Goal: Answer question/provide support: Share knowledge or assist other users

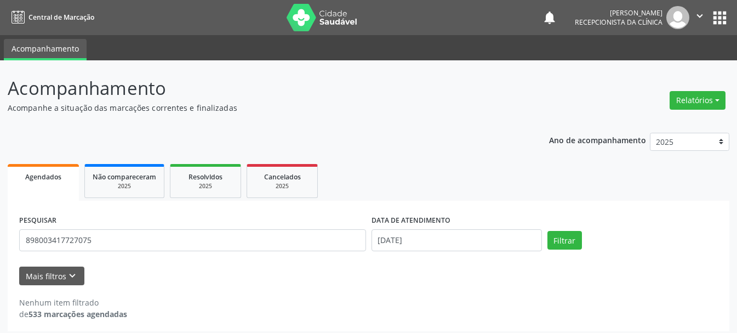
scroll to position [6, 0]
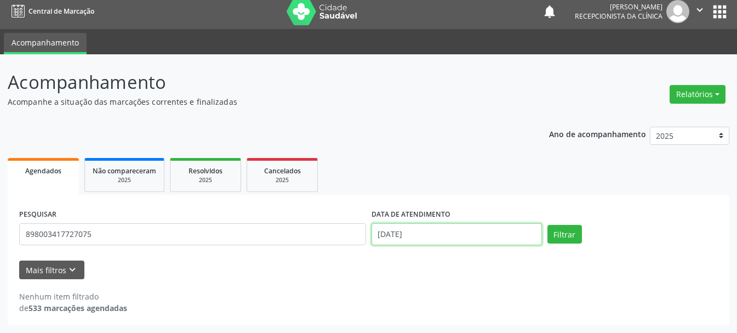
click at [399, 236] on input "[DATE]" at bounding box center [456, 234] width 170 height 22
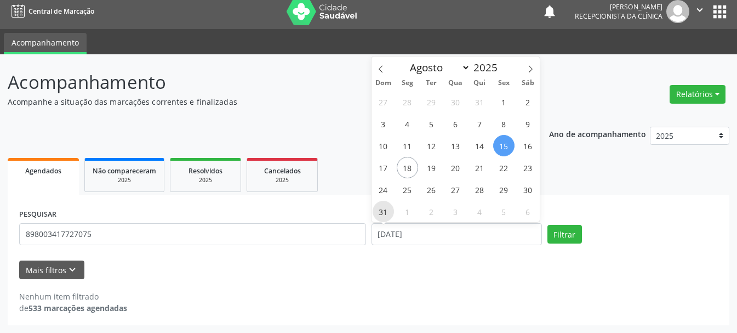
click at [380, 209] on span "31" at bounding box center [383, 211] width 21 height 21
type input "[DATE]"
click at [380, 209] on span "31" at bounding box center [383, 211] width 21 height 21
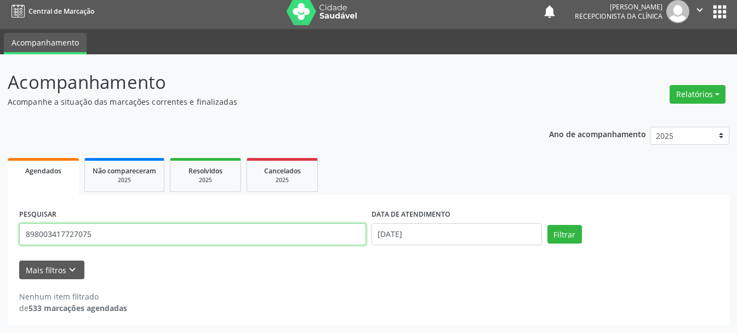
click at [271, 241] on input "898003417727075" at bounding box center [192, 234] width 347 height 22
type input "8"
type input "700902903367694"
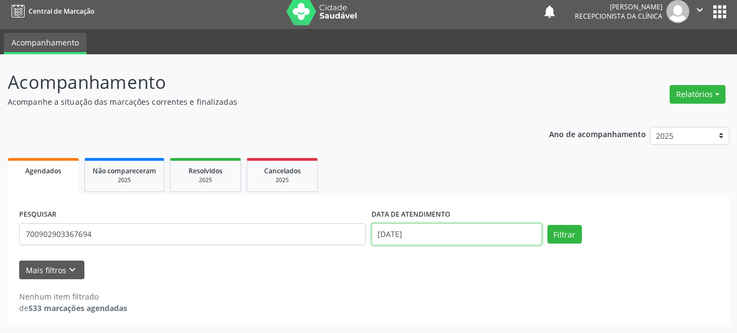
click at [470, 237] on input "[DATE]" at bounding box center [456, 234] width 170 height 22
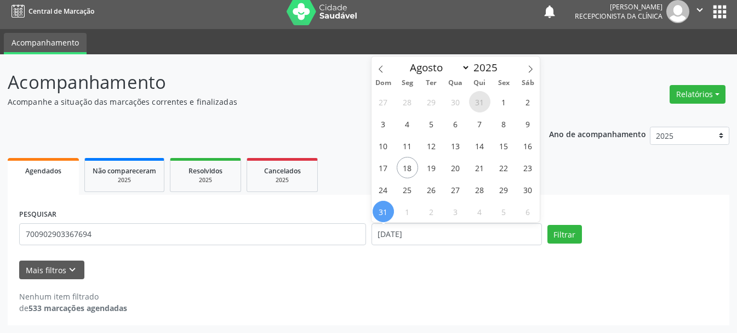
click at [478, 102] on span "31" at bounding box center [479, 101] width 21 height 21
type input "[DATE]"
click at [478, 102] on span "31" at bounding box center [479, 101] width 21 height 21
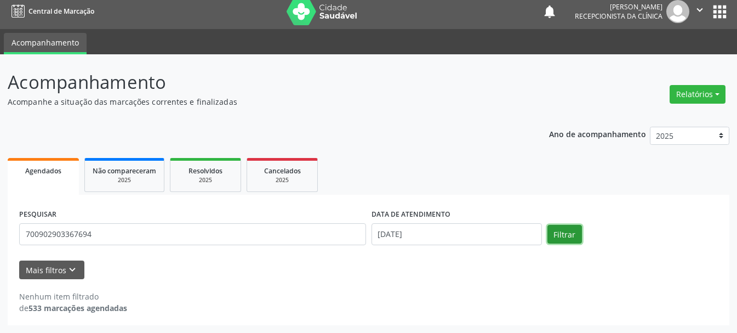
click at [551, 230] on button "Filtrar" at bounding box center [564, 234] width 35 height 19
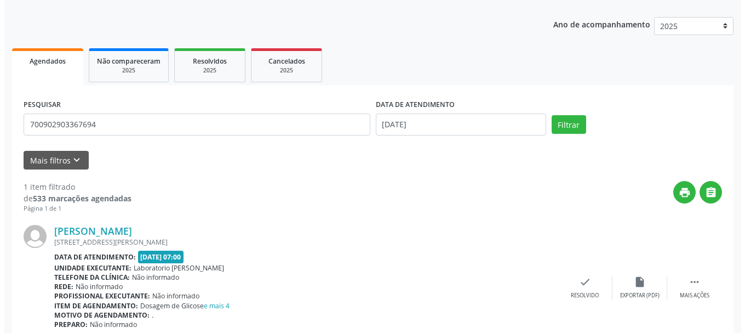
scroll to position [163, 0]
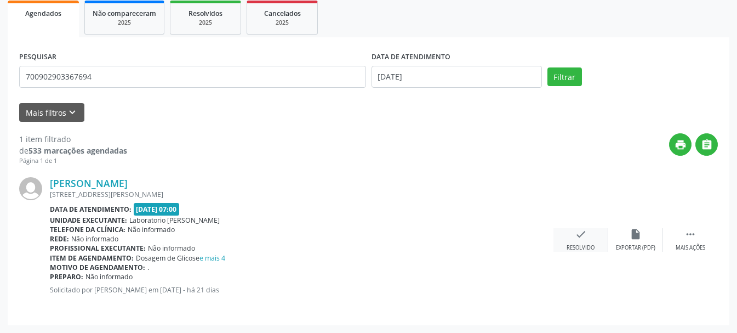
click at [579, 236] on icon "check" at bounding box center [581, 234] width 12 height 12
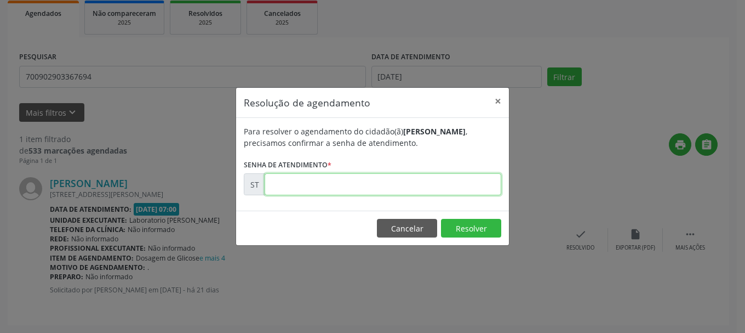
click at [401, 185] on input "text" at bounding box center [383, 184] width 237 height 22
type input "00013030"
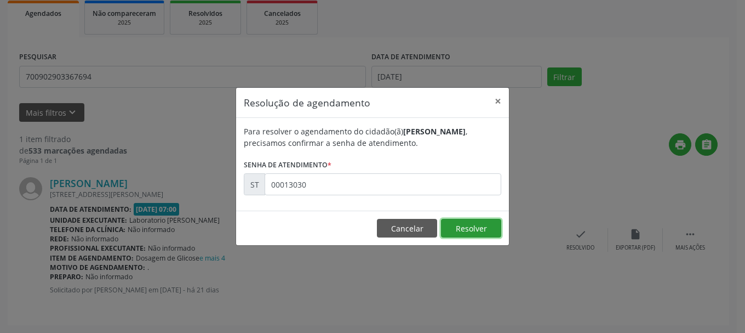
click at [472, 228] on button "Resolver" at bounding box center [471, 228] width 60 height 19
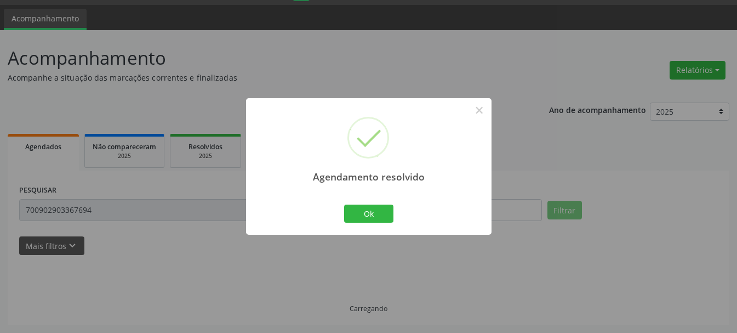
scroll to position [6, 0]
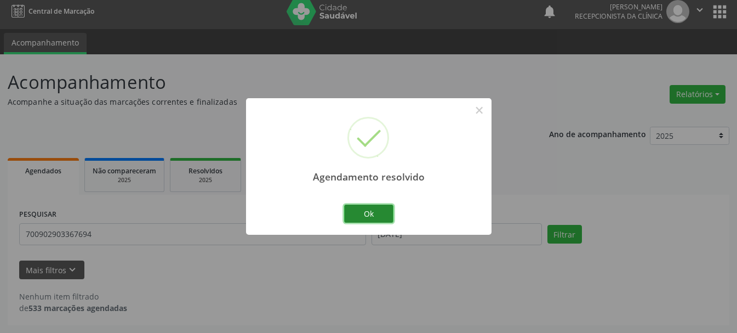
click at [360, 213] on button "Ok" at bounding box center [368, 213] width 49 height 19
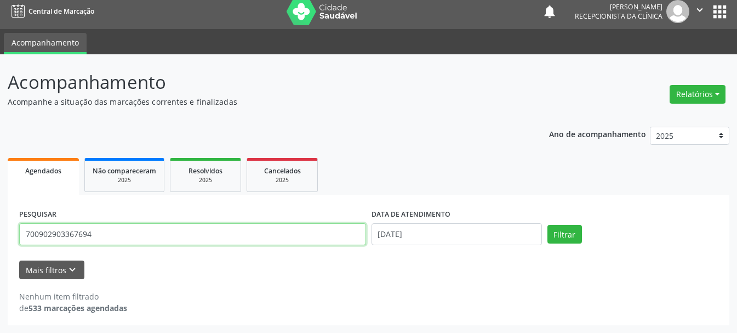
click at [271, 238] on input "700902903367694" at bounding box center [192, 234] width 347 height 22
click at [75, 231] on input "7066045504111" at bounding box center [192, 234] width 347 height 22
click at [83, 231] on input "7066045504111" at bounding box center [192, 234] width 347 height 22
type input "706604550411110"
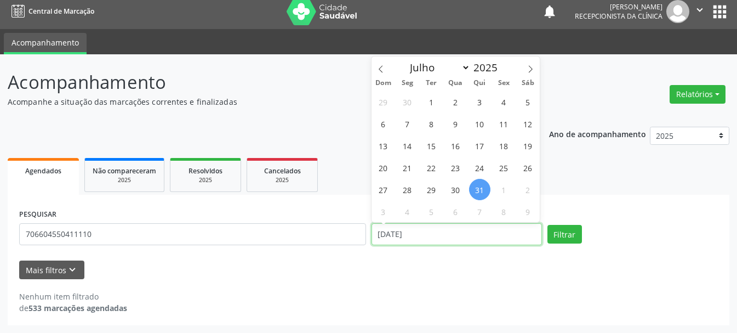
click at [426, 232] on input "[DATE]" at bounding box center [456, 234] width 170 height 22
click at [407, 152] on span "14" at bounding box center [407, 145] width 21 height 21
type input "[DATE]"
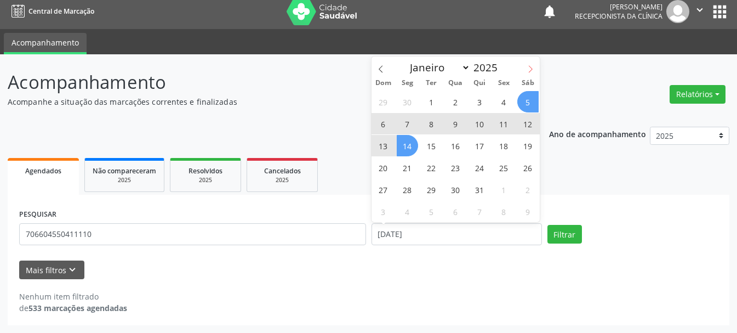
click at [531, 66] on icon at bounding box center [530, 69] width 8 height 8
select select "7"
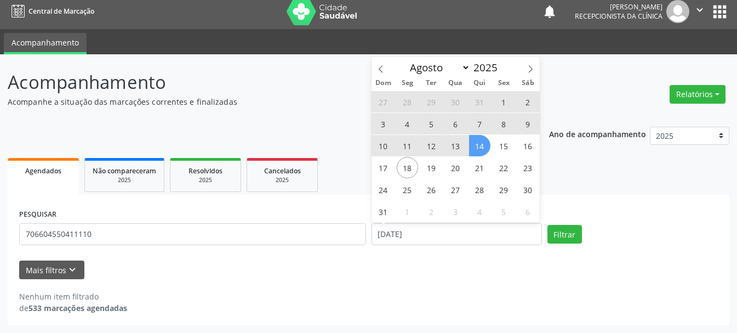
click at [476, 147] on span "14" at bounding box center [479, 145] width 21 height 21
select select "7"
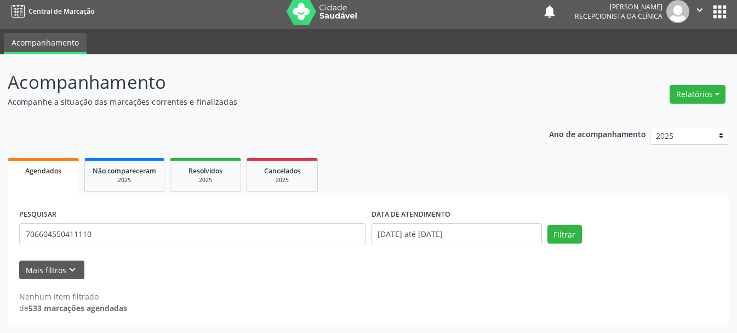
click at [476, 147] on div "Ano de acompanhamento 2025 2024 Agendados Não compareceram 2025 Resolvidos 2025…" at bounding box center [369, 222] width 722 height 207
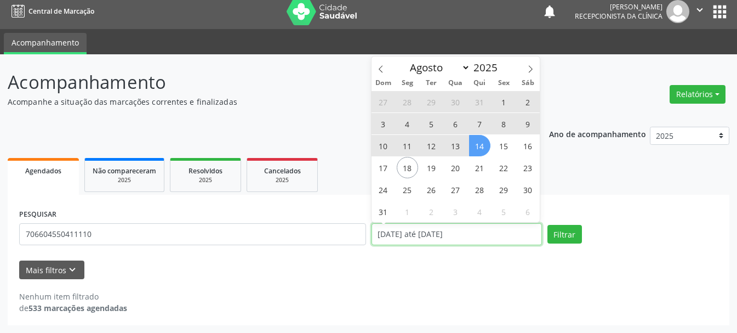
click at [465, 234] on input "[DATE] até [DATE]" at bounding box center [456, 234] width 170 height 22
click at [480, 141] on span "14" at bounding box center [479, 145] width 21 height 21
type input "[DATE]"
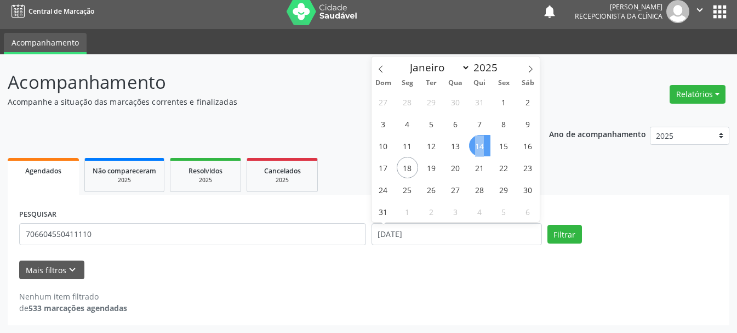
click at [480, 141] on span "14" at bounding box center [479, 145] width 21 height 21
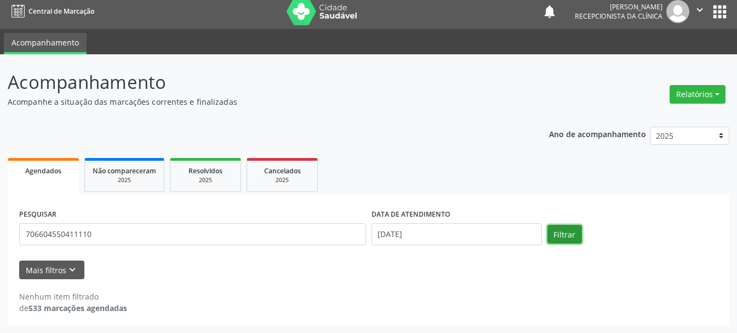
click at [574, 236] on button "Filtrar" at bounding box center [564, 234] width 35 height 19
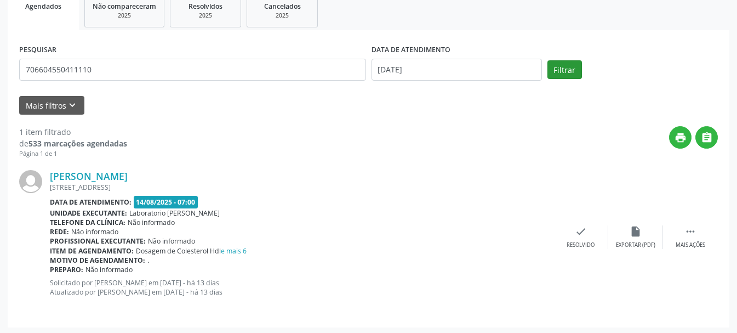
scroll to position [173, 0]
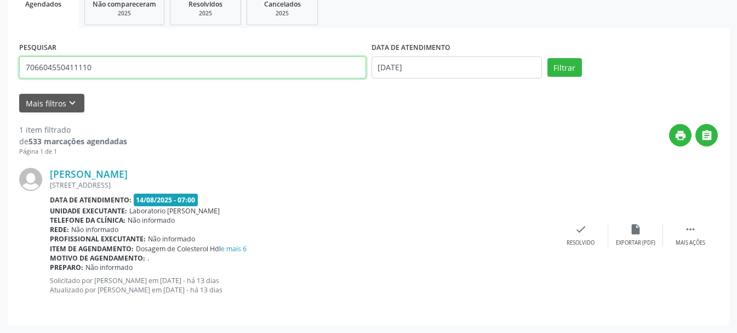
click at [277, 70] on input "706604550411110" at bounding box center [192, 67] width 347 height 22
type input "704207298034486"
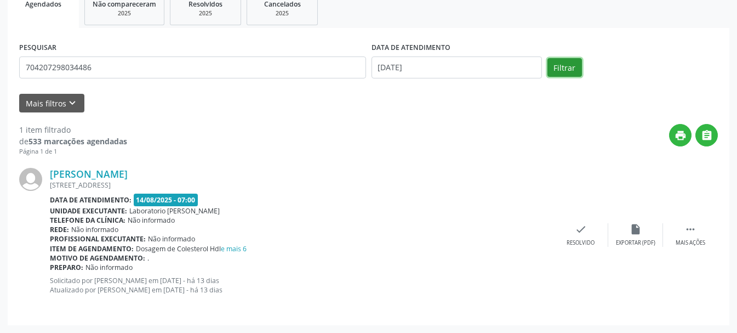
click at [552, 67] on button "Filtrar" at bounding box center [564, 67] width 35 height 19
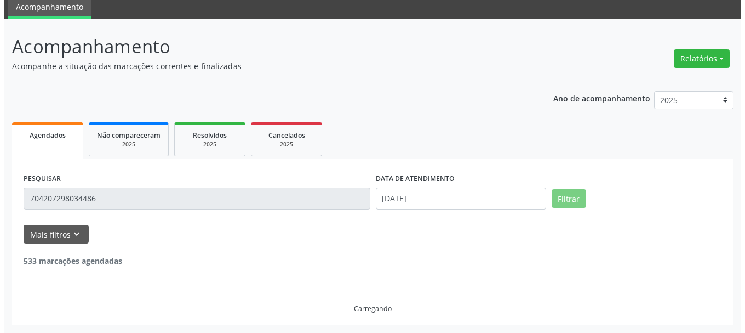
scroll to position [163, 0]
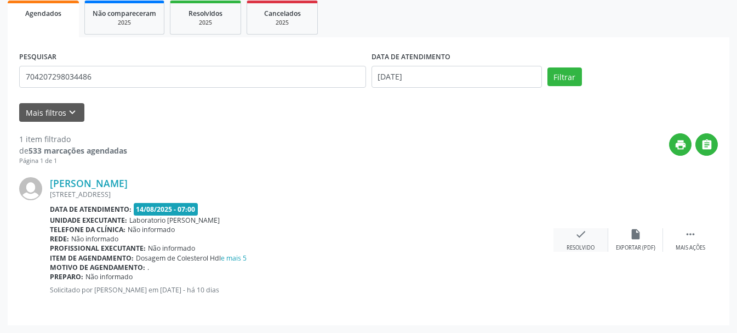
click at [581, 235] on icon "check" at bounding box center [581, 234] width 12 height 12
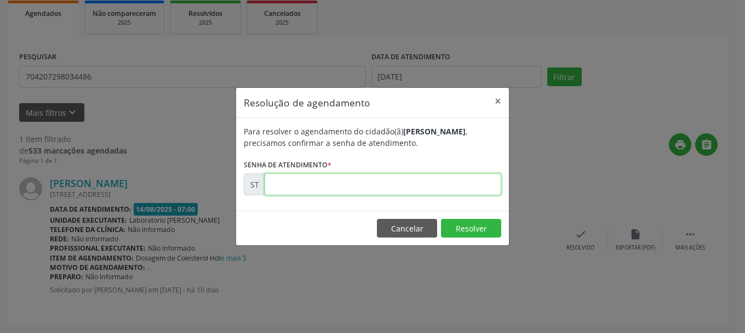
click at [451, 184] on input "text" at bounding box center [383, 184] width 237 height 22
type input "00015671"
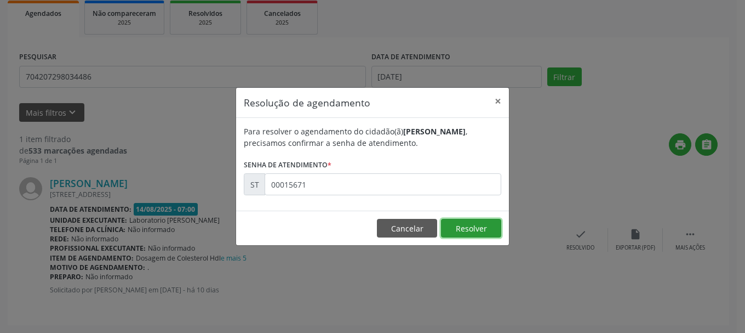
click at [484, 228] on button "Resolver" at bounding box center [471, 228] width 60 height 19
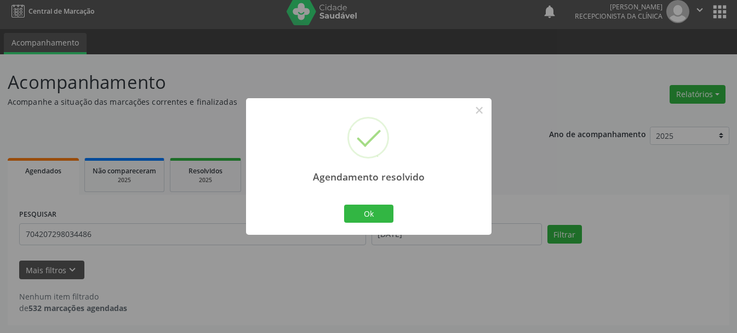
scroll to position [6, 0]
click at [367, 210] on button "Ok" at bounding box center [368, 213] width 49 height 19
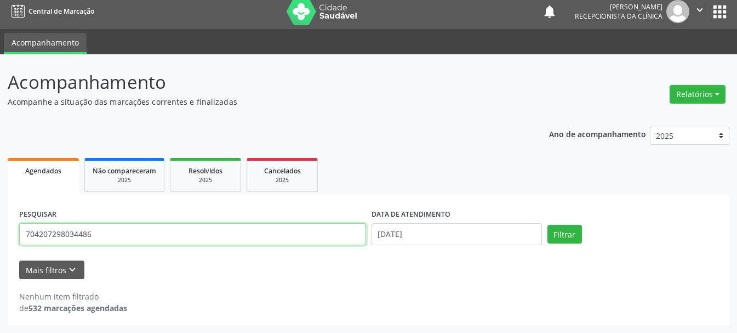
click at [265, 242] on input "704207298034486" at bounding box center [192, 234] width 347 height 22
type input "704002821788964"
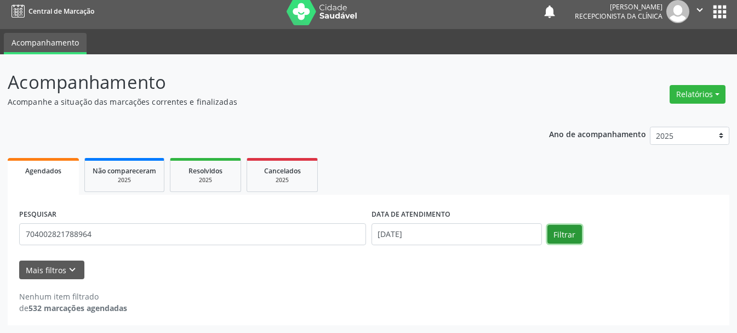
click at [552, 231] on button "Filtrar" at bounding box center [564, 234] width 35 height 19
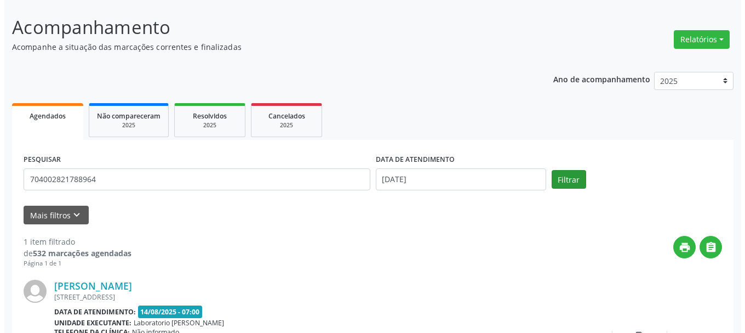
scroll to position [163, 0]
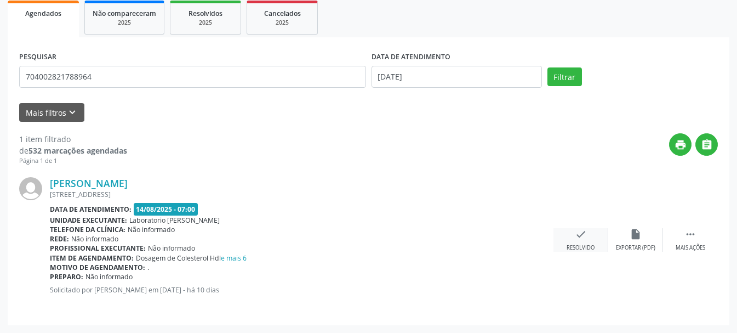
click at [575, 239] on icon "check" at bounding box center [581, 234] width 12 height 12
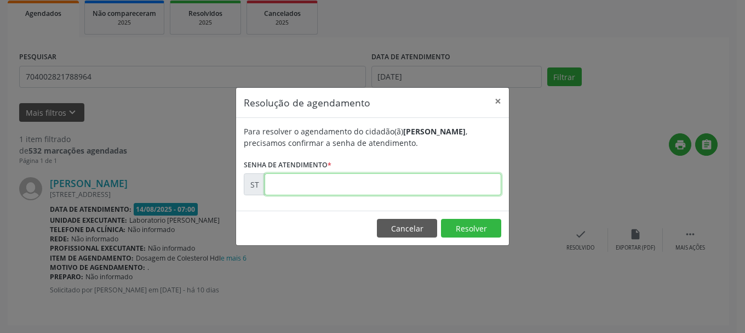
click at [445, 183] on input "text" at bounding box center [383, 184] width 237 height 22
type input "00015654"
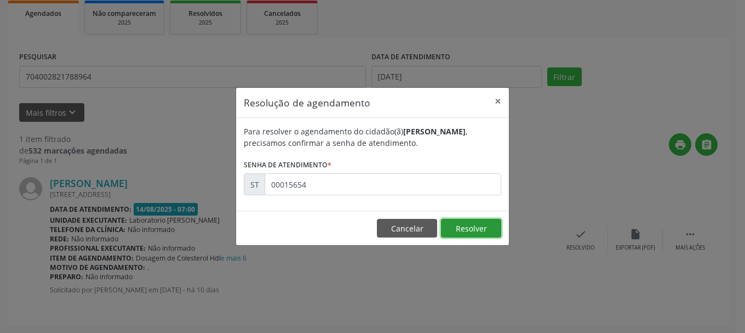
click at [473, 229] on button "Resolver" at bounding box center [471, 228] width 60 height 19
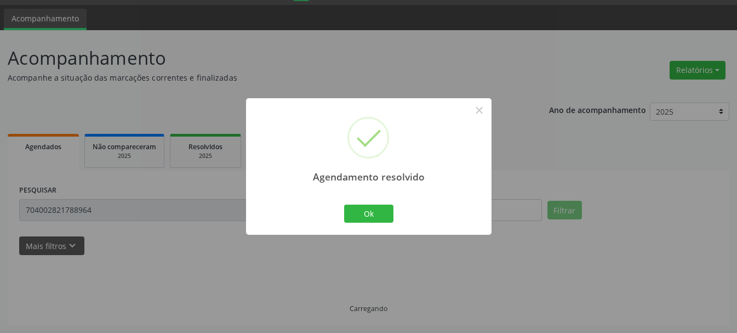
scroll to position [6, 0]
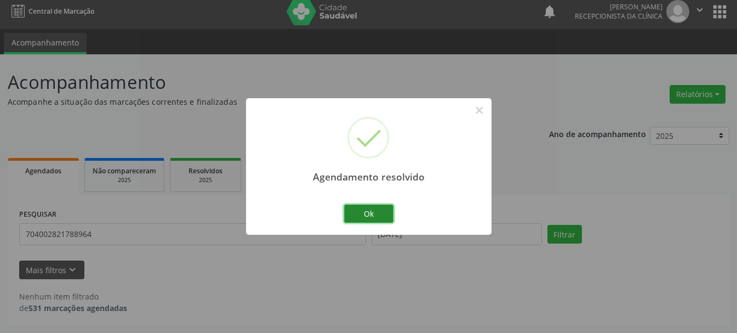
click at [375, 221] on button "Ok" at bounding box center [368, 213] width 49 height 19
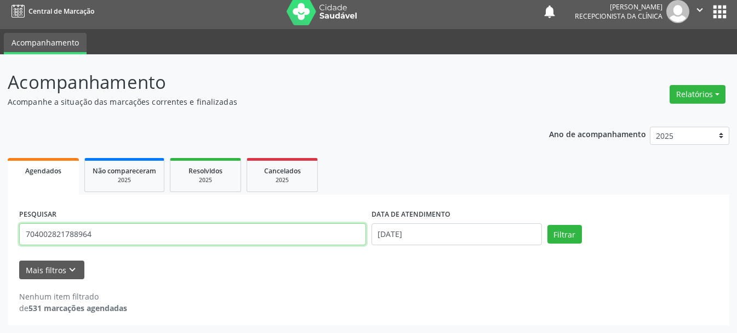
click at [274, 236] on input "704002821788964" at bounding box center [192, 234] width 347 height 22
type input "702405554775222"
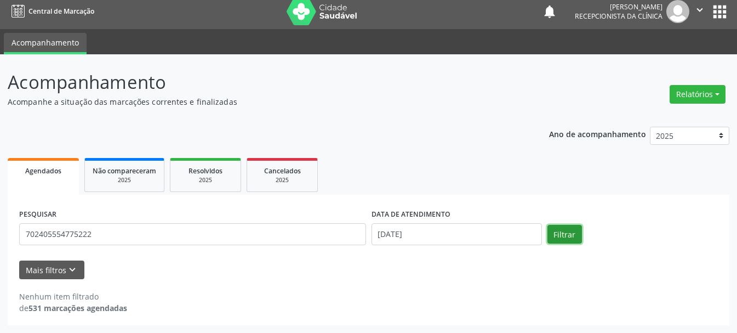
click at [561, 229] on button "Filtrar" at bounding box center [564, 234] width 35 height 19
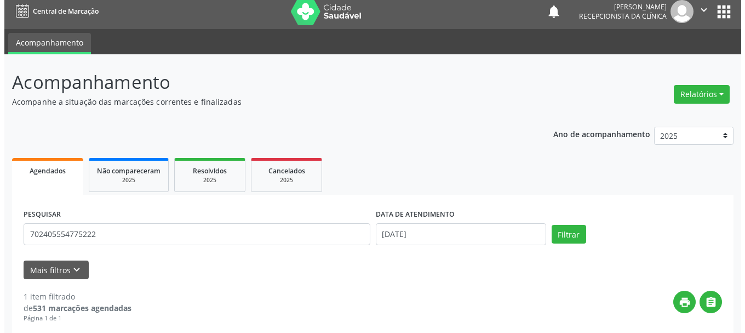
scroll to position [163, 0]
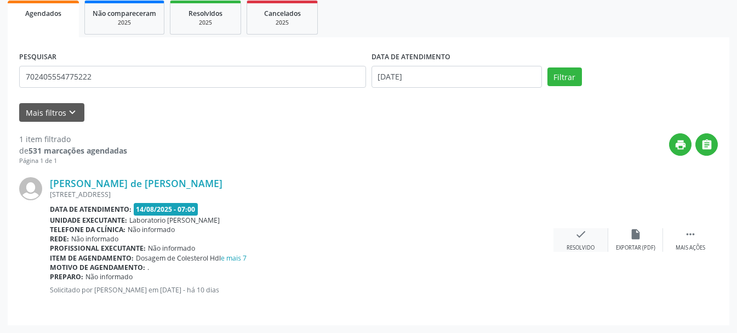
click at [590, 242] on div "check Resolvido" at bounding box center [580, 240] width 55 height 24
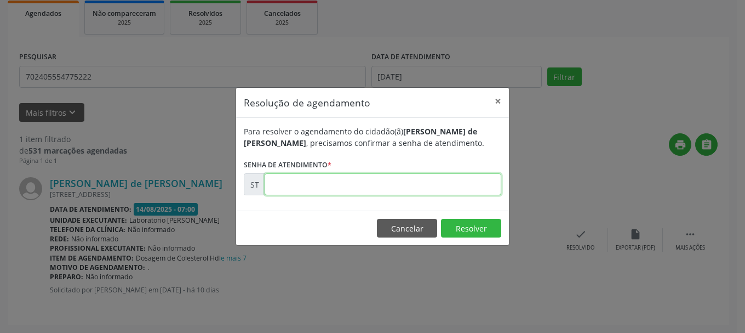
click at [415, 184] on input "text" at bounding box center [383, 184] width 237 height 22
type input "00015665"
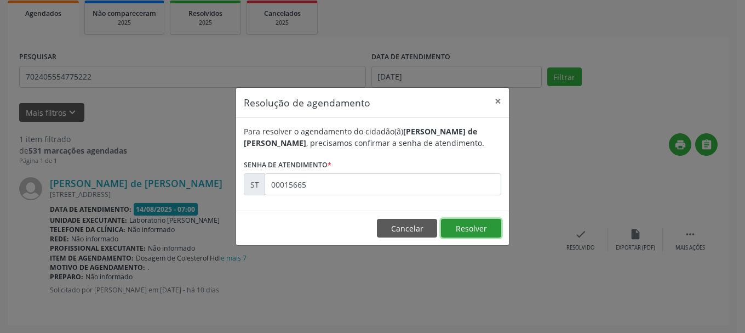
click at [471, 228] on button "Resolver" at bounding box center [471, 228] width 60 height 19
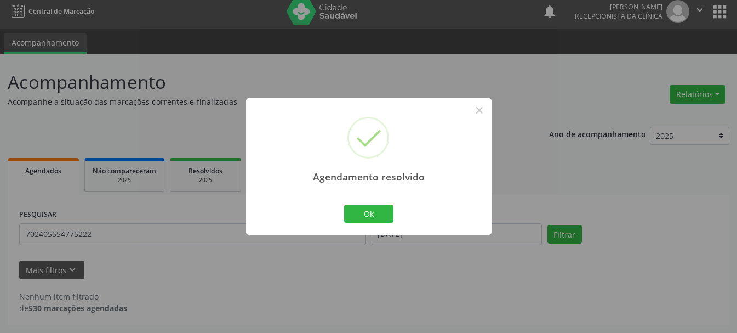
scroll to position [6, 0]
click at [388, 212] on button "Ok" at bounding box center [368, 213] width 49 height 19
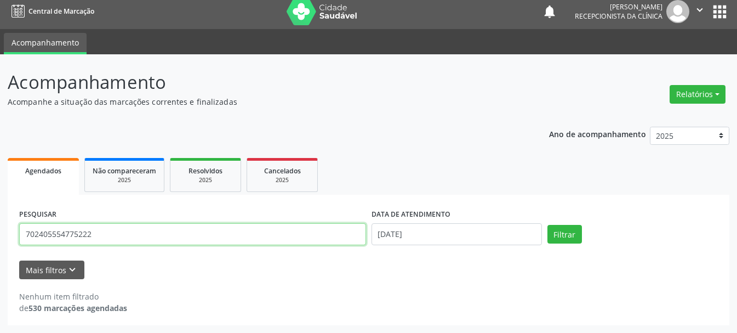
click at [181, 237] on input "702405554775222" at bounding box center [192, 234] width 347 height 22
type input "708702175669290"
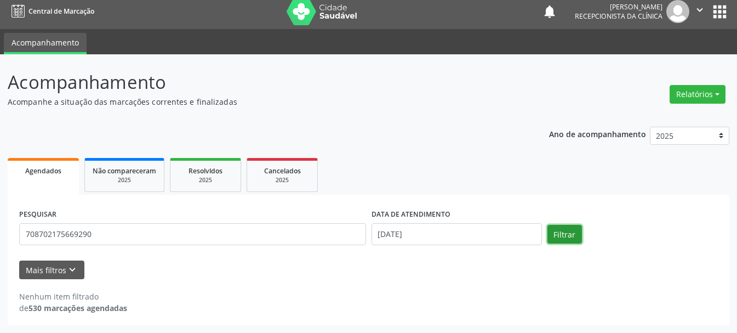
click at [569, 231] on button "Filtrar" at bounding box center [564, 234] width 35 height 19
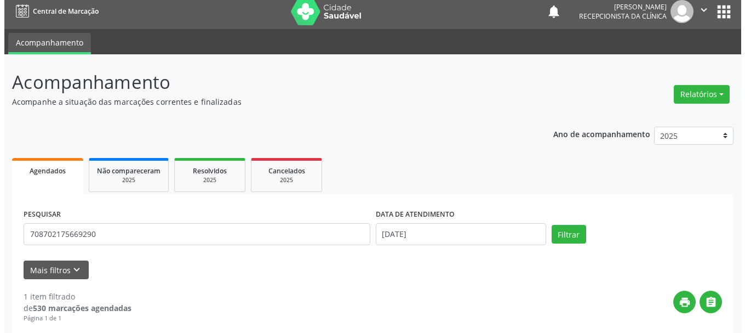
scroll to position [163, 0]
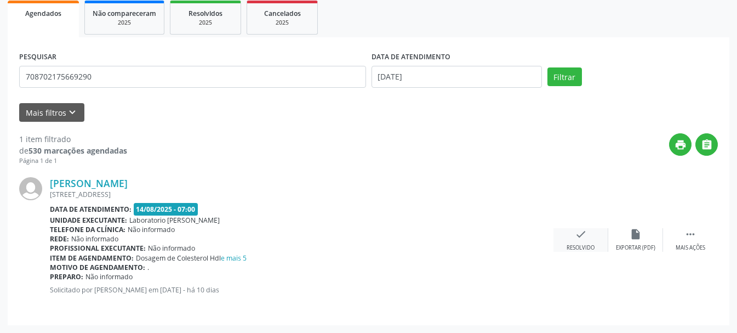
click at [583, 237] on icon "check" at bounding box center [581, 234] width 12 height 12
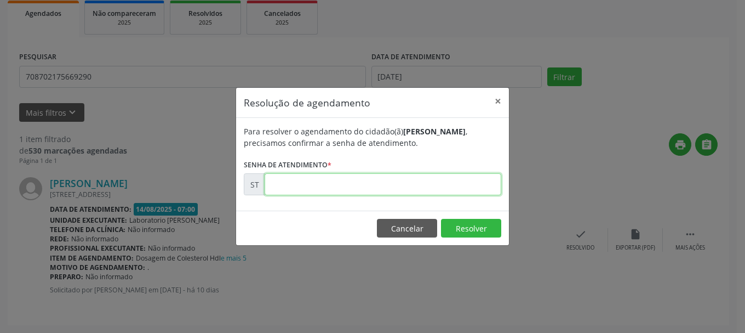
click at [375, 189] on input "text" at bounding box center [383, 184] width 237 height 22
type input "00015659"
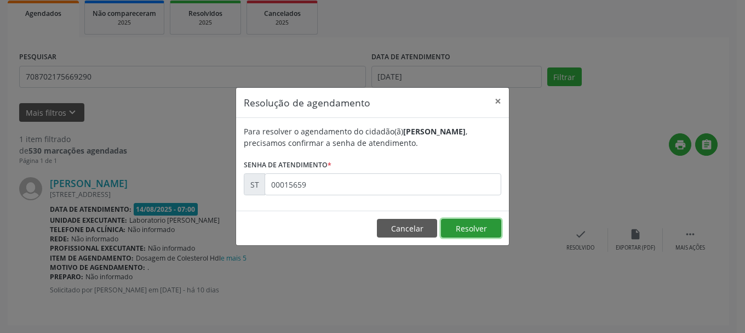
click at [471, 226] on button "Resolver" at bounding box center [471, 228] width 60 height 19
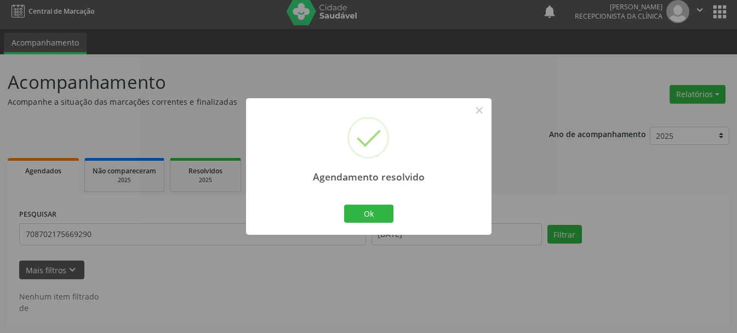
scroll to position [6, 0]
click at [365, 210] on button "Ok" at bounding box center [368, 213] width 49 height 19
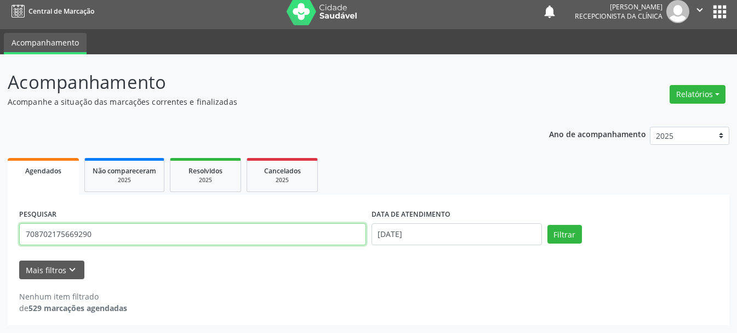
click at [328, 227] on input "708702175669290" at bounding box center [192, 234] width 347 height 22
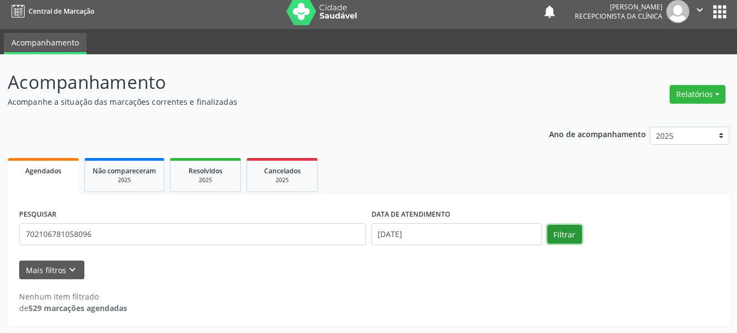
click at [561, 234] on button "Filtrar" at bounding box center [564, 234] width 35 height 19
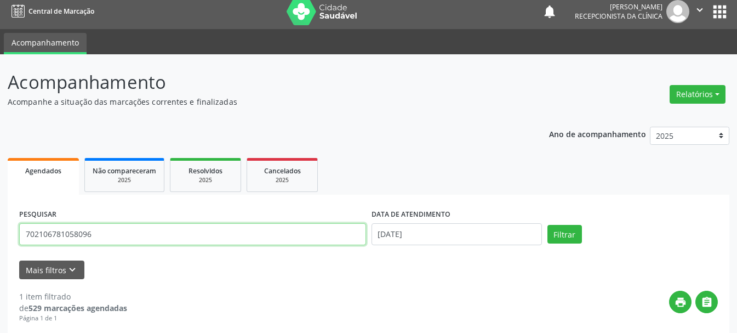
click at [220, 241] on input "702106781058096" at bounding box center [192, 234] width 347 height 22
type input "705209426687479"
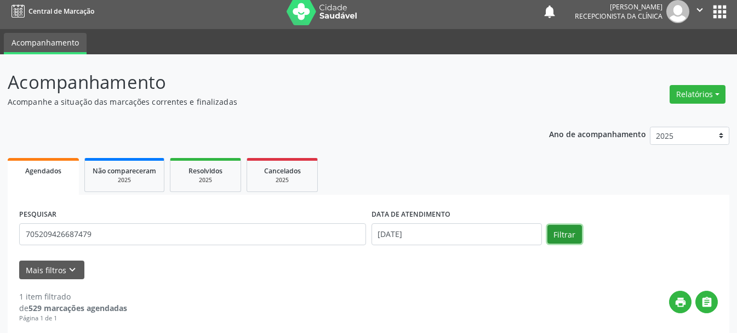
click at [568, 232] on button "Filtrar" at bounding box center [564, 234] width 35 height 19
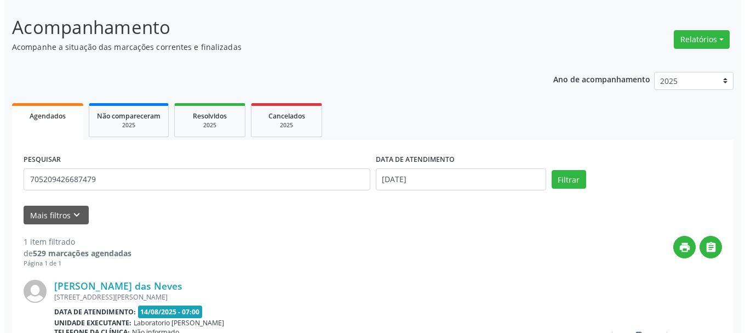
scroll to position [116, 0]
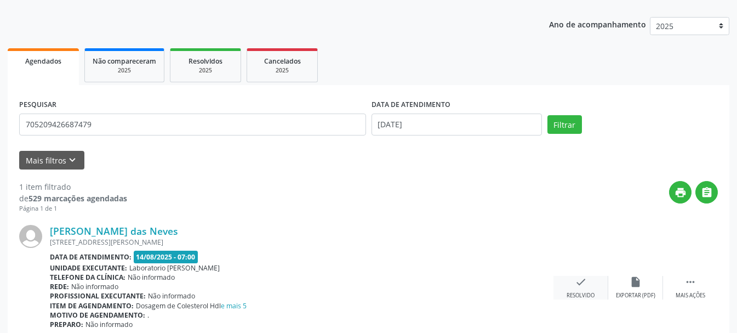
click at [575, 285] on icon "check" at bounding box center [581, 282] width 12 height 12
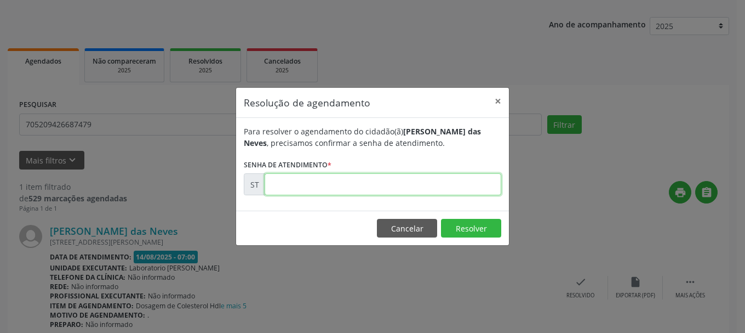
click at [351, 188] on input "text" at bounding box center [383, 184] width 237 height 22
type input "00015664"
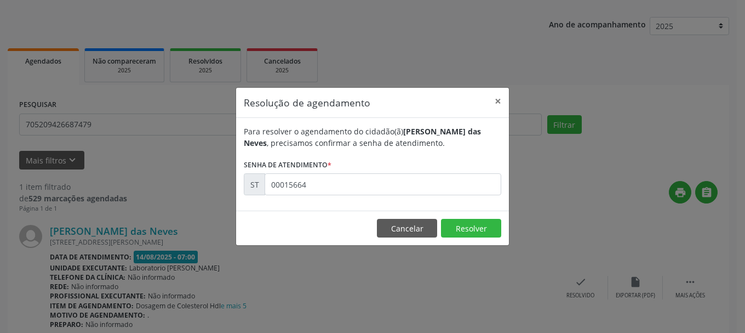
click at [480, 239] on footer "Cancelar Resolver" at bounding box center [372, 227] width 273 height 35
click at [501, 225] on footer "Cancelar Resolver" at bounding box center [372, 227] width 273 height 35
click at [493, 230] on button "Resolver" at bounding box center [471, 228] width 60 height 19
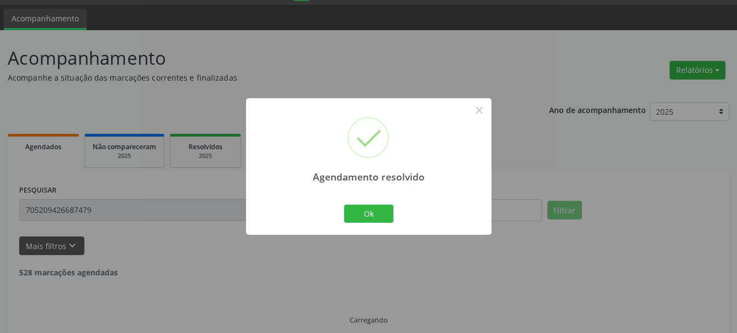
scroll to position [6, 0]
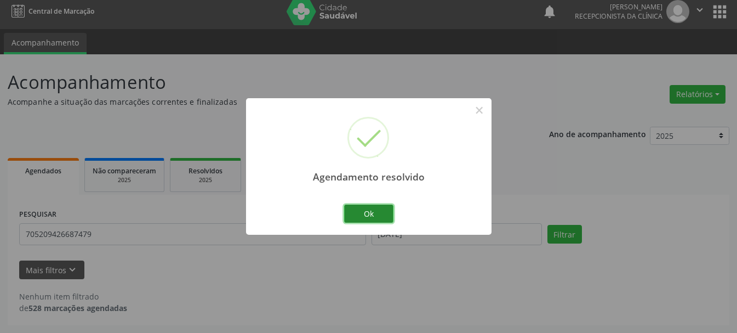
click at [373, 216] on button "Ok" at bounding box center [368, 213] width 49 height 19
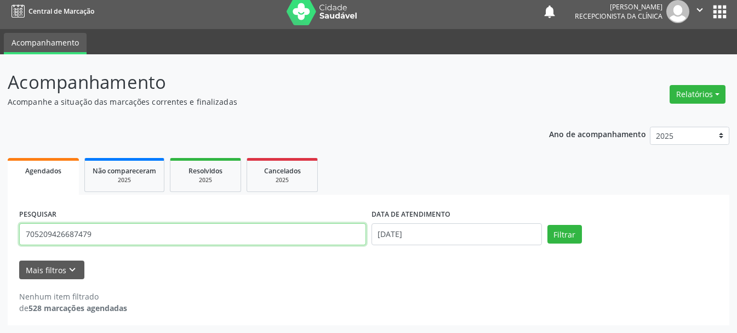
click at [144, 239] on input "705209426687479" at bounding box center [192, 234] width 347 height 22
type input "7"
type input "203188310600018"
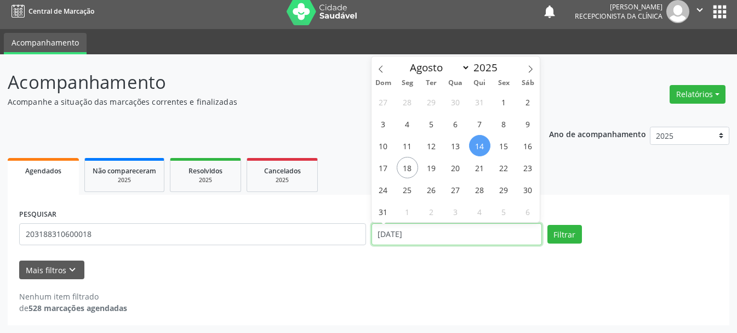
click at [404, 236] on input "[DATE]" at bounding box center [456, 234] width 170 height 22
click at [477, 122] on span "7" at bounding box center [479, 123] width 21 height 21
type input "[DATE]"
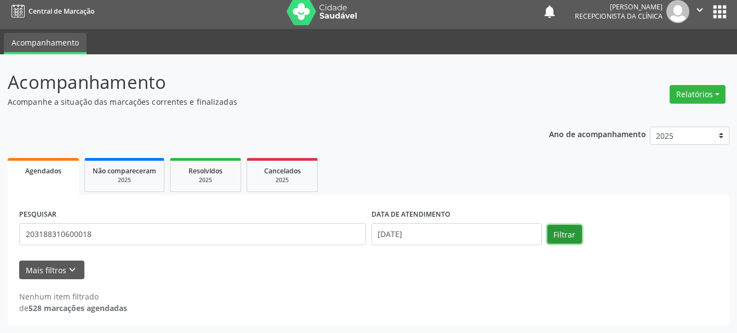
click at [565, 233] on button "Filtrar" at bounding box center [564, 234] width 35 height 19
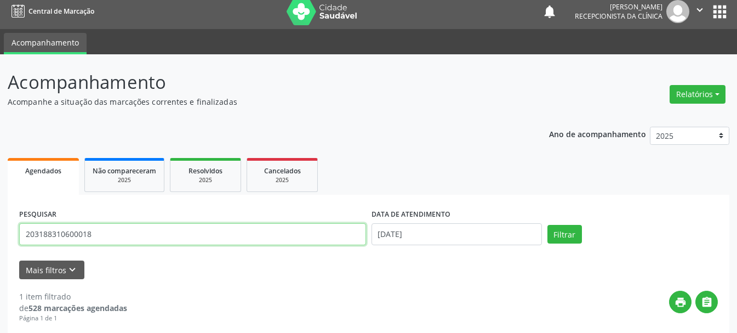
click at [147, 232] on input "203188310600018" at bounding box center [192, 234] width 347 height 22
type input "2"
type input "709800049921798"
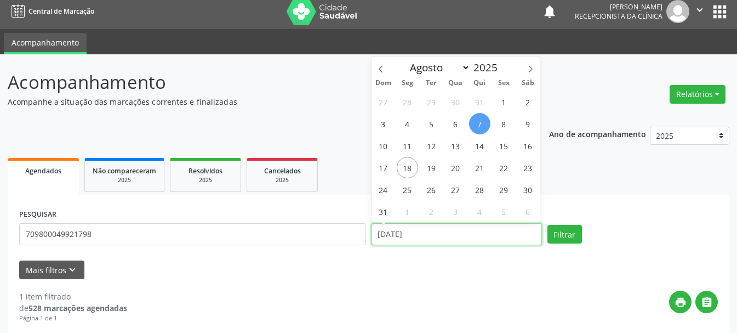
click at [402, 239] on input "[DATE]" at bounding box center [456, 234] width 170 height 22
click at [503, 123] on span "8" at bounding box center [503, 123] width 21 height 21
type input "[DATE]"
click at [503, 123] on span "8" at bounding box center [503, 123] width 21 height 21
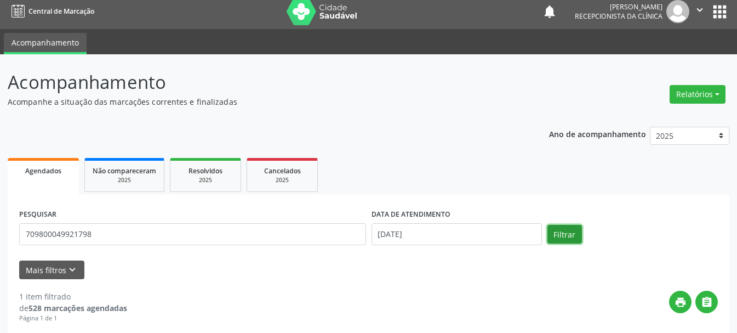
click at [569, 232] on button "Filtrar" at bounding box center [564, 234] width 35 height 19
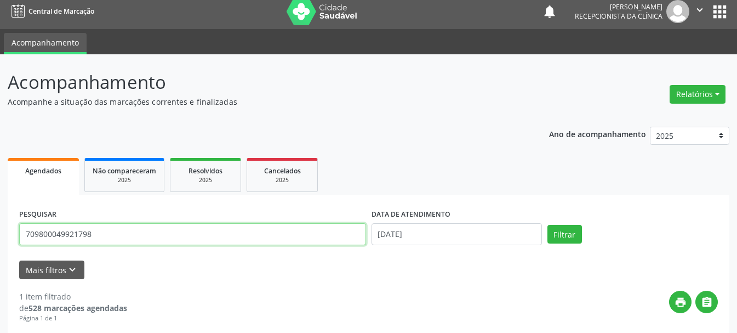
click at [282, 237] on input "709800049921798" at bounding box center [192, 234] width 347 height 22
type input "7"
type input "898004141659802"
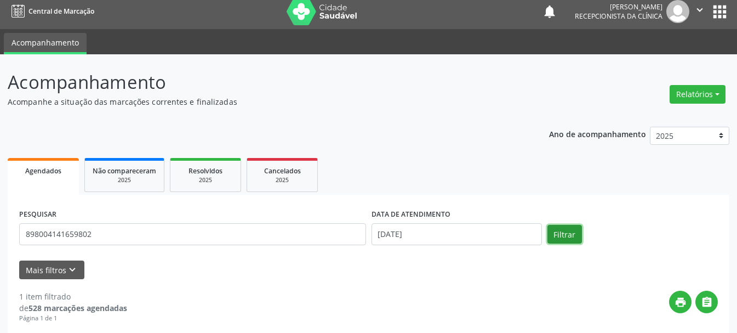
click at [556, 237] on button "Filtrar" at bounding box center [564, 234] width 35 height 19
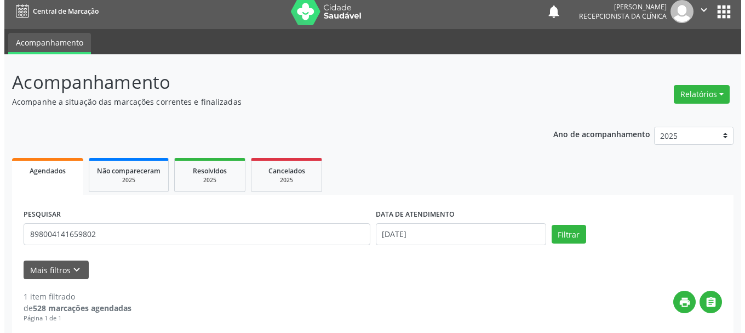
scroll to position [163, 0]
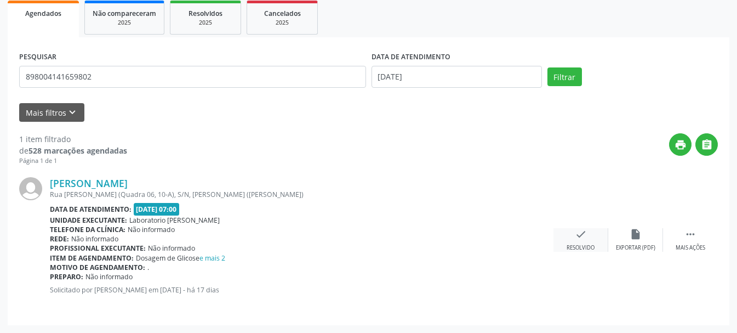
click at [575, 236] on icon "check" at bounding box center [581, 234] width 12 height 12
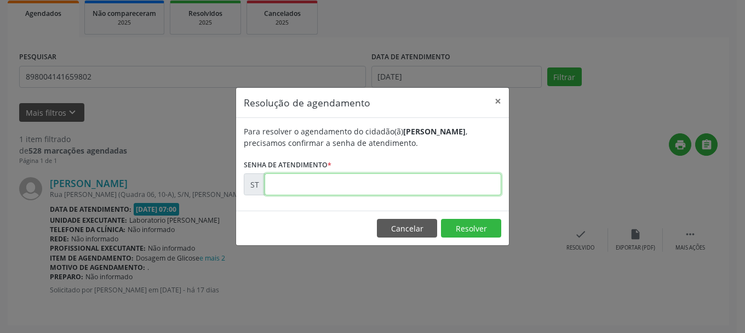
click at [357, 188] on input "text" at bounding box center [383, 184] width 237 height 22
type input "00014516"
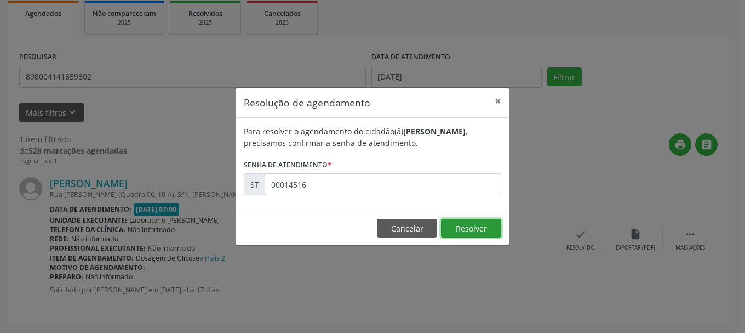
click at [461, 228] on button "Resolver" at bounding box center [471, 228] width 60 height 19
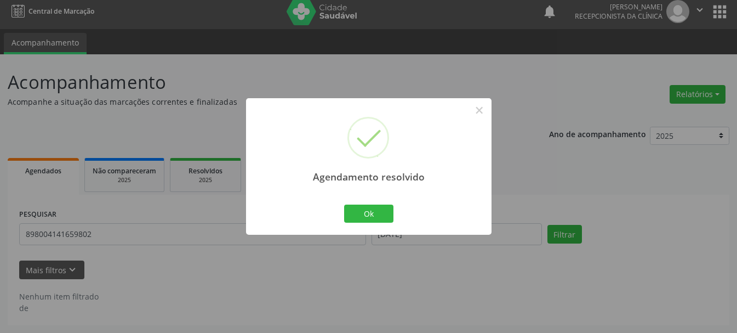
scroll to position [6, 0]
click at [379, 216] on button "Ok" at bounding box center [368, 213] width 49 height 19
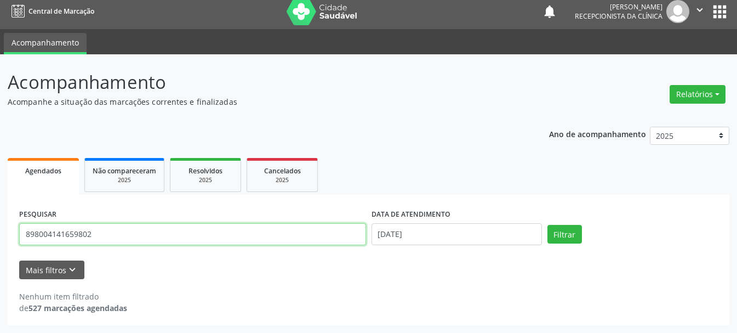
click at [281, 234] on input "898004141659802" at bounding box center [192, 234] width 347 height 22
type input "8"
type input "706308793917075"
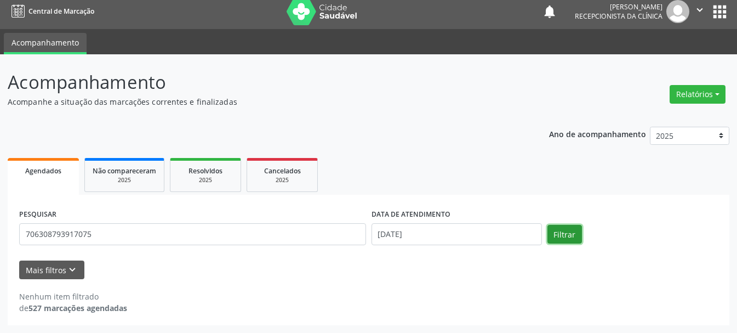
click at [573, 241] on button "Filtrar" at bounding box center [564, 234] width 35 height 19
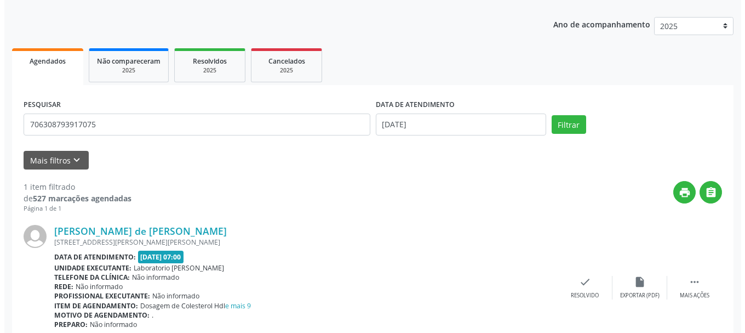
scroll to position [163, 0]
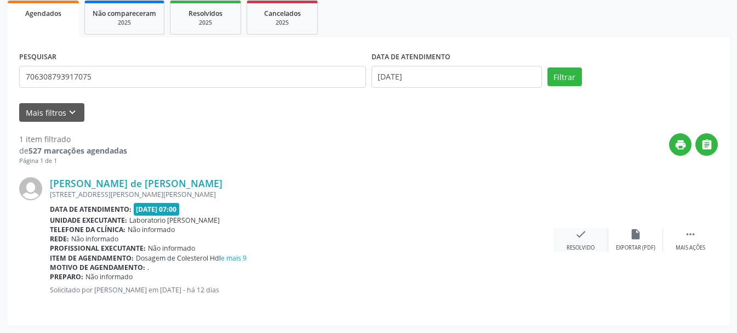
click at [575, 234] on icon "check" at bounding box center [581, 234] width 12 height 12
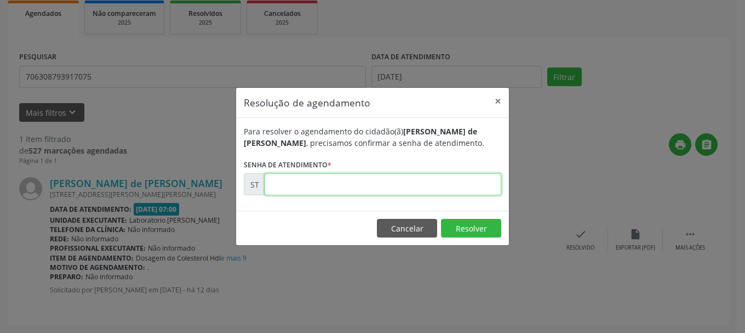
click at [441, 180] on input "text" at bounding box center [383, 184] width 237 height 22
type input "00015241"
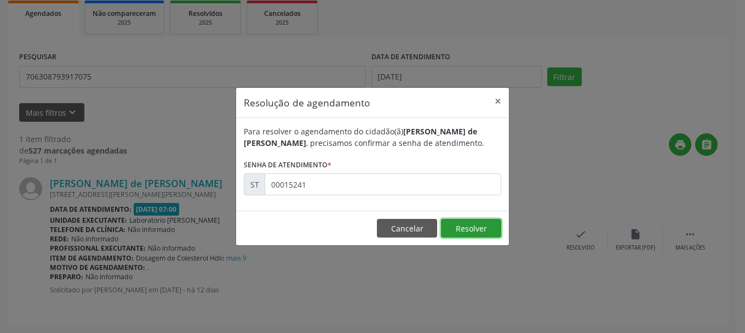
click at [473, 227] on button "Resolver" at bounding box center [471, 228] width 60 height 19
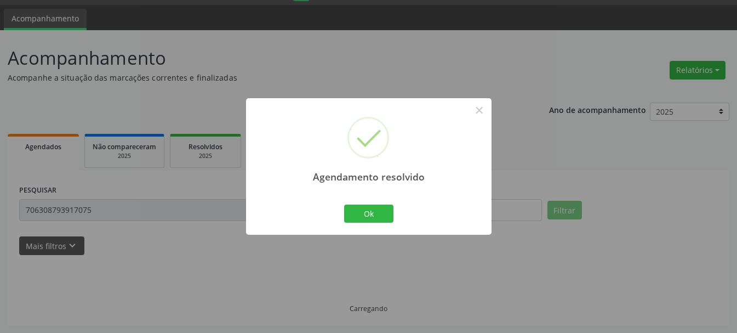
scroll to position [6, 0]
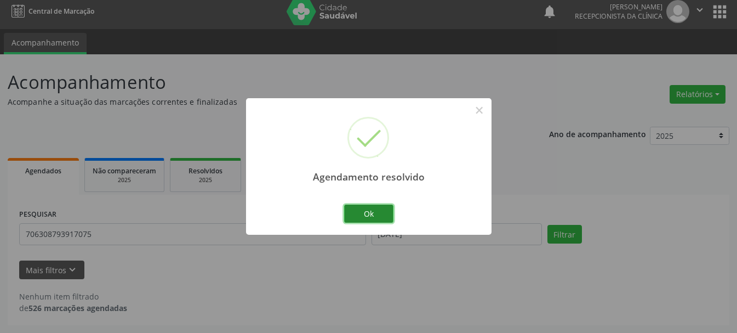
click at [362, 217] on button "Ok" at bounding box center [368, 213] width 49 height 19
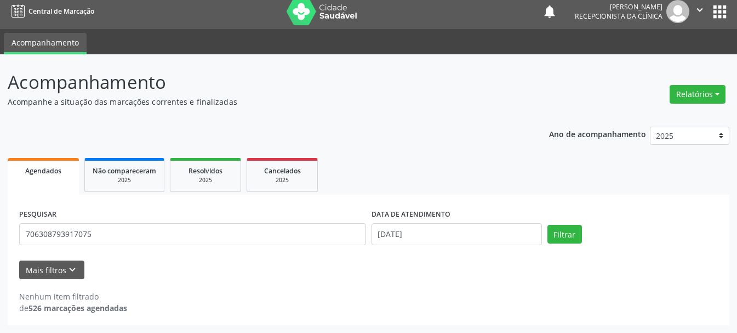
click at [242, 249] on div "PESQUISAR 706308793917075" at bounding box center [192, 229] width 352 height 47
drag, startPoint x: 241, startPoint y: 247, endPoint x: 257, endPoint y: 235, distance: 20.1
click at [241, 245] on div "PESQUISAR 706308793917075" at bounding box center [192, 229] width 352 height 47
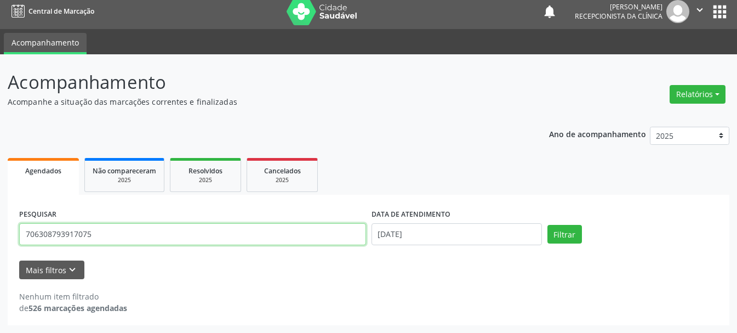
click at [257, 235] on input "706308793917075" at bounding box center [192, 234] width 347 height 22
type input "7"
type input "898006327712985"
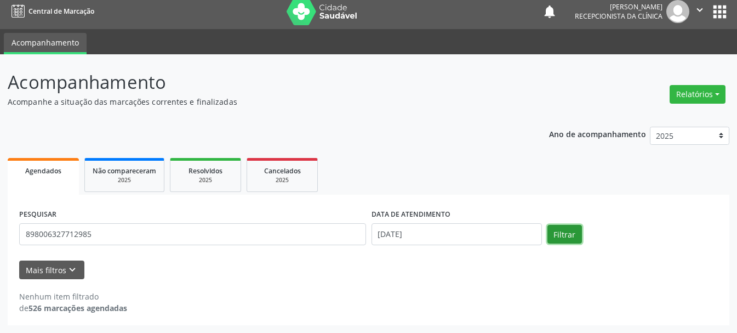
click at [568, 228] on button "Filtrar" at bounding box center [564, 234] width 35 height 19
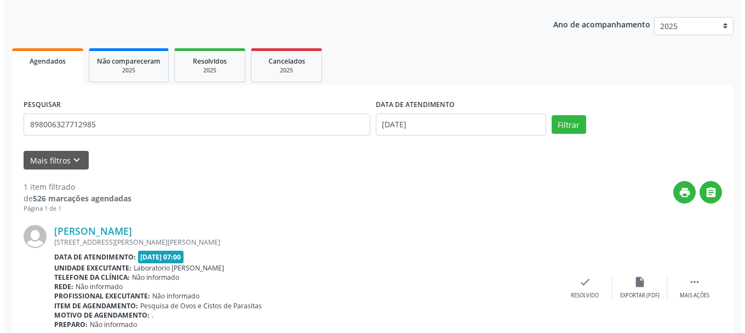
scroll to position [163, 0]
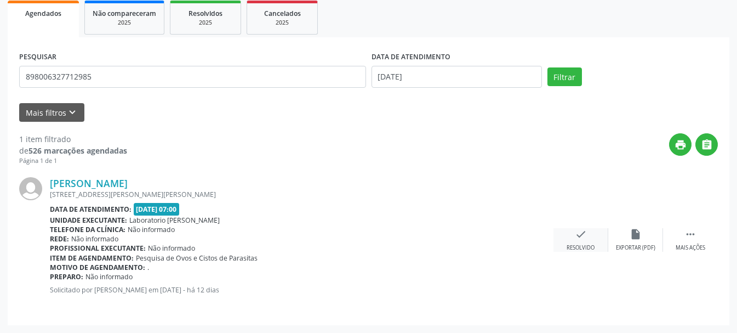
click at [581, 237] on icon "check" at bounding box center [581, 234] width 12 height 12
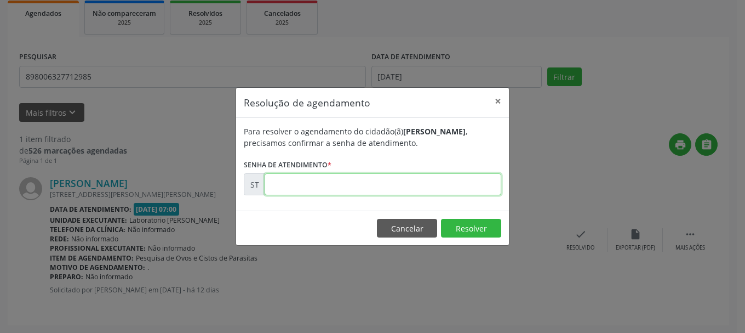
click at [409, 190] on input "text" at bounding box center [383, 184] width 237 height 22
type input "00015218"
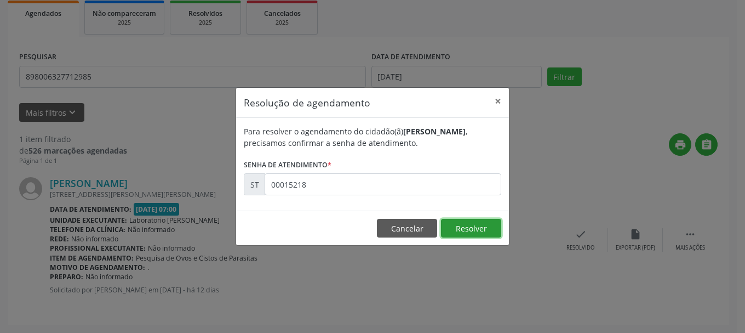
click at [473, 227] on button "Resolver" at bounding box center [471, 228] width 60 height 19
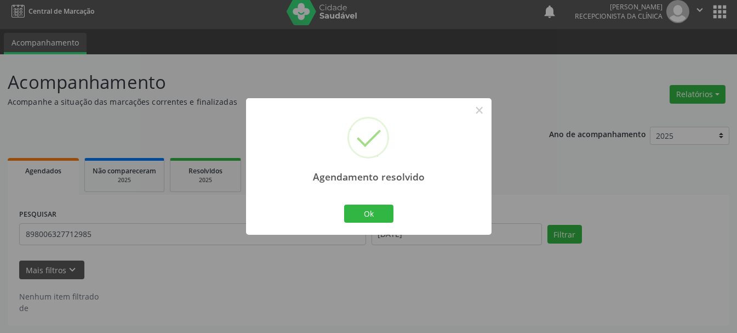
scroll to position [6, 0]
click at [362, 204] on button "Ok" at bounding box center [368, 213] width 49 height 19
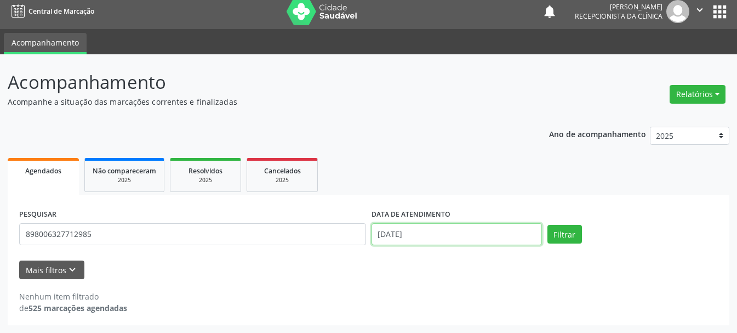
click at [462, 231] on input "[DATE]" at bounding box center [456, 234] width 170 height 22
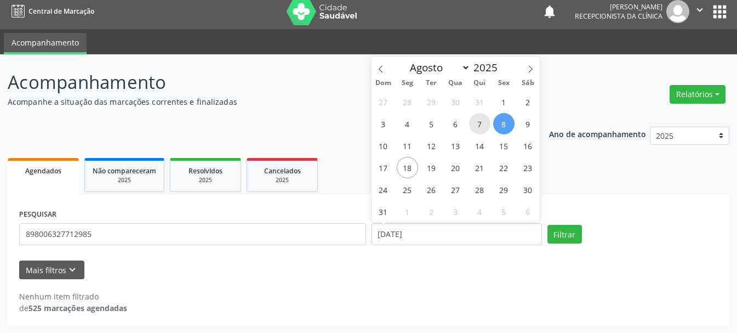
click at [479, 122] on span "7" at bounding box center [479, 123] width 21 height 21
type input "[DATE]"
click at [479, 122] on span "7" at bounding box center [479, 123] width 21 height 21
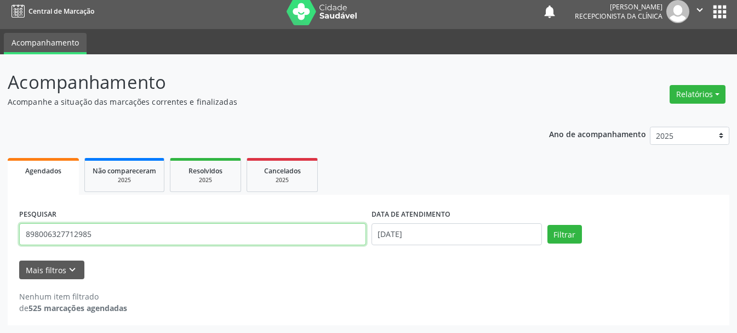
click at [173, 226] on input "898006327712985" at bounding box center [192, 234] width 347 height 22
type input "8"
type input "706406153944485"
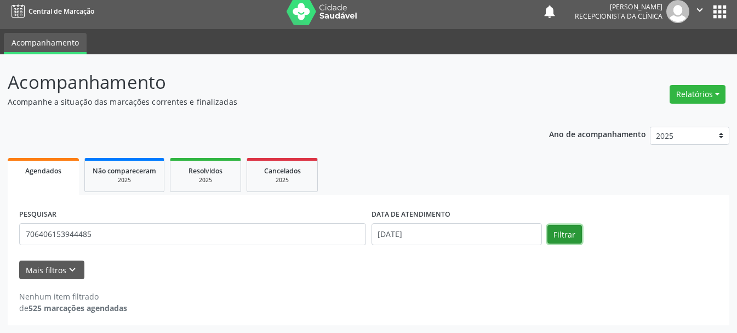
click at [563, 233] on button "Filtrar" at bounding box center [564, 234] width 35 height 19
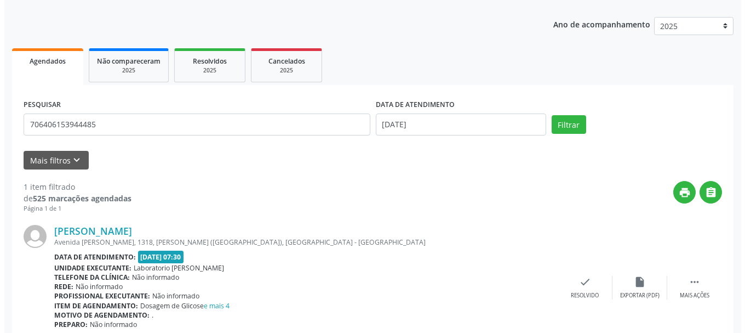
scroll to position [163, 0]
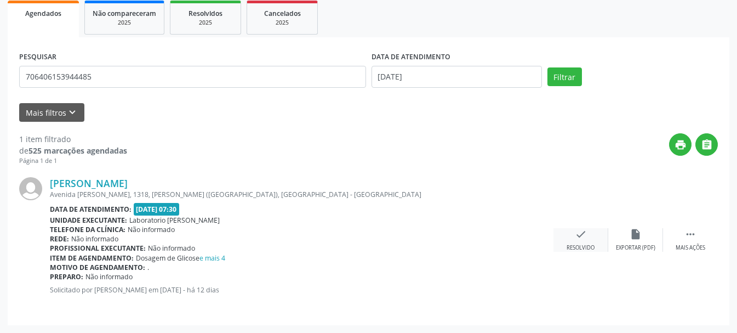
click at [581, 235] on icon "check" at bounding box center [581, 234] width 12 height 12
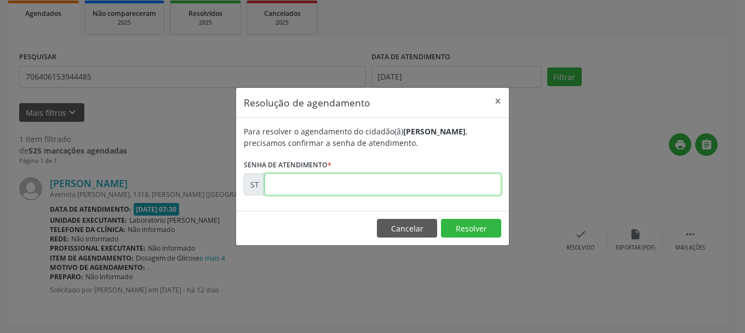
click at [361, 190] on input "text" at bounding box center [383, 184] width 237 height 22
type input "00015193"
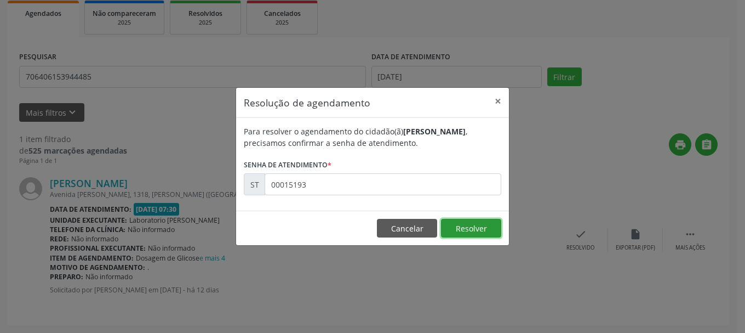
click at [461, 224] on button "Resolver" at bounding box center [471, 228] width 60 height 19
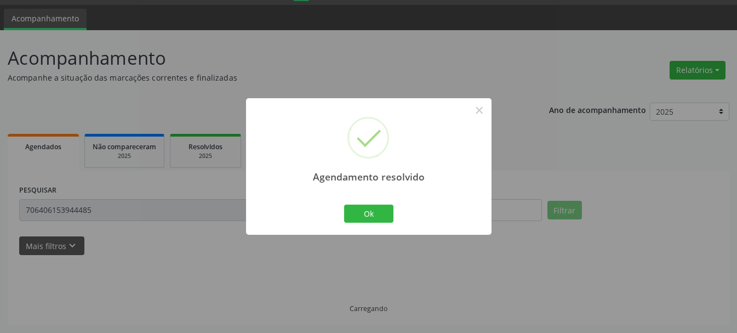
scroll to position [6, 0]
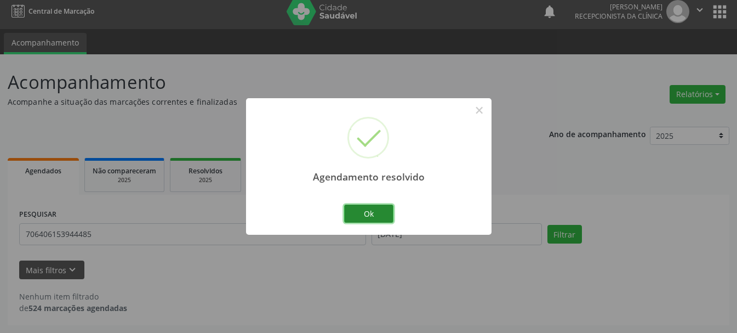
click at [362, 215] on button "Ok" at bounding box center [368, 213] width 49 height 19
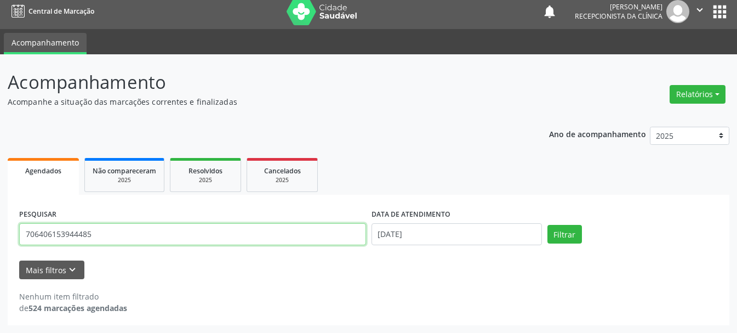
click at [267, 233] on input "706406153944485" at bounding box center [192, 234] width 347 height 22
type input "7"
type input "898003436134661"
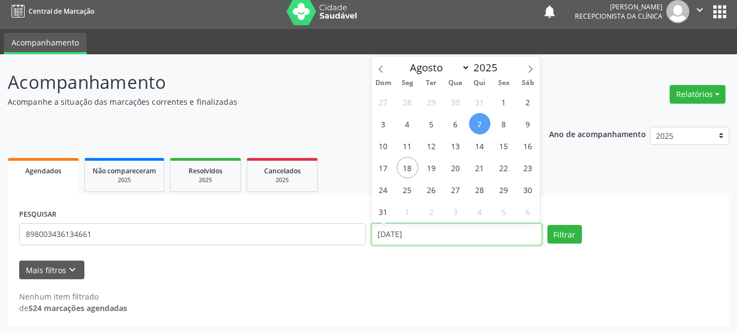
click at [451, 228] on input "[DATE]" at bounding box center [456, 234] width 170 height 22
click at [458, 105] on span "30" at bounding box center [455, 101] width 21 height 21
type input "[DATE]"
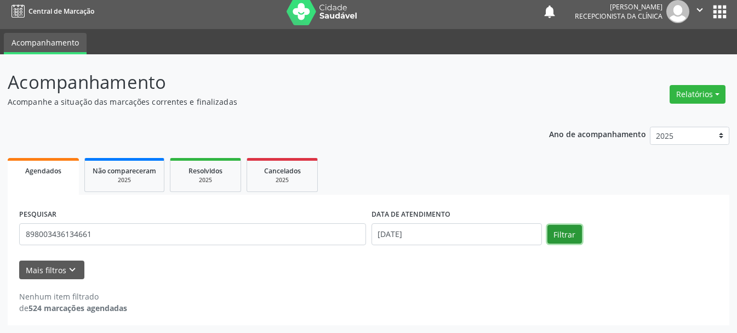
click at [563, 232] on button "Filtrar" at bounding box center [564, 234] width 35 height 19
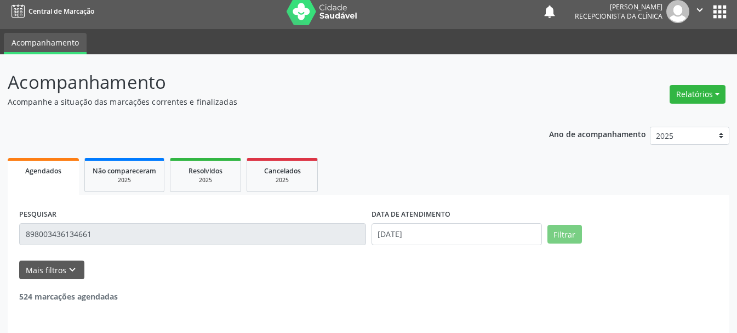
scroll to position [3, 0]
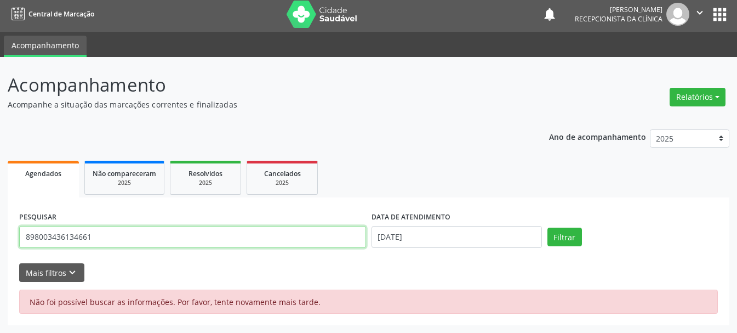
click at [60, 239] on input "898003436134661" at bounding box center [192, 237] width 347 height 22
click at [66, 237] on input "898003436134661" at bounding box center [192, 237] width 347 height 22
click at [73, 235] on input "898003436134661" at bounding box center [192, 237] width 347 height 22
click at [85, 237] on input "898003436134661" at bounding box center [192, 237] width 347 height 22
click at [560, 239] on button "Filtrar" at bounding box center [564, 236] width 35 height 19
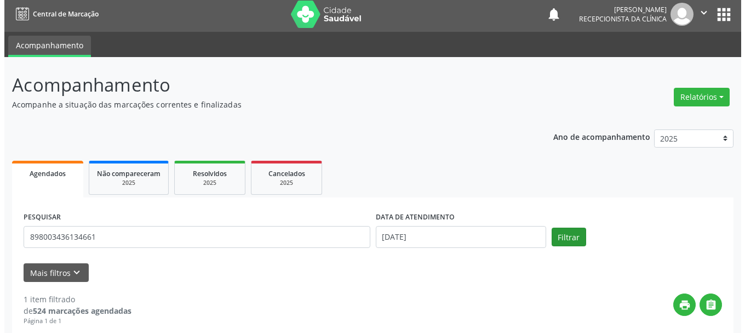
scroll to position [163, 0]
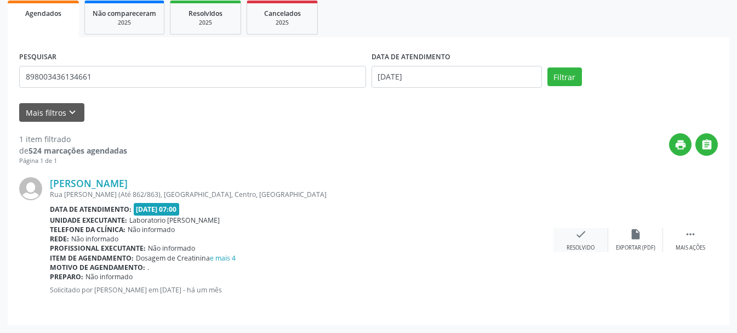
click at [578, 247] on div "Resolvido" at bounding box center [580, 248] width 28 height 8
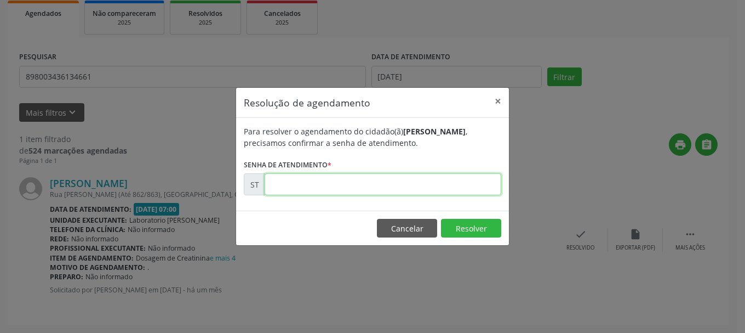
click at [456, 183] on input "text" at bounding box center [383, 184] width 237 height 22
type input "00010674"
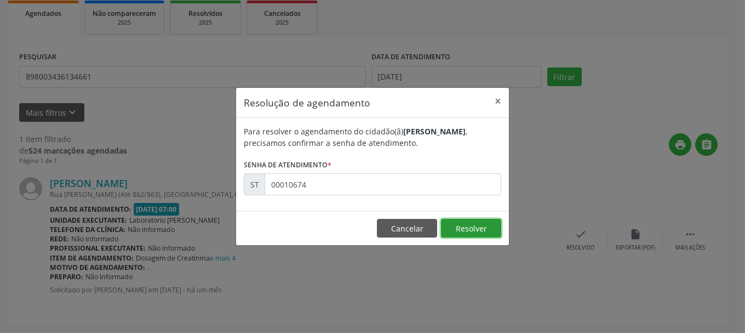
click at [473, 227] on button "Resolver" at bounding box center [471, 228] width 60 height 19
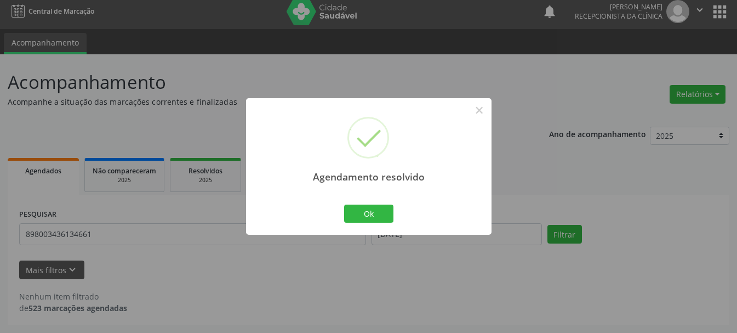
scroll to position [6, 0]
click at [388, 207] on button "Ok" at bounding box center [368, 213] width 49 height 19
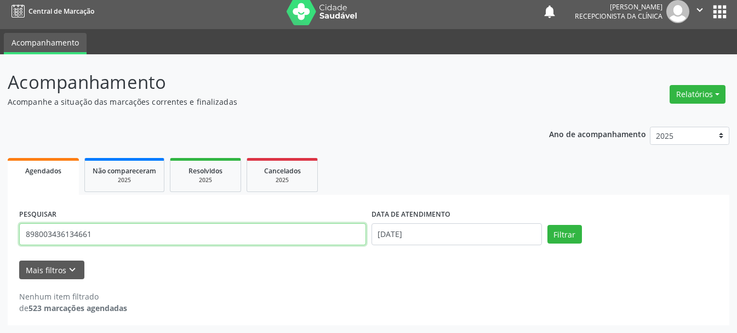
click at [310, 234] on input "898003436134661" at bounding box center [192, 234] width 347 height 22
type input "898002941450469"
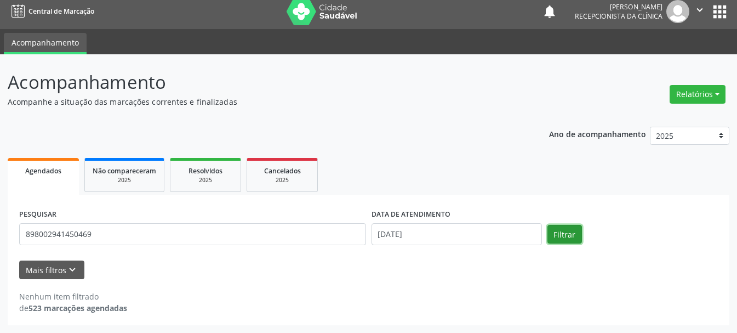
click at [562, 237] on button "Filtrar" at bounding box center [564, 234] width 35 height 19
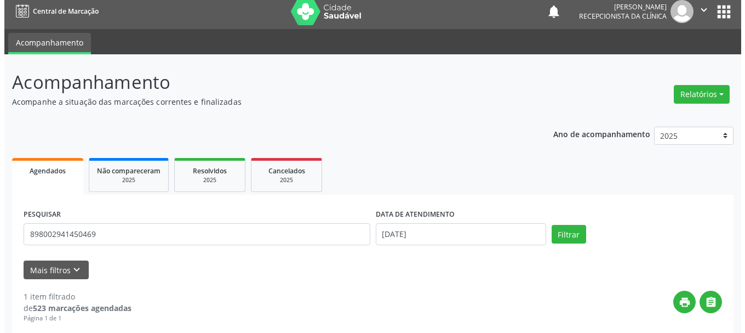
scroll to position [163, 0]
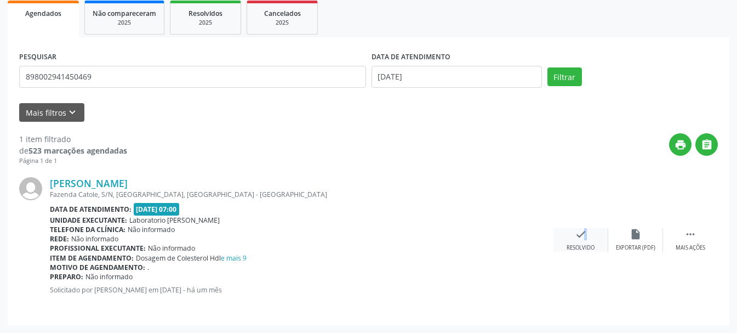
click at [577, 236] on icon "check" at bounding box center [581, 234] width 12 height 12
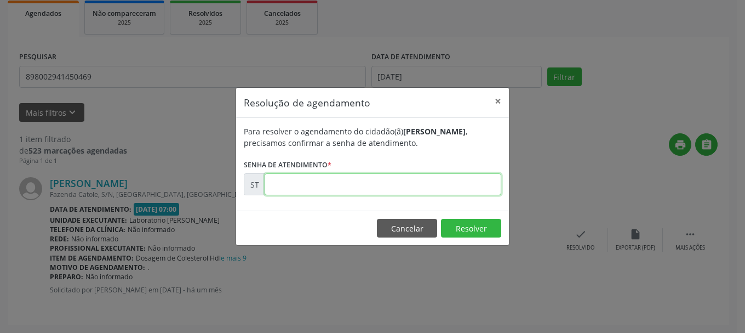
click at [397, 178] on input "text" at bounding box center [383, 184] width 237 height 22
type input "00008565"
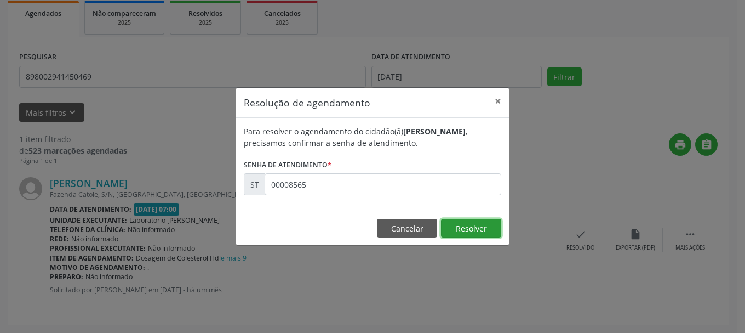
click at [454, 224] on button "Resolver" at bounding box center [471, 228] width 60 height 19
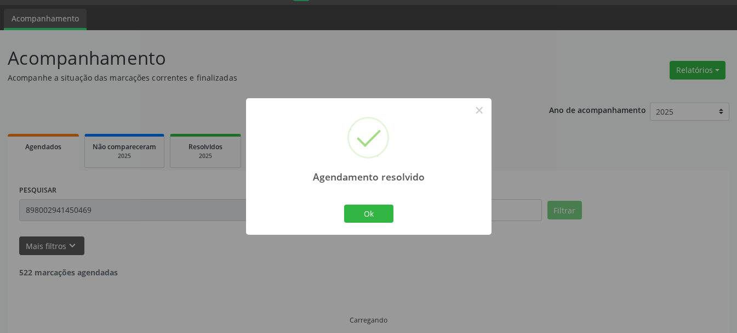
scroll to position [6, 0]
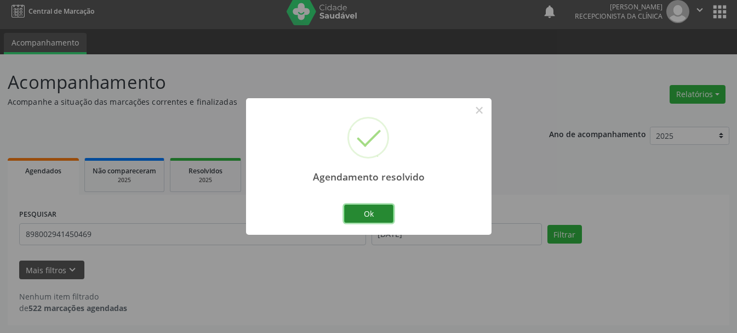
click at [377, 210] on button "Ok" at bounding box center [368, 213] width 49 height 19
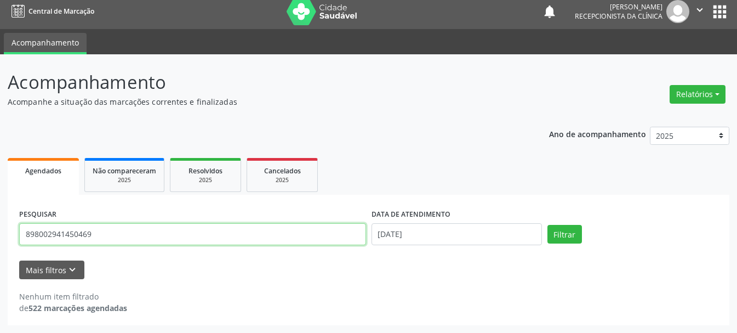
click at [311, 242] on input "898002941450469" at bounding box center [192, 234] width 347 height 22
type input "8"
type input "702002833195282"
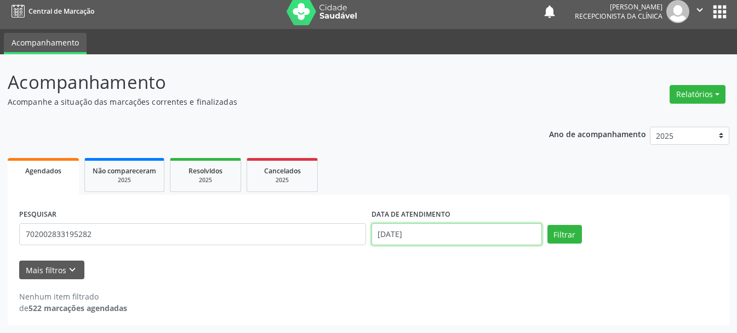
click at [396, 234] on input "[DATE]" at bounding box center [456, 234] width 170 height 22
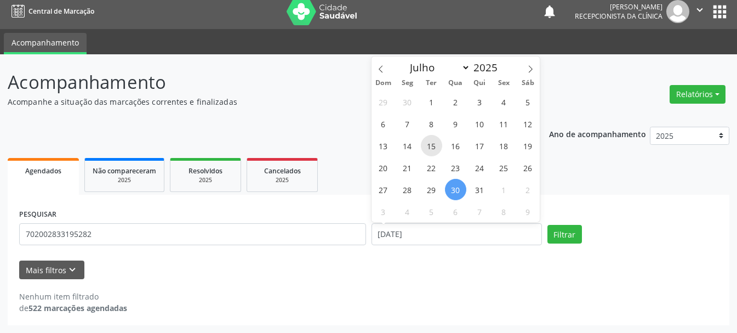
click at [440, 145] on span "15" at bounding box center [431, 145] width 21 height 21
type input "[DATE]"
click at [440, 145] on span "15" at bounding box center [431, 145] width 21 height 21
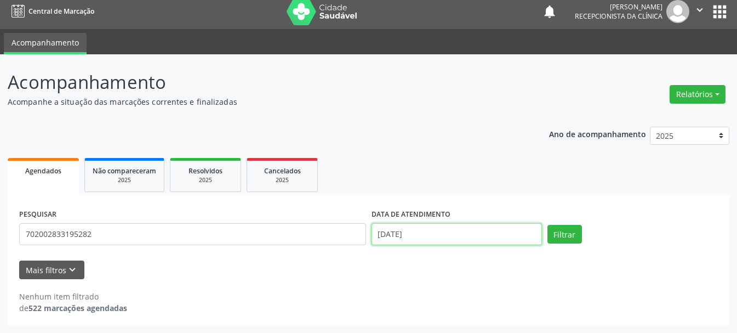
click at [442, 234] on input "[DATE]" at bounding box center [456, 234] width 170 height 22
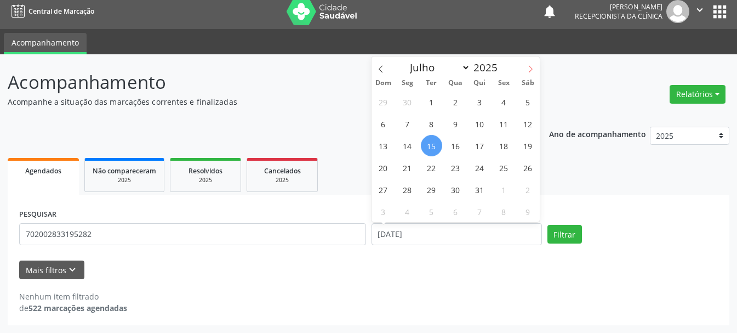
click at [531, 72] on icon at bounding box center [530, 69] width 8 height 8
select select "7"
click at [499, 145] on span "15" at bounding box center [503, 145] width 21 height 21
type input "[DATE]"
click at [499, 145] on span "15" at bounding box center [503, 145] width 21 height 21
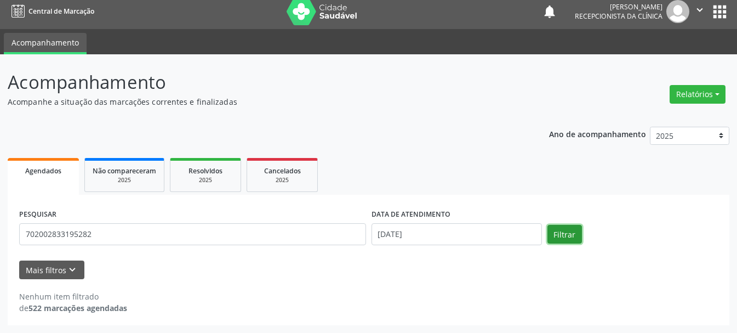
click at [559, 234] on button "Filtrar" at bounding box center [564, 234] width 35 height 19
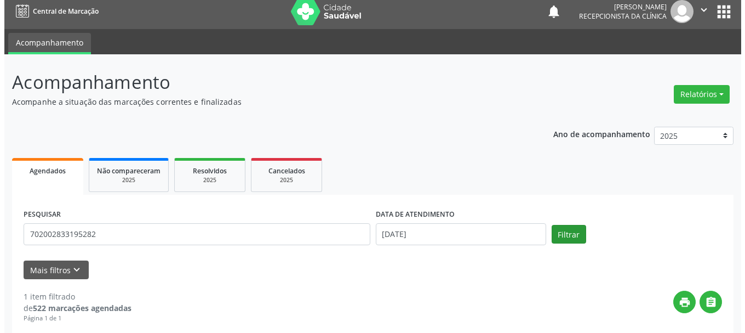
scroll to position [163, 0]
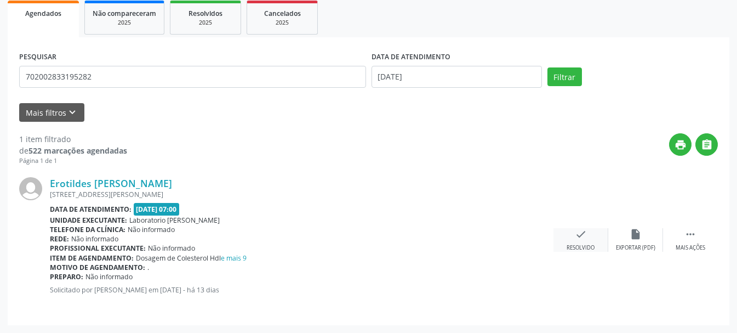
click at [575, 237] on div "check Resolvido" at bounding box center [580, 240] width 55 height 24
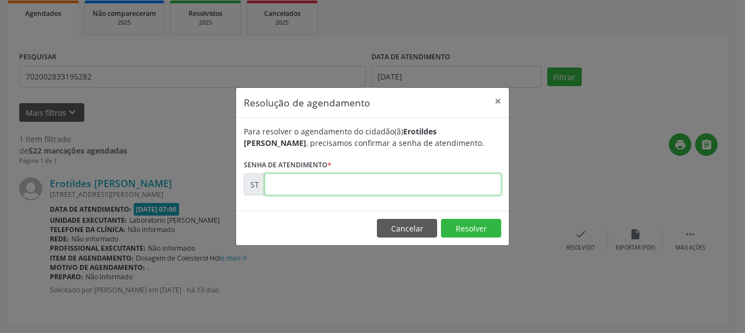
click at [461, 186] on input "text" at bounding box center [383, 184] width 237 height 22
type input "00015148"
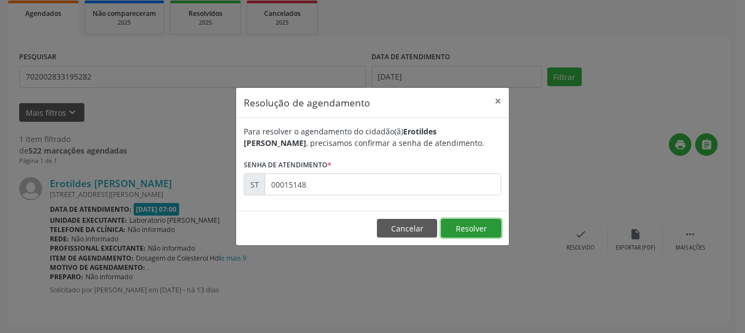
click at [462, 234] on button "Resolver" at bounding box center [471, 228] width 60 height 19
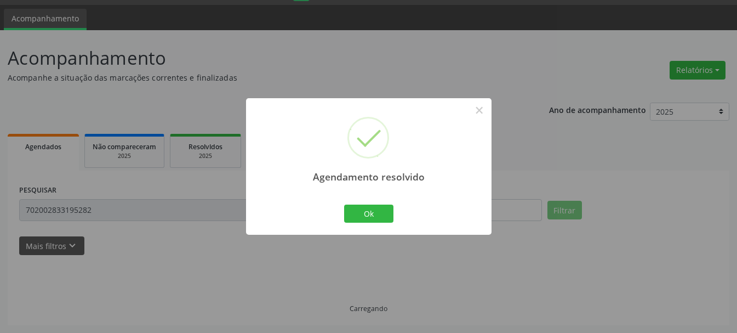
scroll to position [6, 0]
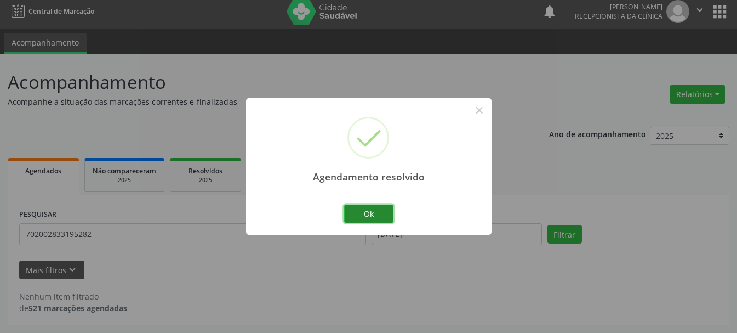
click at [373, 218] on button "Ok" at bounding box center [368, 213] width 49 height 19
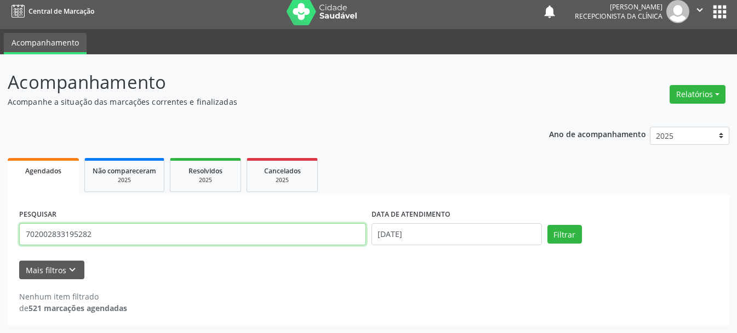
click at [287, 223] on input "702002833195282" at bounding box center [192, 234] width 347 height 22
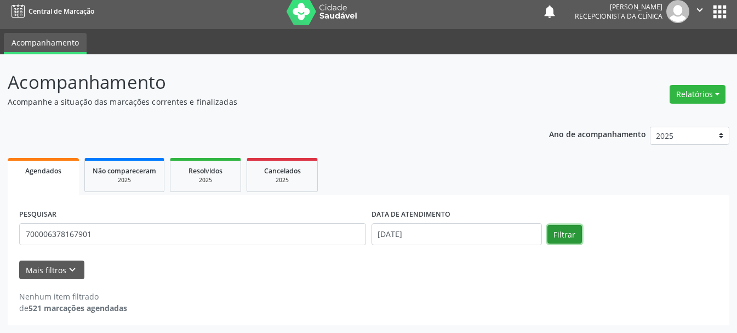
click at [565, 236] on button "Filtrar" at bounding box center [564, 234] width 35 height 19
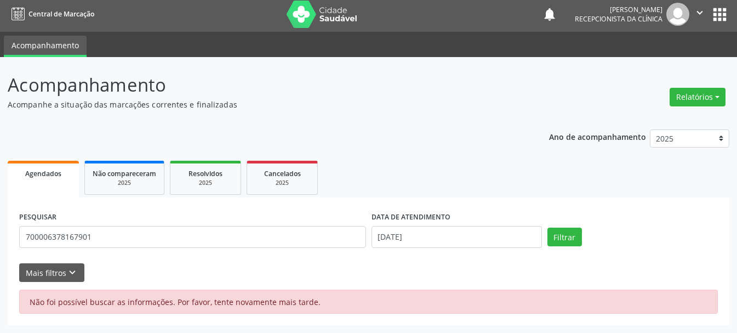
scroll to position [3, 0]
click at [289, 235] on input "700006378167901" at bounding box center [192, 237] width 347 height 22
type input "700006378167901"
click at [573, 242] on button "Filtrar" at bounding box center [564, 236] width 35 height 19
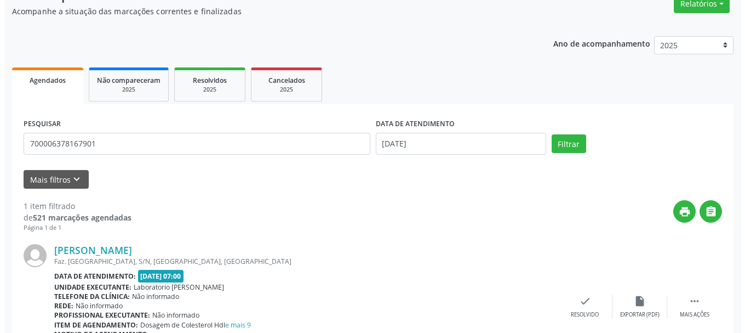
scroll to position [163, 0]
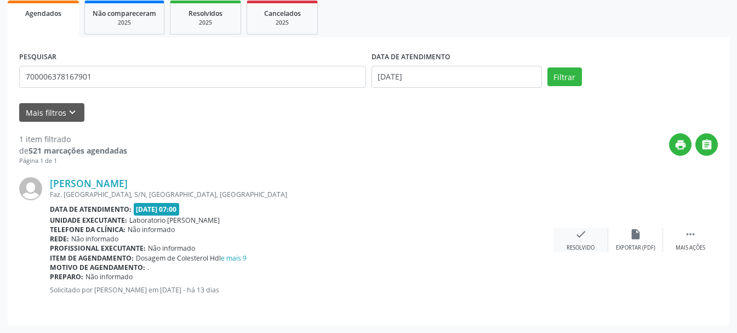
click at [586, 244] on div "Resolvido" at bounding box center [580, 248] width 28 height 8
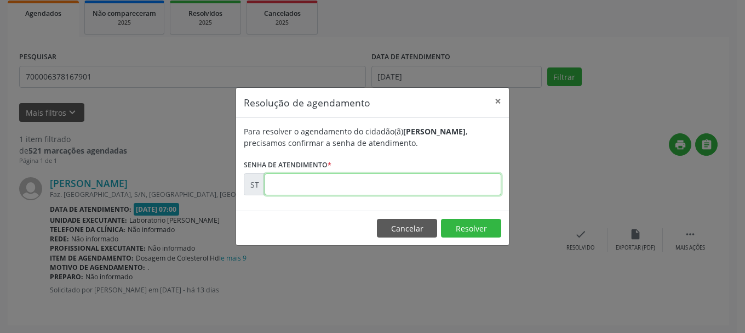
click at [407, 192] on input "text" at bounding box center [383, 184] width 237 height 22
type input "00015063"
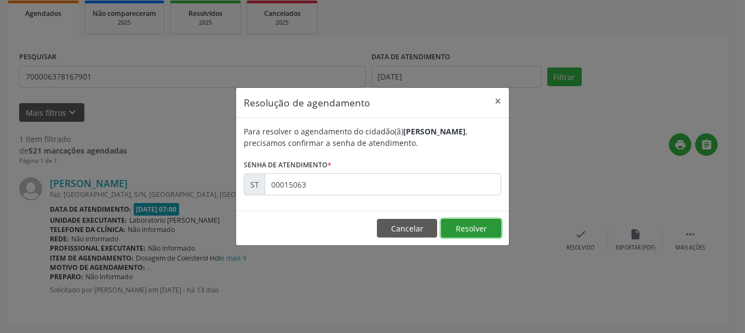
click at [468, 229] on button "Resolver" at bounding box center [471, 228] width 60 height 19
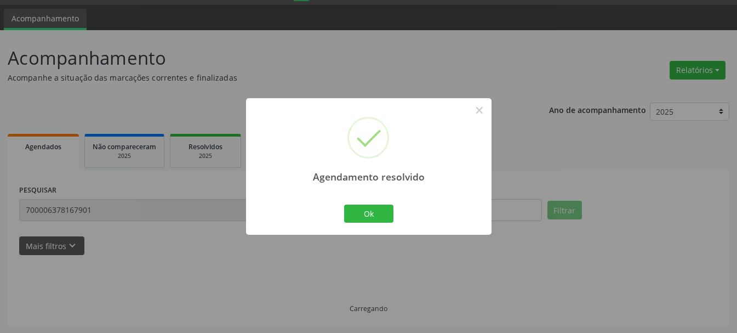
scroll to position [6, 0]
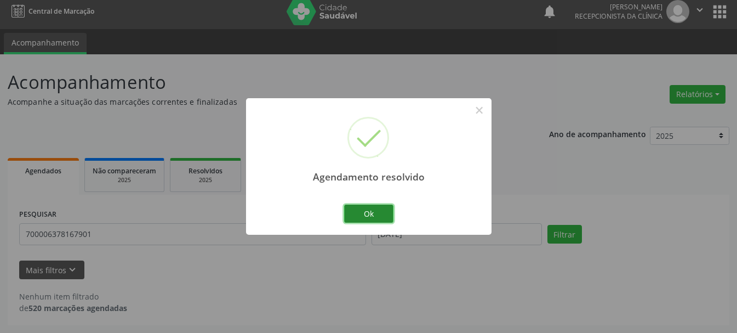
click at [381, 214] on button "Ok" at bounding box center [368, 213] width 49 height 19
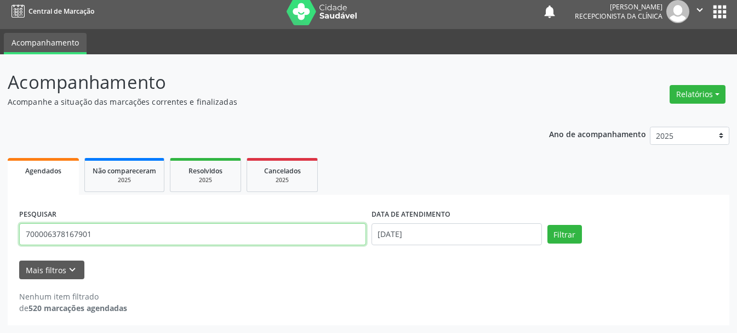
click at [242, 227] on input "700006378167901" at bounding box center [192, 234] width 347 height 22
type input "700008438575700"
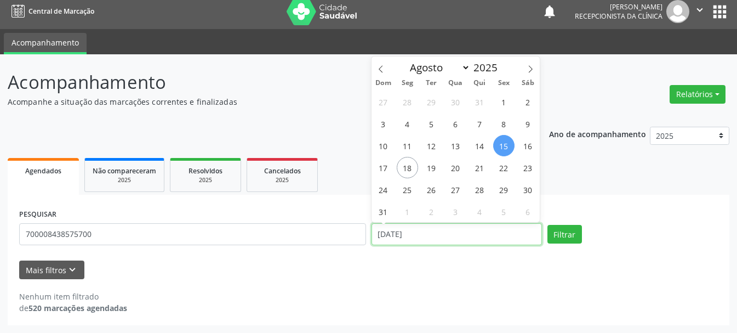
click at [382, 238] on input "[DATE]" at bounding box center [456, 234] width 170 height 22
click at [484, 149] on span "14" at bounding box center [479, 145] width 21 height 21
type input "[DATE]"
click at [484, 149] on span "14" at bounding box center [479, 145] width 21 height 21
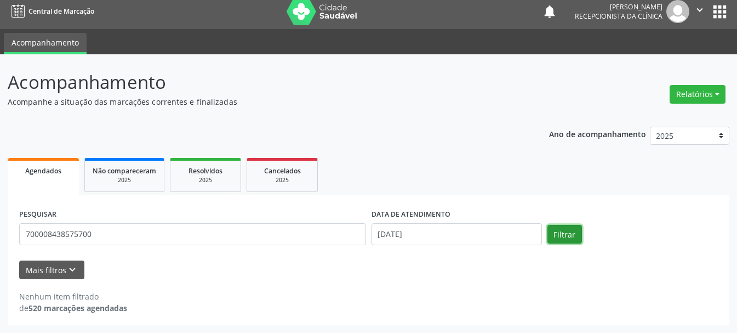
click at [568, 231] on button "Filtrar" at bounding box center [564, 234] width 35 height 19
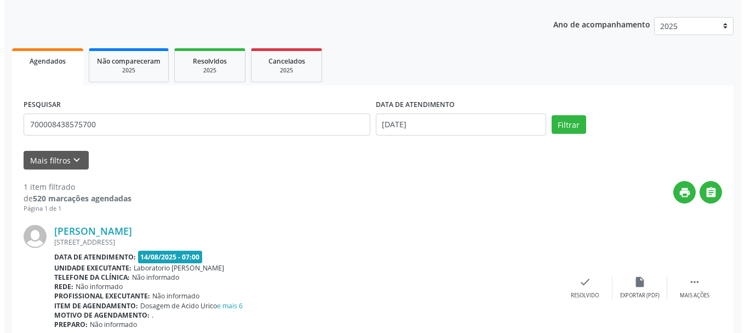
scroll to position [163, 0]
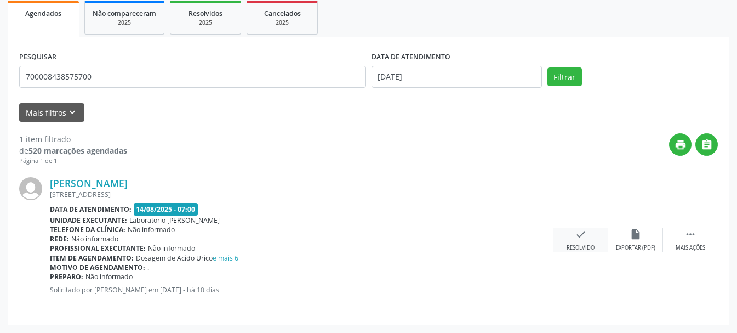
click at [590, 244] on div "Resolvido" at bounding box center [580, 248] width 28 height 8
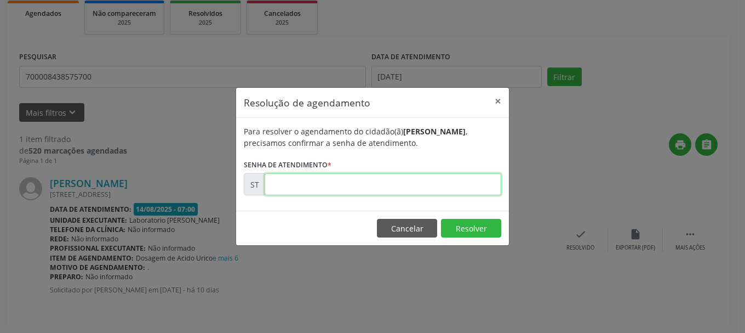
click at [417, 182] on input "text" at bounding box center [383, 184] width 237 height 22
type input "00015673"
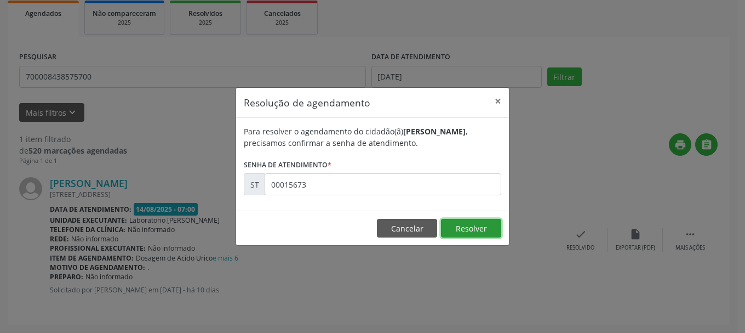
click at [493, 228] on button "Resolver" at bounding box center [471, 228] width 60 height 19
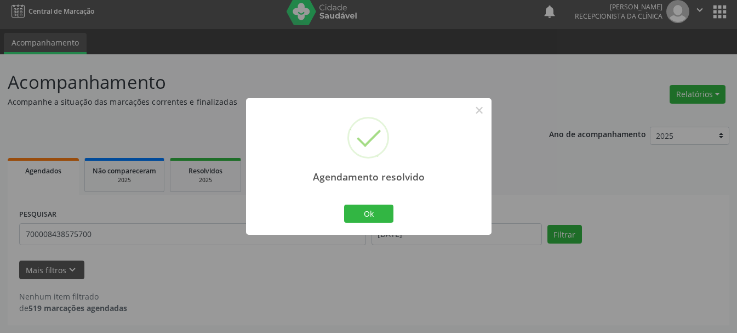
scroll to position [6, 0]
click at [371, 219] on button "Ok" at bounding box center [368, 213] width 49 height 19
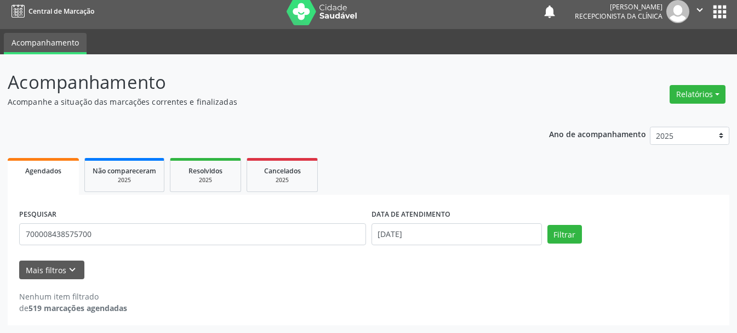
click at [218, 217] on div "PESQUISAR 700008438575700" at bounding box center [192, 229] width 352 height 47
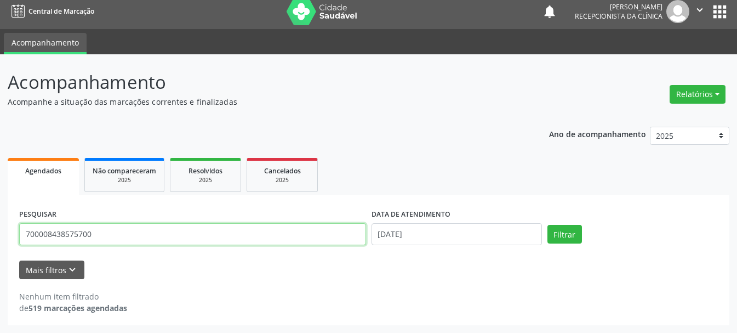
click at [205, 236] on input "700008438575700" at bounding box center [192, 234] width 347 height 22
type input "700505527168852"
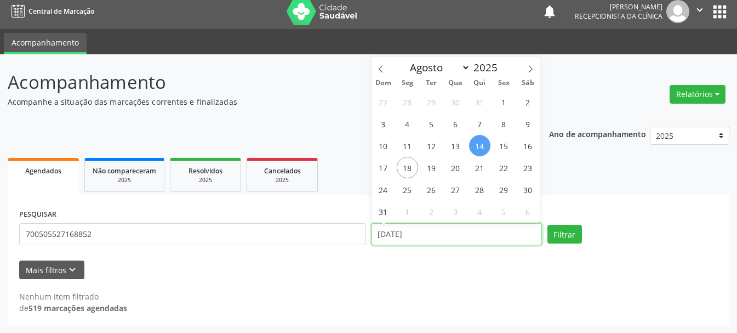
click at [418, 232] on input "[DATE]" at bounding box center [456, 234] width 170 height 22
click at [480, 128] on span "7" at bounding box center [479, 123] width 21 height 21
type input "[DATE]"
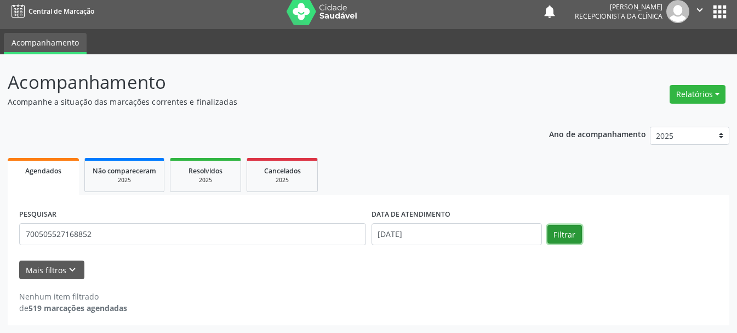
click at [554, 236] on button "Filtrar" at bounding box center [564, 234] width 35 height 19
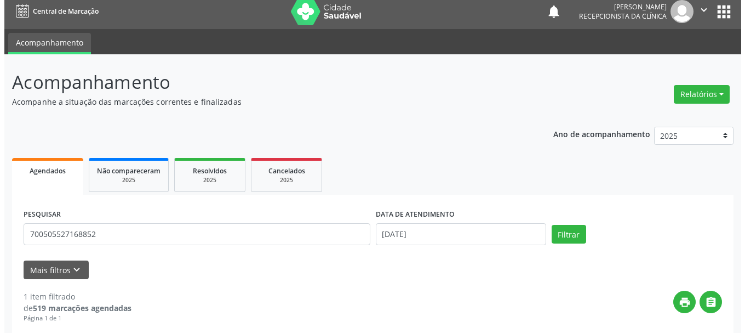
scroll to position [163, 0]
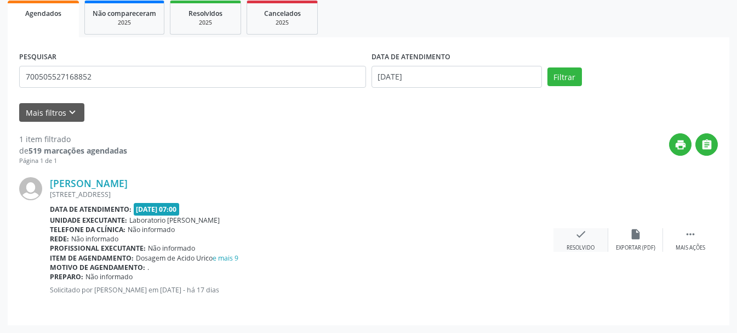
click at [576, 248] on div "Resolvido" at bounding box center [580, 248] width 28 height 8
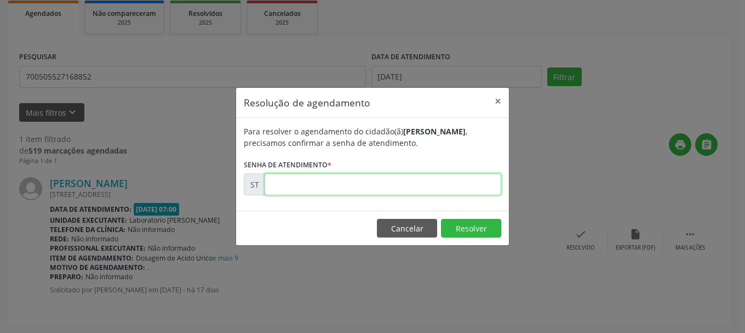
click at [435, 185] on input "text" at bounding box center [383, 184] width 237 height 22
type input "00014564"
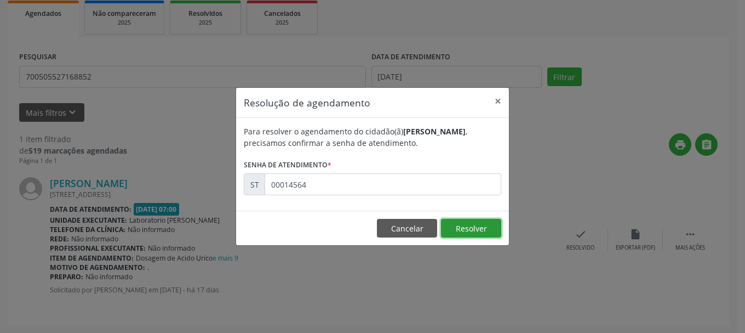
click at [463, 231] on button "Resolver" at bounding box center [471, 228] width 60 height 19
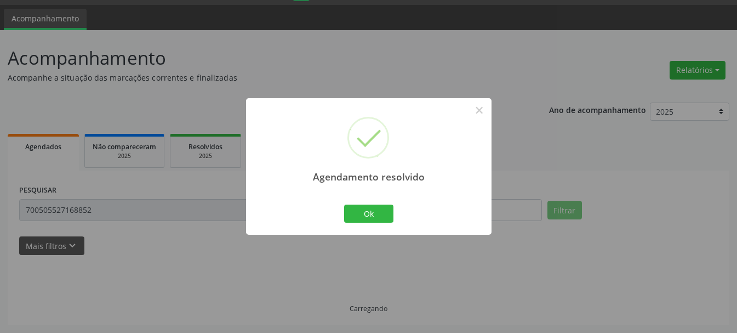
scroll to position [6, 0]
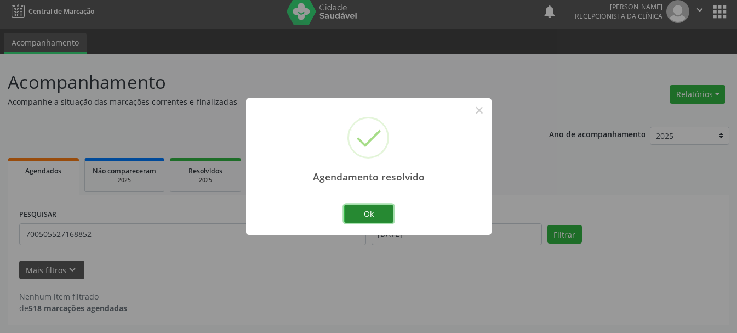
click at [380, 211] on button "Ok" at bounding box center [368, 213] width 49 height 19
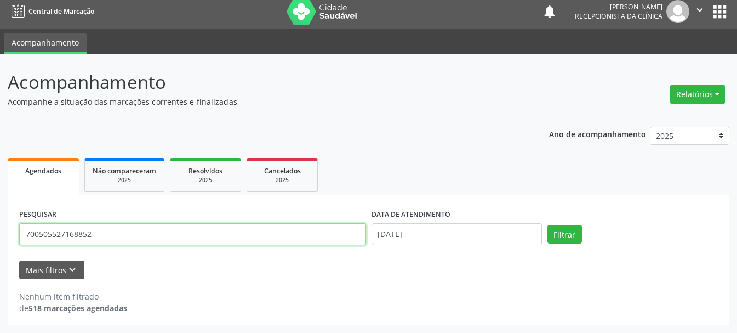
click at [215, 236] on input "700505527168852" at bounding box center [192, 234] width 347 height 22
type input "708409281460064"
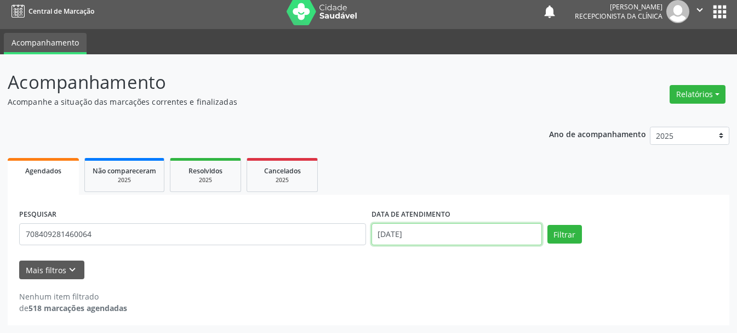
click at [489, 237] on input "[DATE]" at bounding box center [456, 234] width 170 height 22
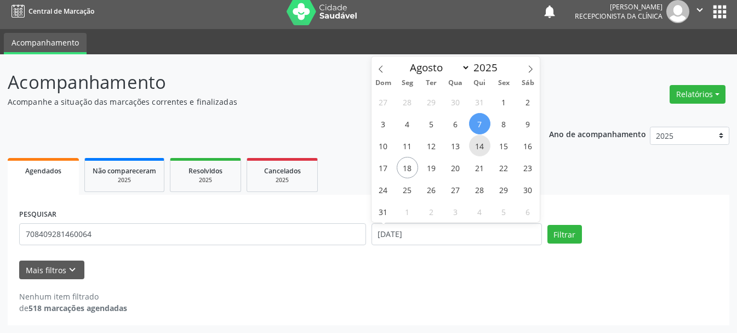
click at [479, 145] on span "14" at bounding box center [479, 145] width 21 height 21
type input "[DATE]"
click at [479, 145] on span "14" at bounding box center [479, 145] width 21 height 21
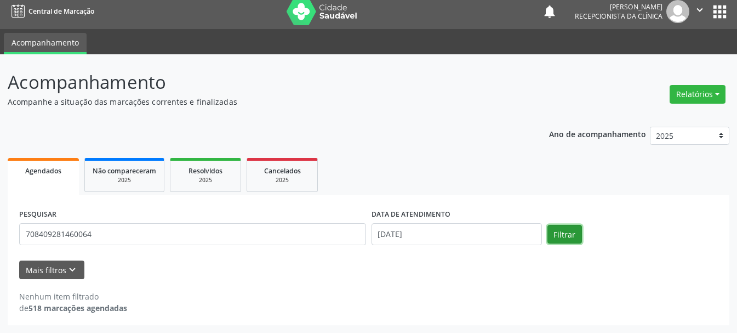
click at [575, 238] on button "Filtrar" at bounding box center [564, 234] width 35 height 19
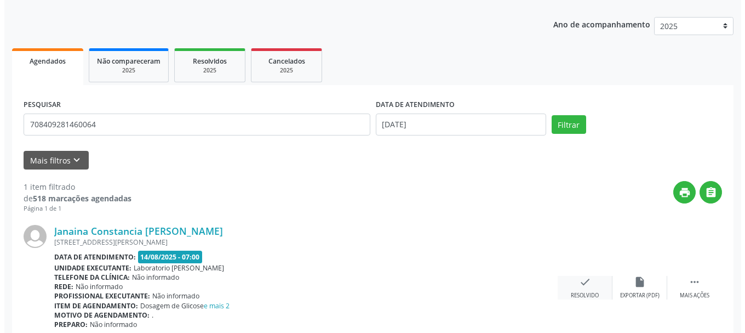
scroll to position [163, 0]
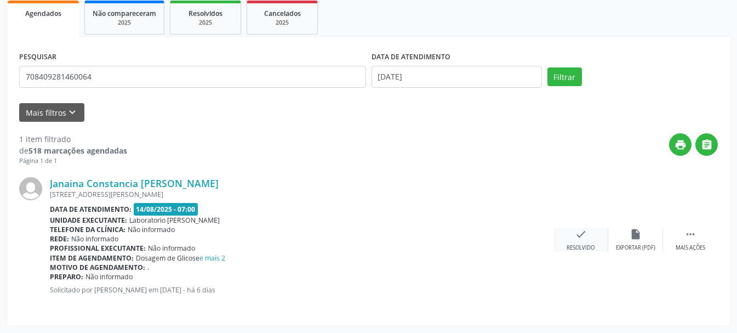
click at [580, 236] on icon "check" at bounding box center [581, 234] width 12 height 12
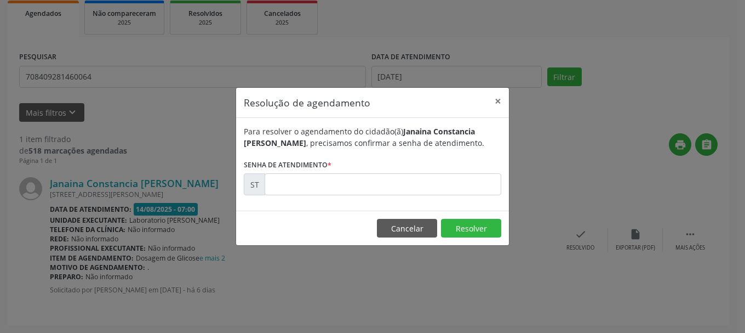
click at [348, 197] on div "Para resolver o agendamento do cidadão(ã) [PERSON_NAME][DEMOGRAPHIC_DATA] , pre…" at bounding box center [372, 164] width 273 height 93
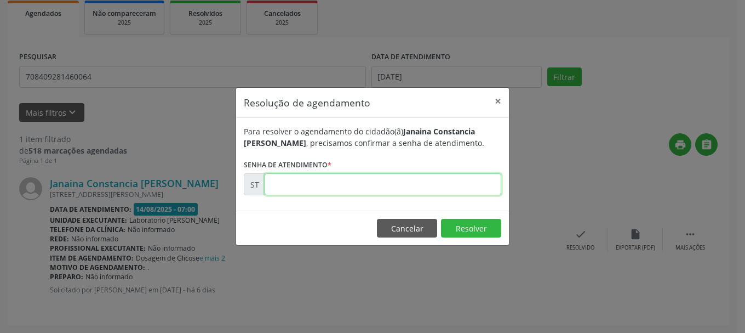
click at [356, 191] on input "text" at bounding box center [383, 184] width 237 height 22
type input "00016032"
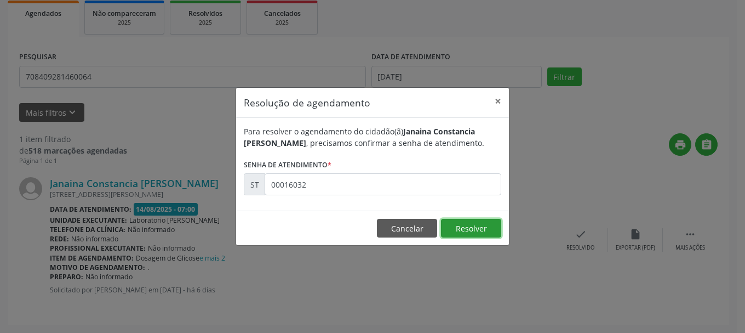
click at [463, 229] on button "Resolver" at bounding box center [471, 228] width 60 height 19
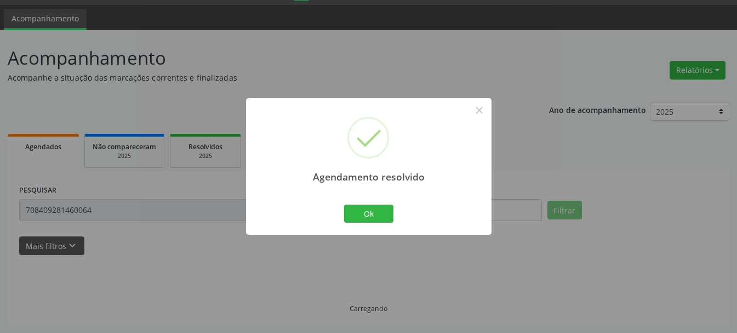
scroll to position [6, 0]
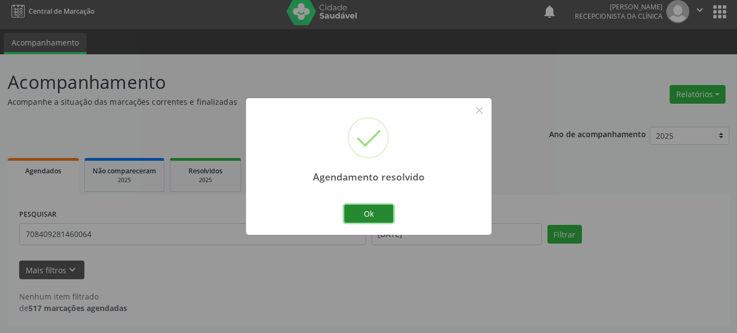
click at [374, 213] on button "Ok" at bounding box center [368, 213] width 49 height 19
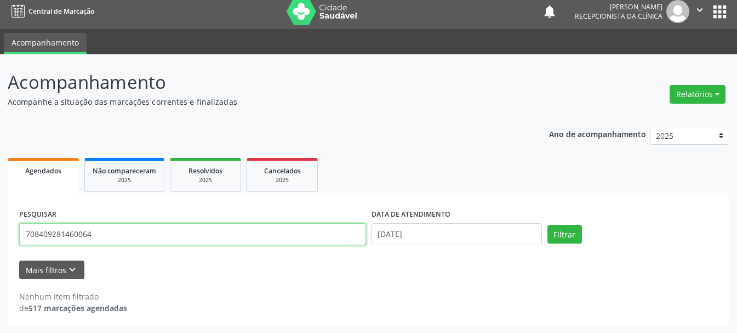
click at [307, 241] on input "708409281460064" at bounding box center [192, 234] width 347 height 22
type input "700400499853742"
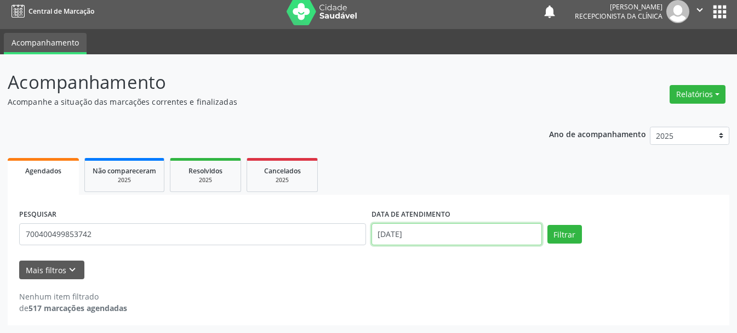
click at [481, 230] on input "[DATE]" at bounding box center [456, 234] width 170 height 22
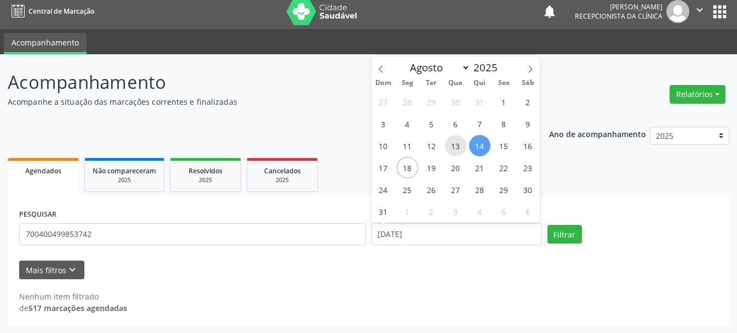
click at [453, 146] on span "13" at bounding box center [455, 145] width 21 height 21
type input "[DATE]"
click at [449, 144] on span "13" at bounding box center [455, 145] width 21 height 21
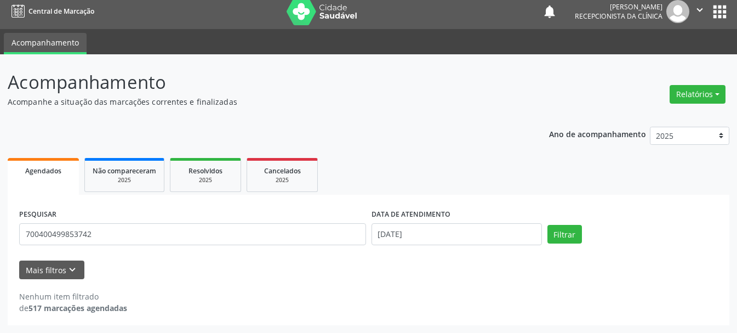
click at [449, 144] on div "Ano de acompanhamento 2025 2024 Agendados Não compareceram 2025 Resolvidos 2025…" at bounding box center [369, 222] width 722 height 207
click at [561, 237] on button "Filtrar" at bounding box center [564, 234] width 35 height 19
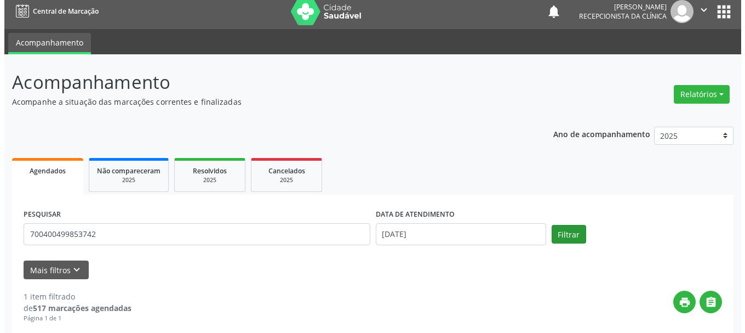
scroll to position [163, 0]
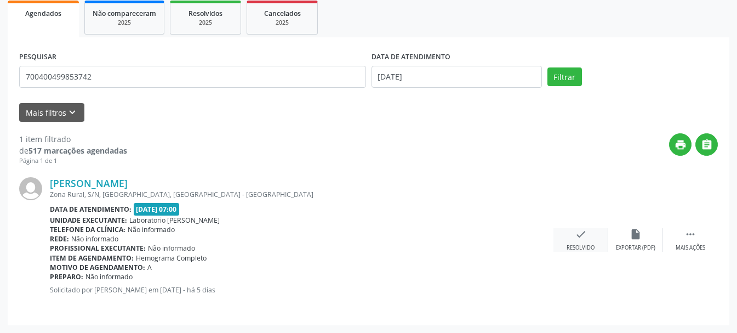
click at [581, 238] on icon "check" at bounding box center [581, 234] width 12 height 12
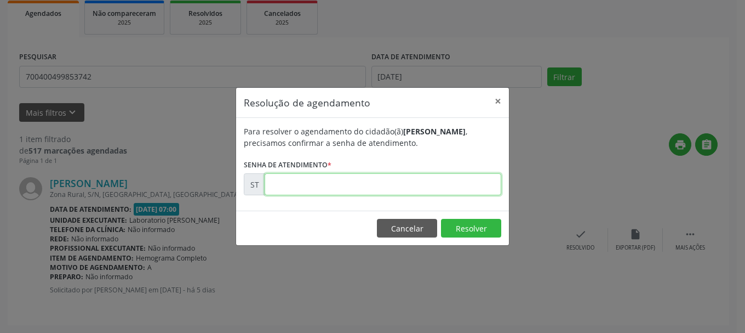
click at [428, 193] on input "text" at bounding box center [383, 184] width 237 height 22
type input "00016093"
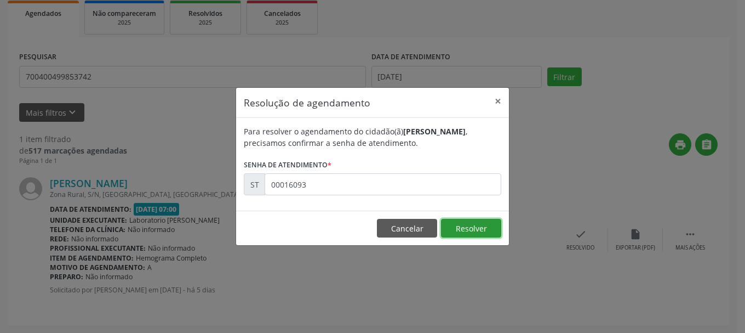
click at [458, 227] on button "Resolver" at bounding box center [471, 228] width 60 height 19
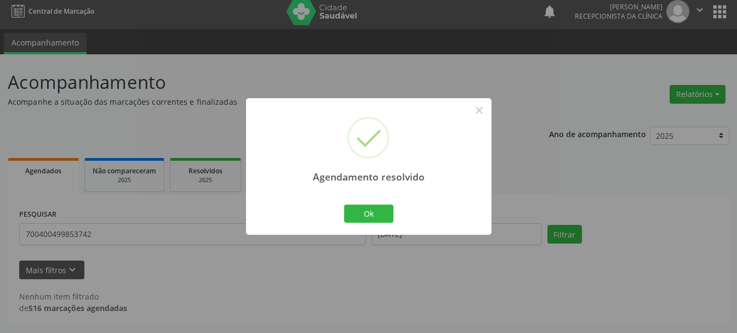
scroll to position [6, 0]
click at [376, 207] on button "Ok" at bounding box center [368, 213] width 49 height 19
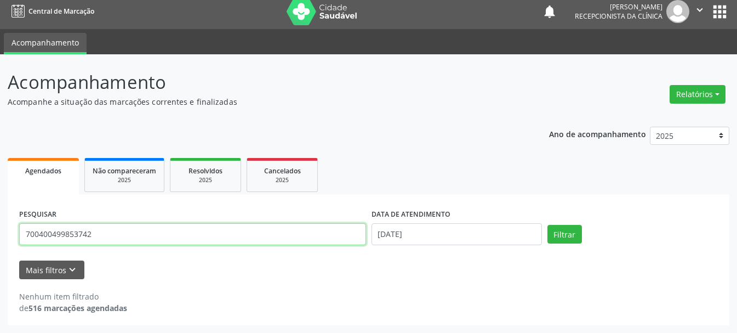
click at [306, 232] on input "700400499853742" at bounding box center [192, 234] width 347 height 22
type input "700007630793906"
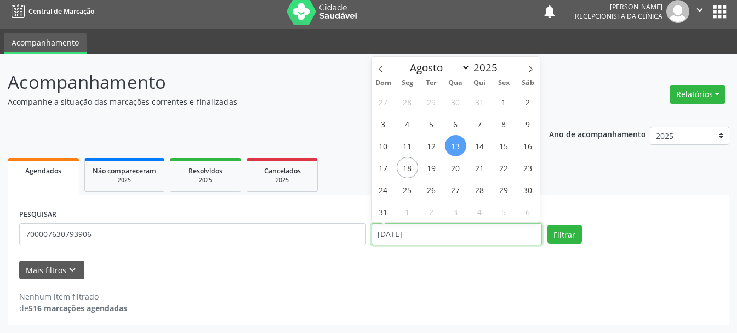
click at [413, 229] on input "[DATE]" at bounding box center [456, 234] width 170 height 22
click at [456, 124] on span "6" at bounding box center [455, 123] width 21 height 21
type input "[DATE]"
click at [456, 124] on span "6" at bounding box center [455, 123] width 21 height 21
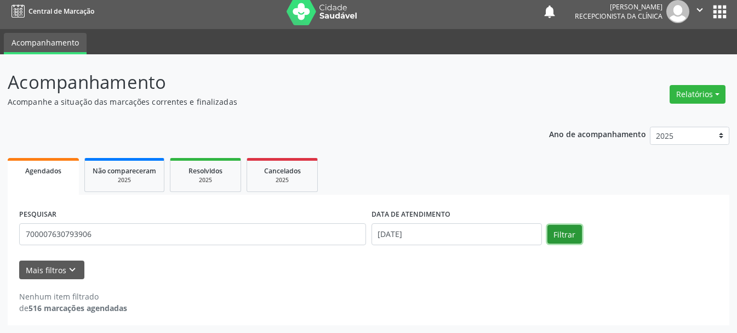
click at [557, 229] on button "Filtrar" at bounding box center [564, 234] width 35 height 19
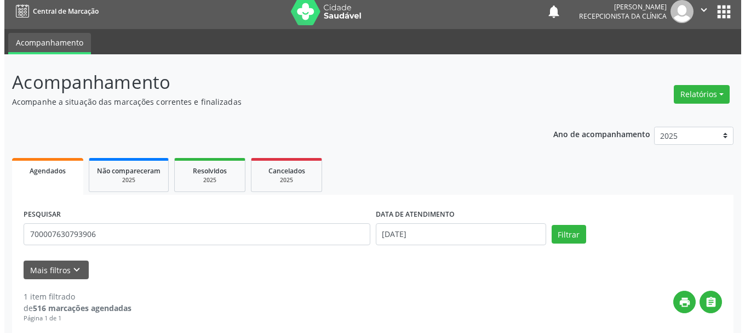
scroll to position [163, 0]
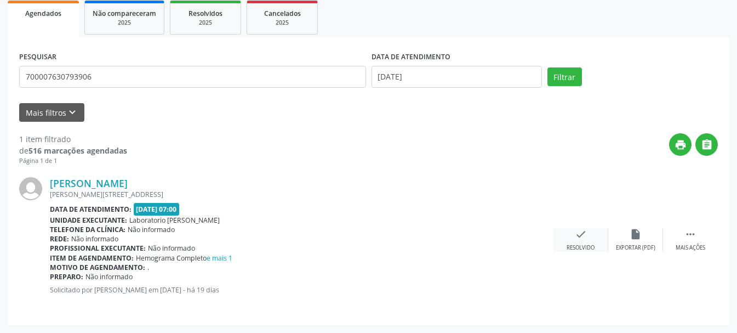
click at [586, 243] on div "check Resolvido" at bounding box center [580, 240] width 55 height 24
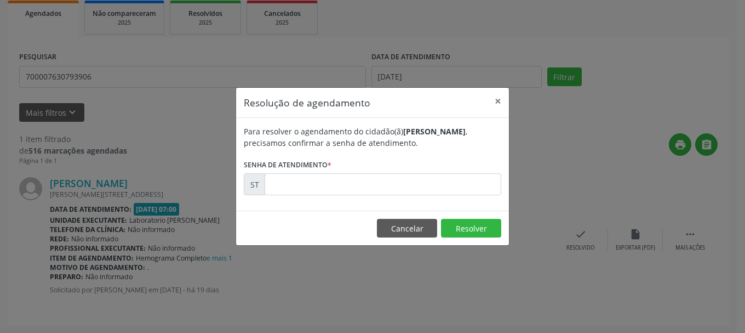
click at [424, 196] on div "Para resolver o agendamento do cidadão(ã) [PERSON_NAME] , precisamos confirmar …" at bounding box center [372, 164] width 273 height 93
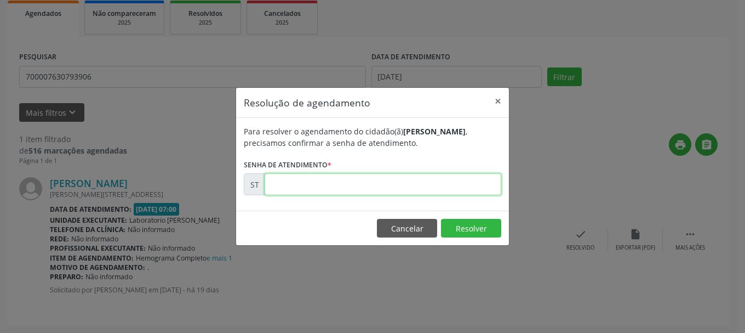
click at [431, 191] on input "text" at bounding box center [383, 184] width 237 height 22
type input "00013990"
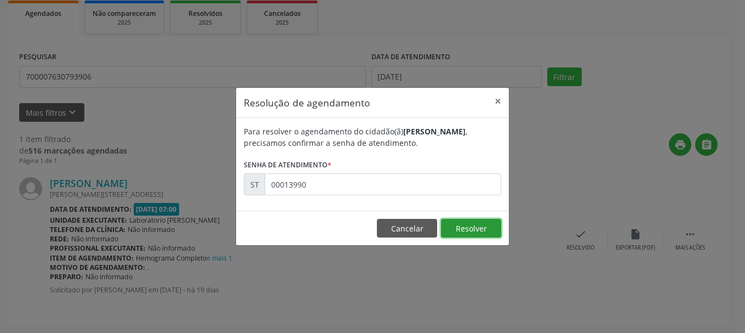
click at [462, 224] on button "Resolver" at bounding box center [471, 228] width 60 height 19
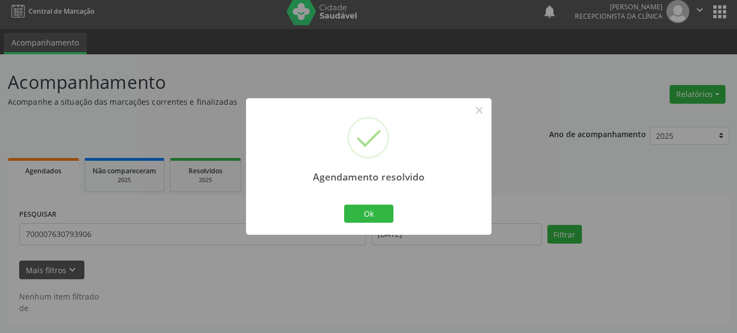
scroll to position [6, 0]
click at [373, 212] on button "Ok" at bounding box center [368, 213] width 49 height 19
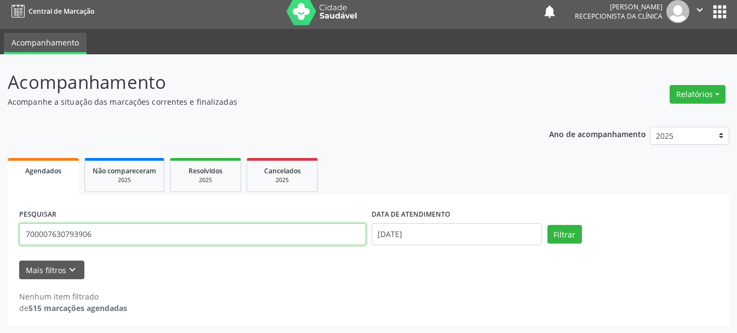
click at [272, 239] on input "700007630793906" at bounding box center [192, 234] width 347 height 22
type input "7"
type input "898004945550338"
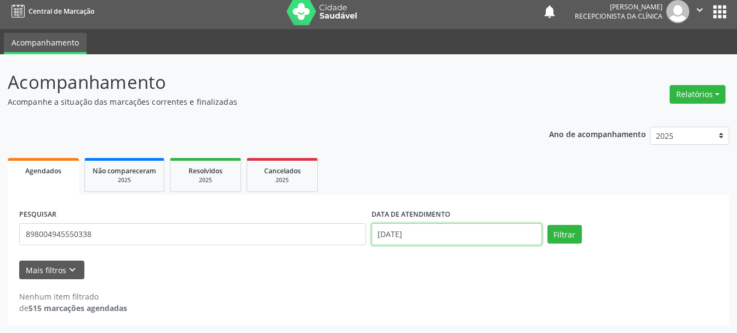
click at [429, 231] on input "[DATE]" at bounding box center [456, 234] width 170 height 22
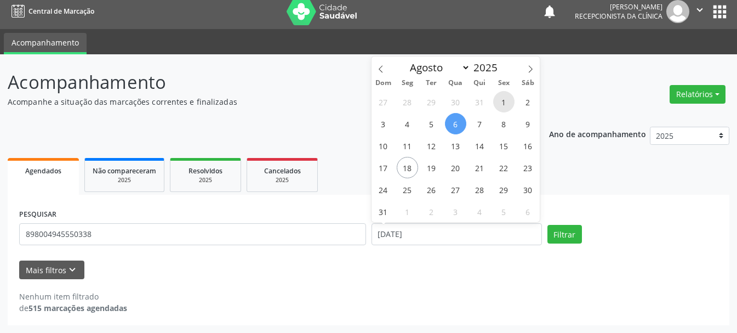
click at [501, 98] on span "1" at bounding box center [503, 101] width 21 height 21
type input "[DATE]"
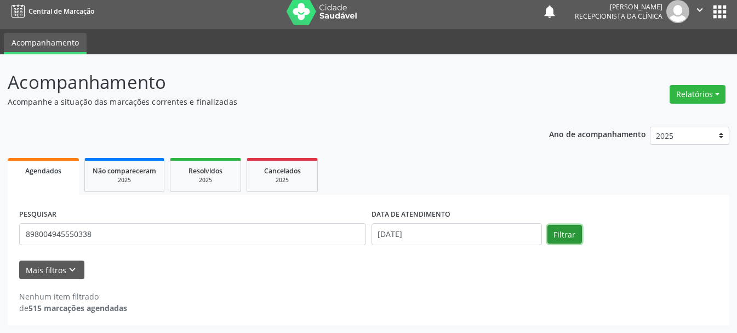
click at [559, 230] on button "Filtrar" at bounding box center [564, 234] width 35 height 19
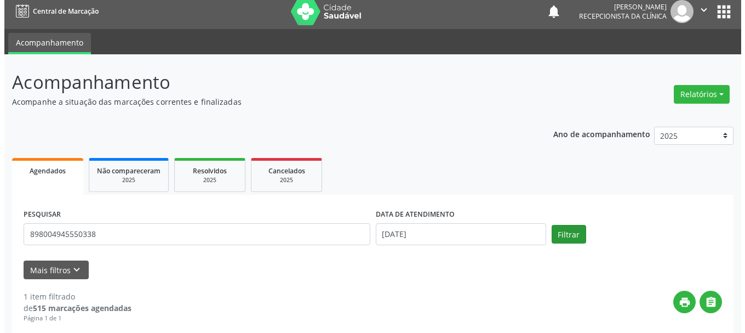
scroll to position [163, 0]
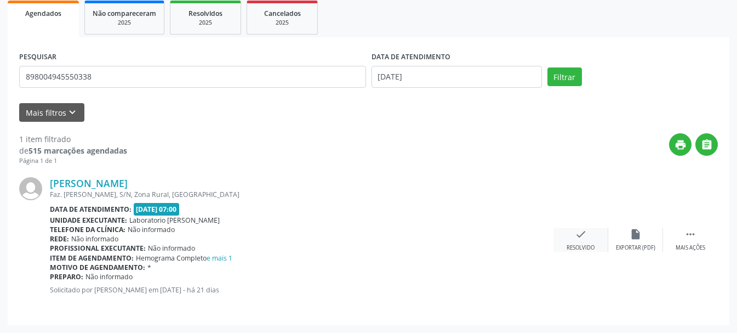
click at [573, 239] on div "check Resolvido" at bounding box center [580, 240] width 55 height 24
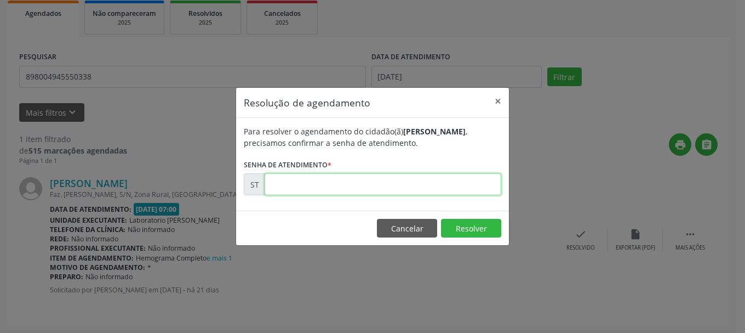
click at [446, 176] on input "text" at bounding box center [383, 184] width 237 height 22
type input "00012521"
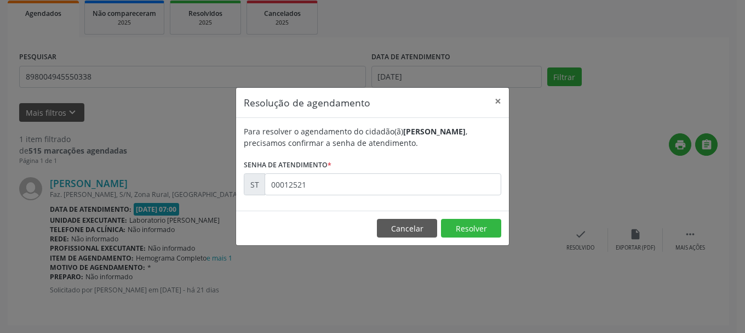
click at [488, 218] on footer "Cancelar Resolver" at bounding box center [372, 227] width 273 height 35
click at [487, 228] on button "Resolver" at bounding box center [471, 228] width 60 height 19
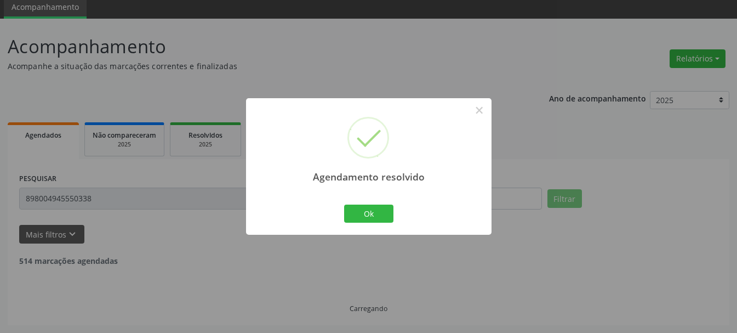
scroll to position [6, 0]
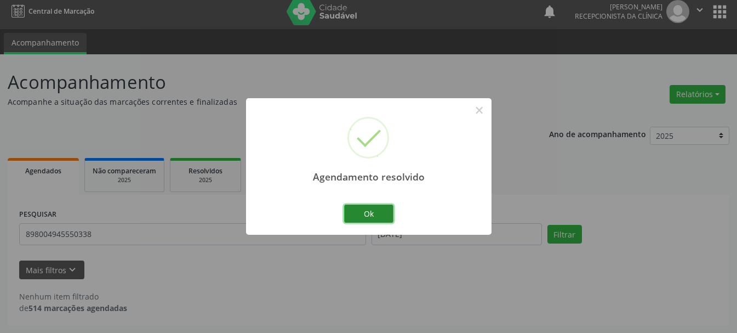
click at [376, 213] on button "Ok" at bounding box center [368, 213] width 49 height 19
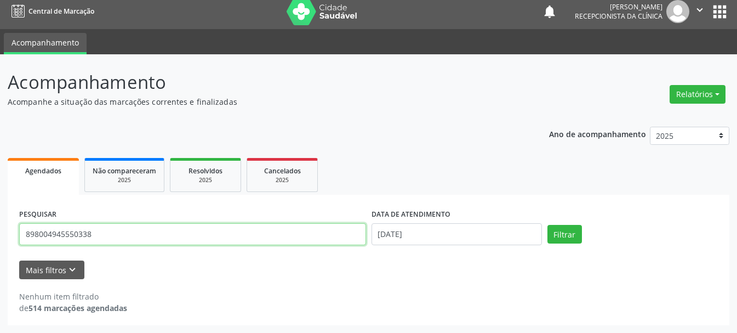
click at [255, 236] on input "898004945550338" at bounding box center [192, 234] width 347 height 22
type input "898004060632238"
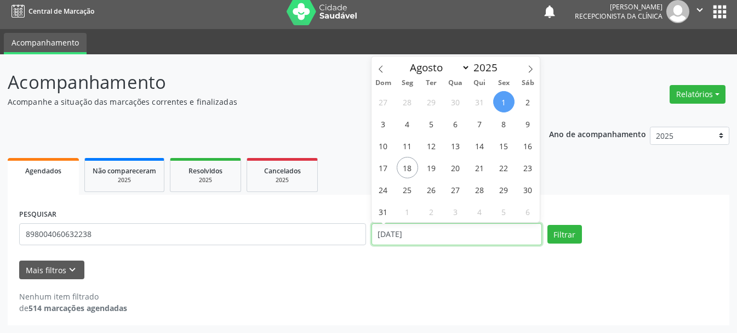
click at [427, 242] on input "[DATE]" at bounding box center [456, 234] width 170 height 22
click at [434, 152] on span "12" at bounding box center [431, 145] width 21 height 21
type input "12/08/2025"
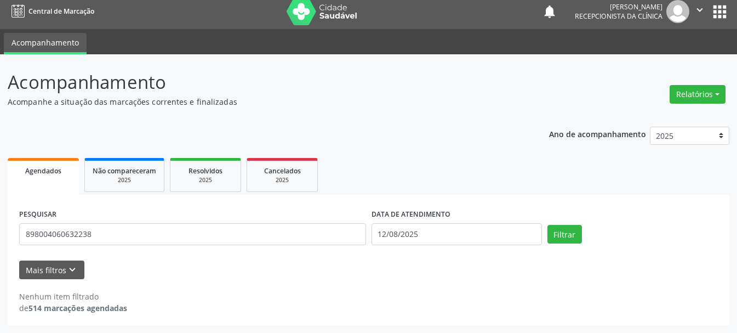
click at [545, 230] on div "Filtrar" at bounding box center [633, 234] width 176 height 19
click at [571, 236] on button "Filtrar" at bounding box center [564, 234] width 35 height 19
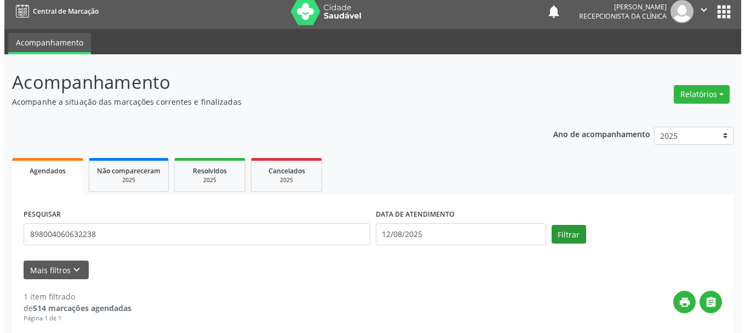
scroll to position [163, 0]
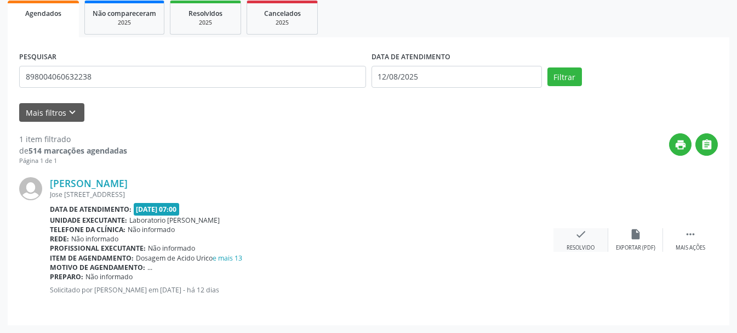
click at [577, 234] on icon "check" at bounding box center [581, 234] width 12 height 12
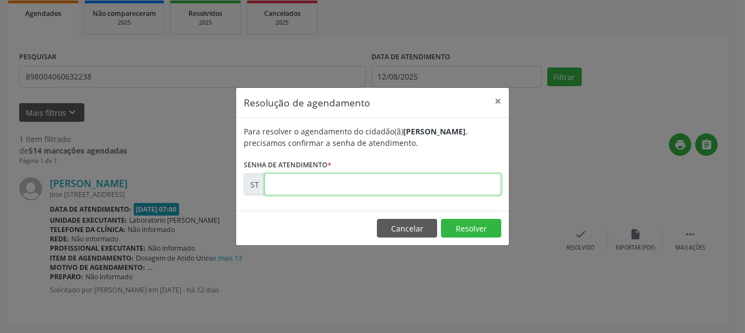
click at [431, 191] on input "text" at bounding box center [383, 184] width 237 height 22
type input "00015313"
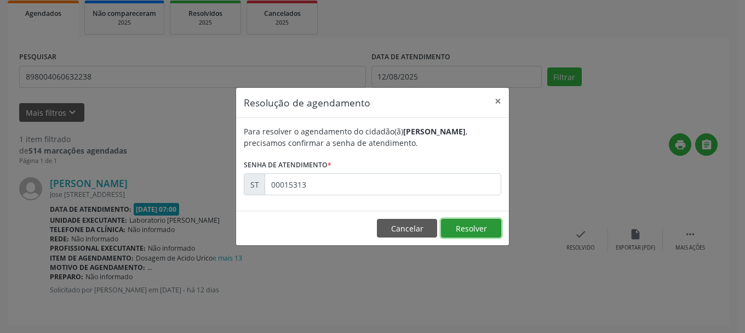
click at [469, 233] on button "Resolver" at bounding box center [471, 228] width 60 height 19
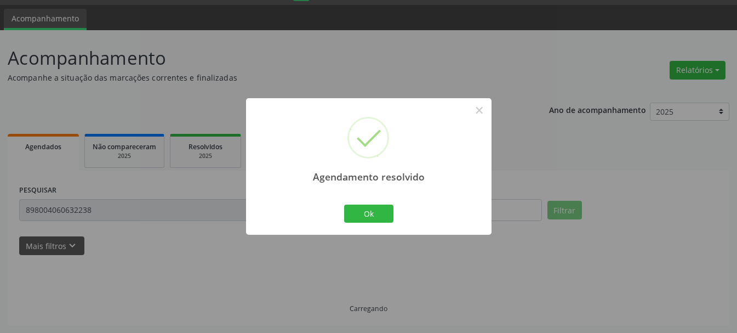
scroll to position [6, 0]
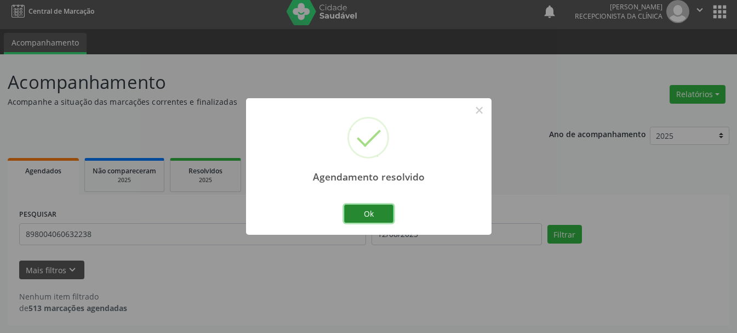
click at [368, 210] on button "Ok" at bounding box center [368, 213] width 49 height 19
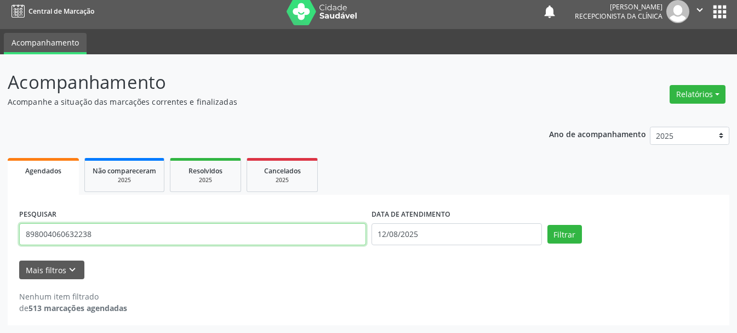
click at [325, 231] on input "898004060632238" at bounding box center [192, 234] width 347 height 22
type input "8"
type input "704604122849227"
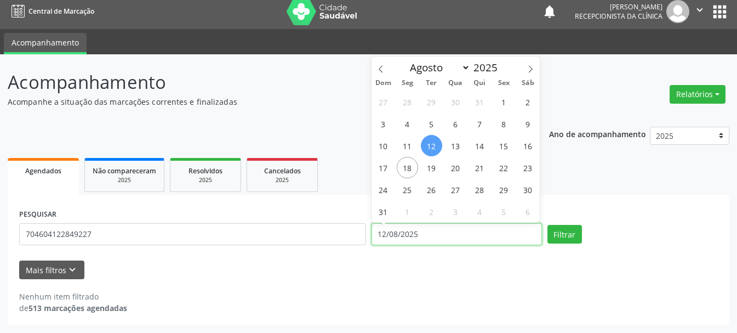
click at [415, 237] on input "12/08/2025" at bounding box center [456, 234] width 170 height 22
click at [407, 125] on span "4" at bounding box center [407, 123] width 21 height 21
type input "[DATE]"
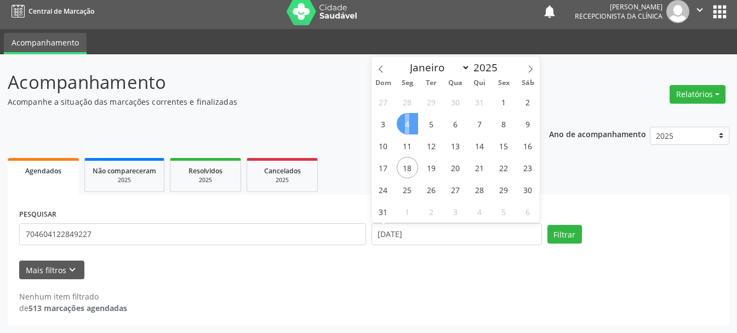
click at [407, 125] on span "4" at bounding box center [407, 123] width 21 height 21
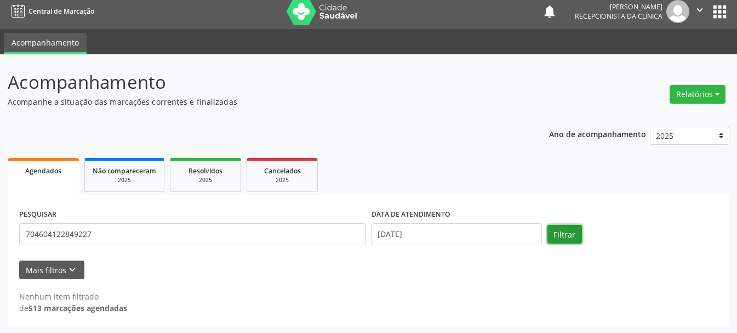
click at [574, 228] on button "Filtrar" at bounding box center [564, 234] width 35 height 19
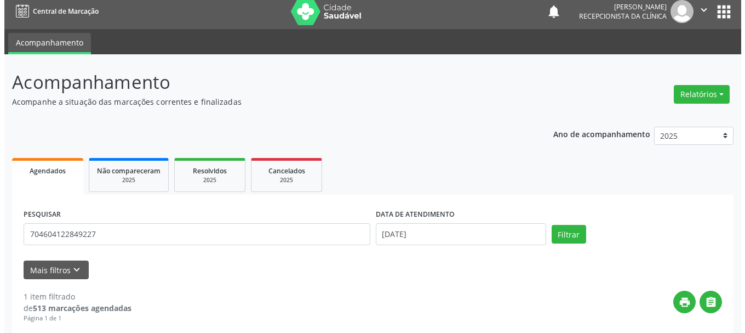
scroll to position [163, 0]
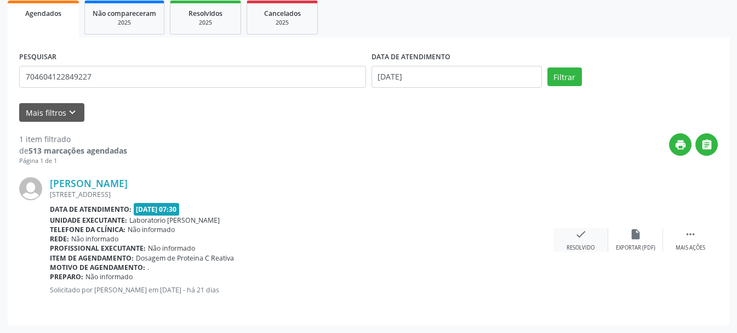
click at [583, 233] on icon "check" at bounding box center [581, 234] width 12 height 12
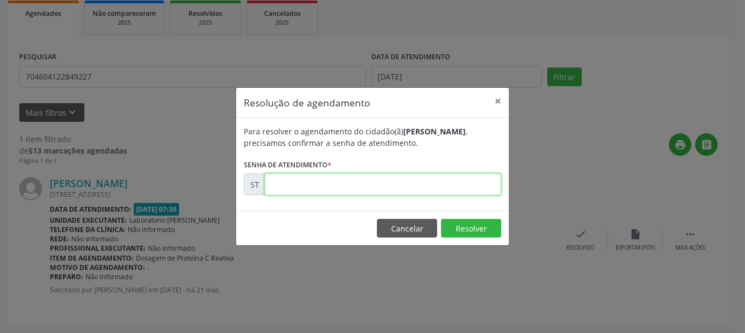
click at [459, 194] on input "text" at bounding box center [383, 184] width 237 height 22
type input "00012903"
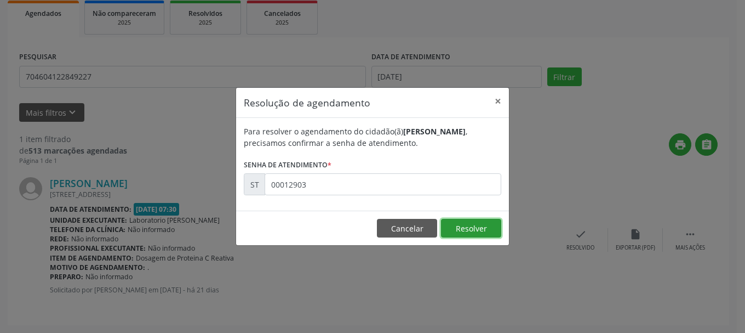
click at [472, 224] on button "Resolver" at bounding box center [471, 228] width 60 height 19
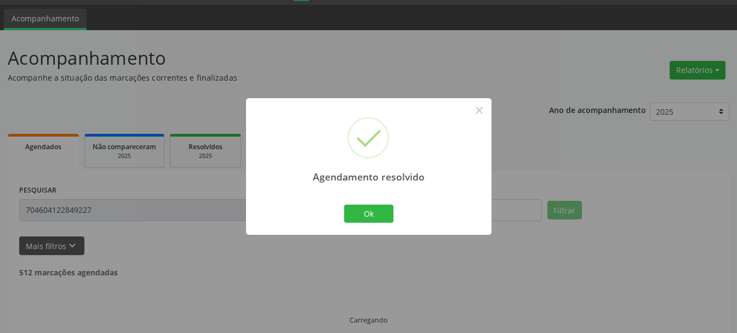
scroll to position [6, 0]
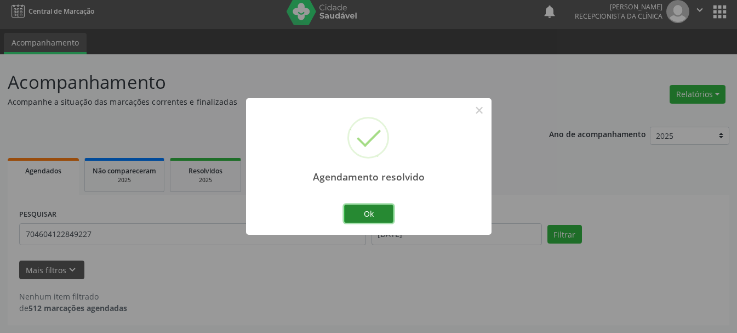
click at [382, 215] on button "Ok" at bounding box center [368, 213] width 49 height 19
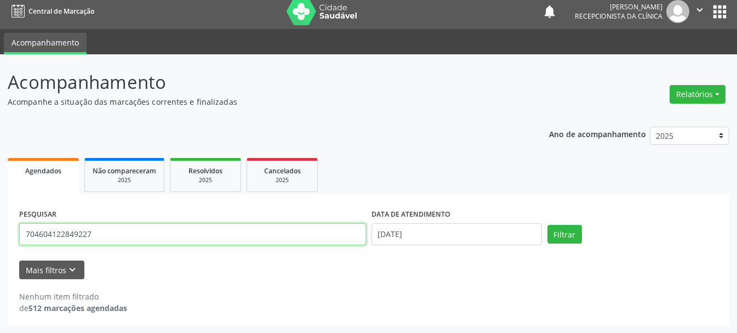
click at [158, 237] on input "704604122849227" at bounding box center [192, 234] width 347 height 22
type input "7"
type input "898003438171327"
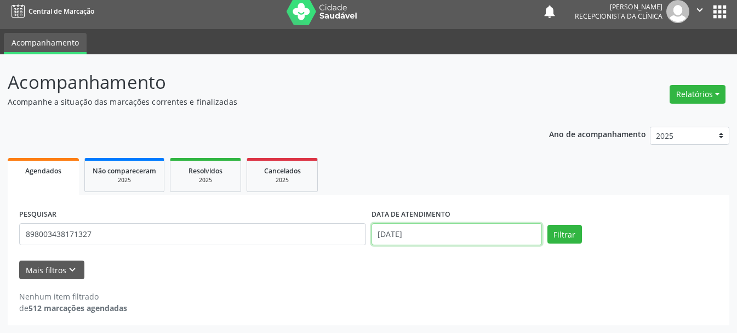
click at [403, 238] on input "[DATE]" at bounding box center [456, 234] width 170 height 22
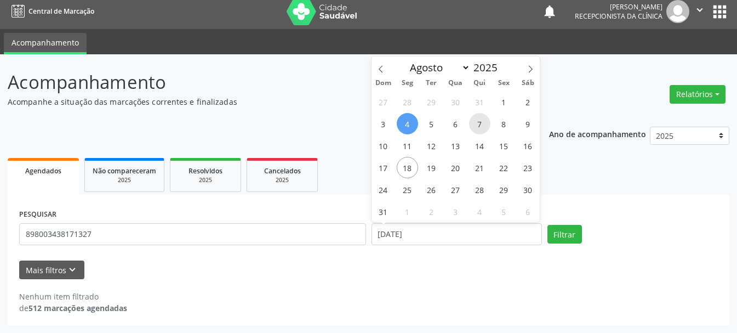
click at [482, 121] on span "7" at bounding box center [479, 123] width 21 height 21
type input "[DATE]"
click at [482, 121] on span "7" at bounding box center [479, 123] width 21 height 21
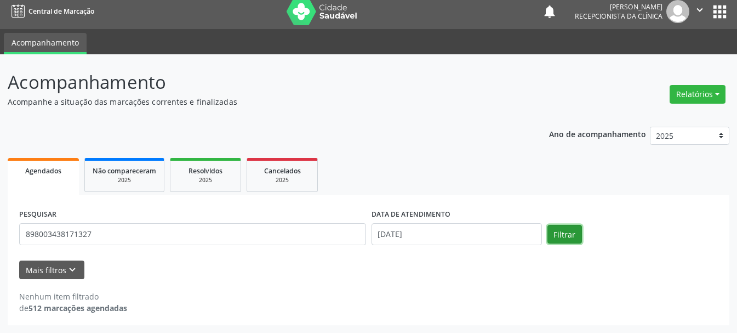
click at [555, 232] on button "Filtrar" at bounding box center [564, 234] width 35 height 19
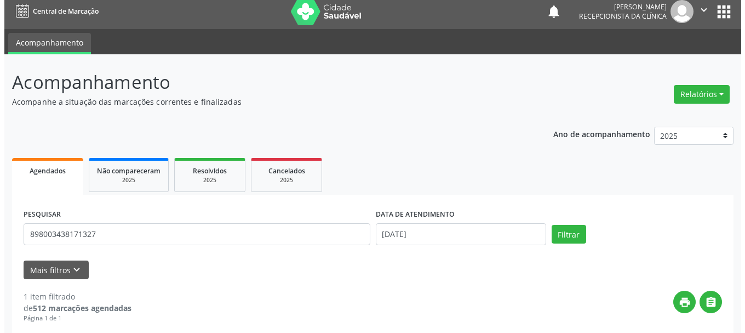
scroll to position [170, 0]
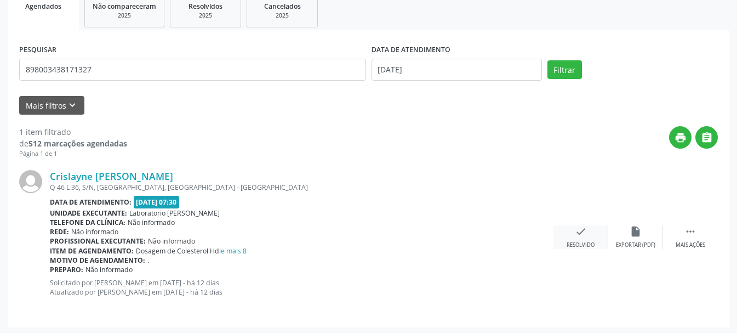
click at [592, 237] on div "check Resolvido" at bounding box center [580, 237] width 55 height 24
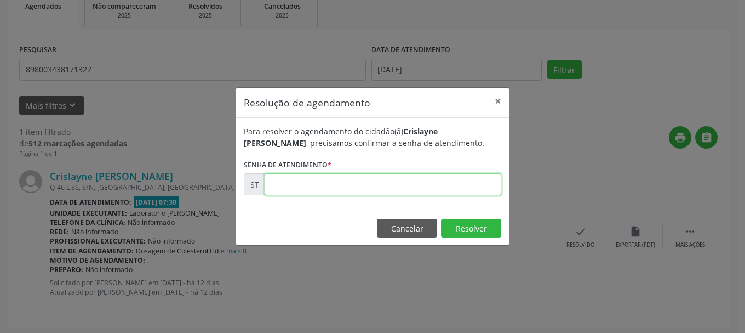
click at [384, 189] on input "text" at bounding box center [383, 184] width 237 height 22
type input "00015164"
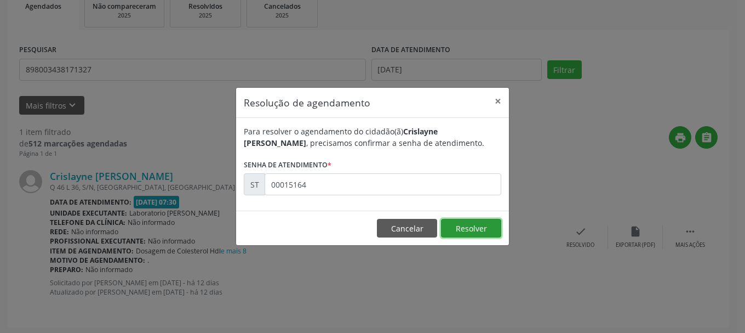
click at [476, 232] on button "Resolver" at bounding box center [471, 228] width 60 height 19
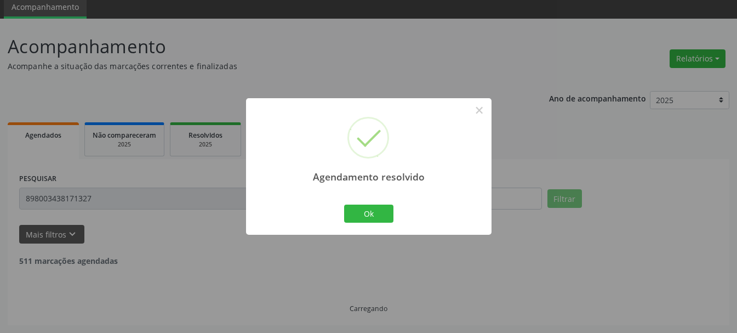
scroll to position [6, 0]
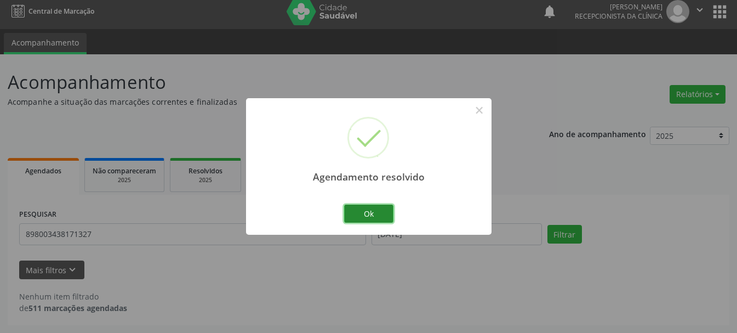
click at [365, 209] on button "Ok" at bounding box center [368, 213] width 49 height 19
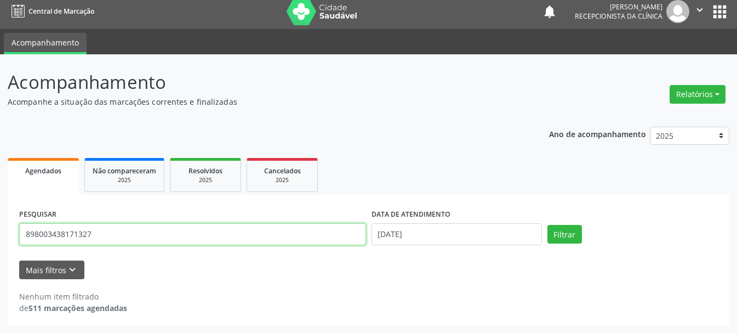
click at [262, 230] on input "898003438171327" at bounding box center [192, 234] width 347 height 22
type input "8"
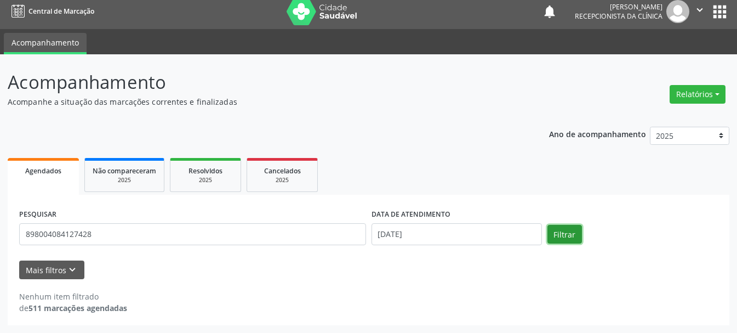
click at [570, 236] on button "Filtrar" at bounding box center [564, 234] width 35 height 19
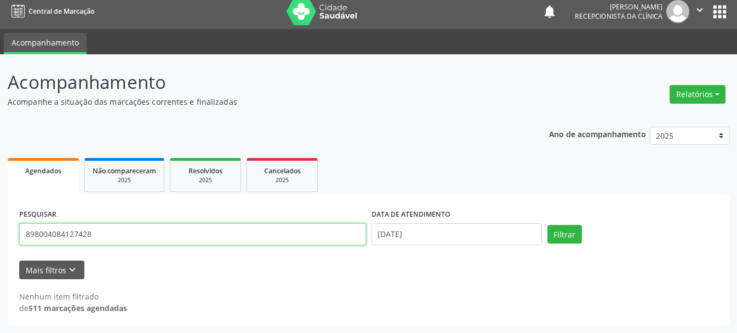
click at [110, 236] on input "898004084127428" at bounding box center [192, 234] width 347 height 22
type input "898004084127428"
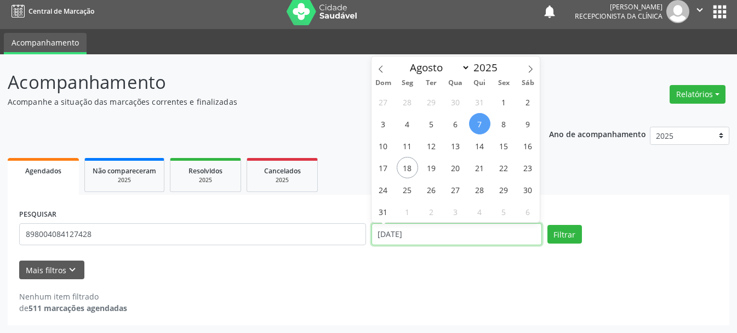
click at [410, 236] on input "[DATE]" at bounding box center [456, 234] width 170 height 22
click at [455, 123] on span "6" at bounding box center [455, 123] width 21 height 21
type input "[DATE]"
click at [455, 123] on span "6" at bounding box center [455, 123] width 21 height 21
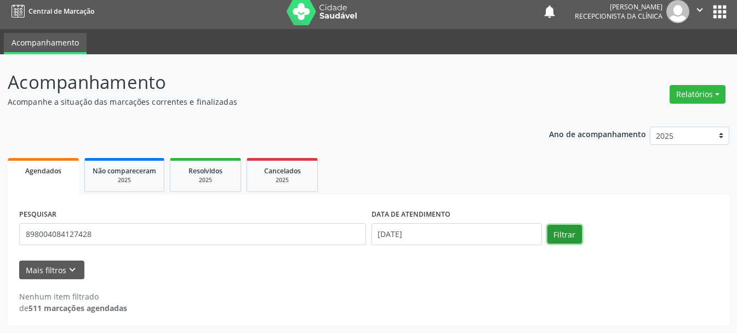
click at [567, 238] on button "Filtrar" at bounding box center [564, 234] width 35 height 19
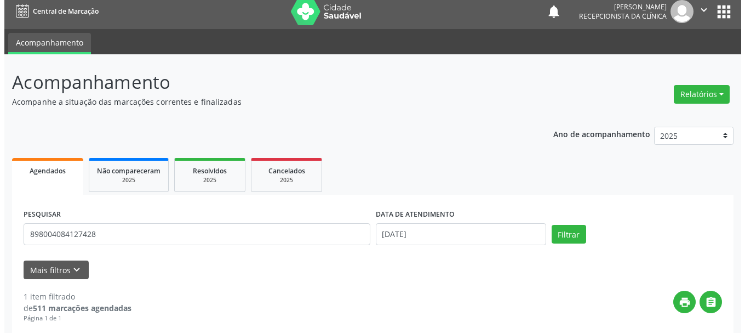
scroll to position [163, 0]
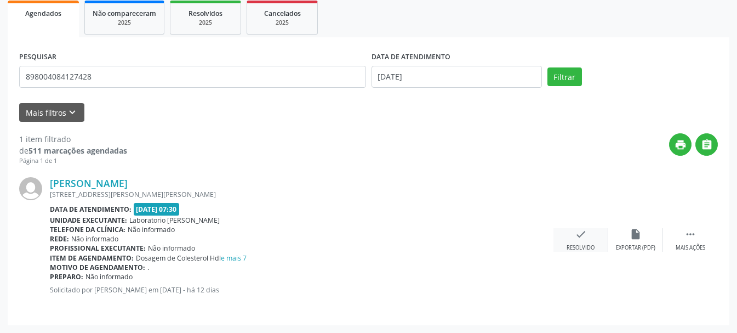
click at [575, 237] on icon "check" at bounding box center [581, 234] width 12 height 12
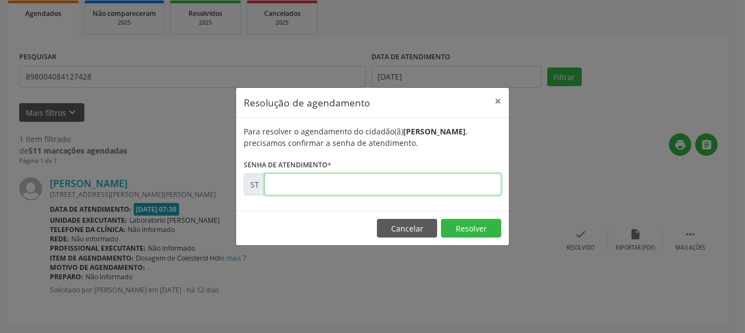
click at [362, 186] on input "text" at bounding box center [383, 184] width 237 height 22
type input "00015176"
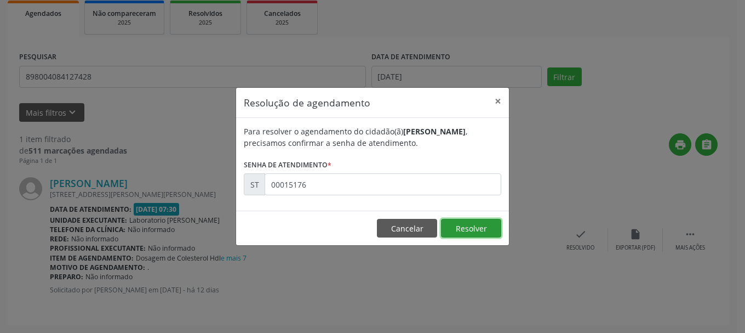
click at [482, 233] on button "Resolver" at bounding box center [471, 228] width 60 height 19
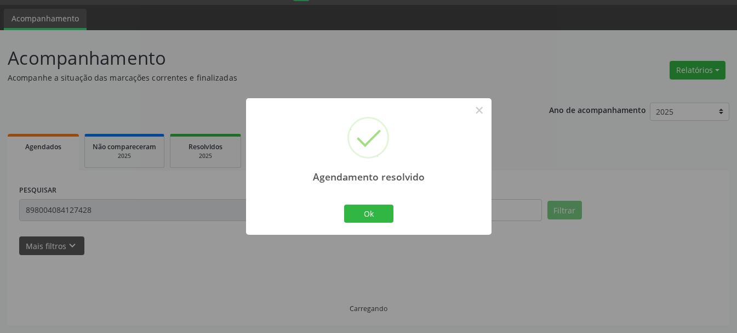
scroll to position [6, 0]
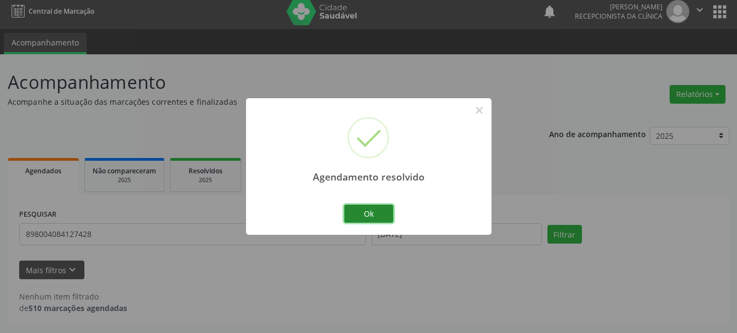
click at [382, 214] on button "Ok" at bounding box center [368, 213] width 49 height 19
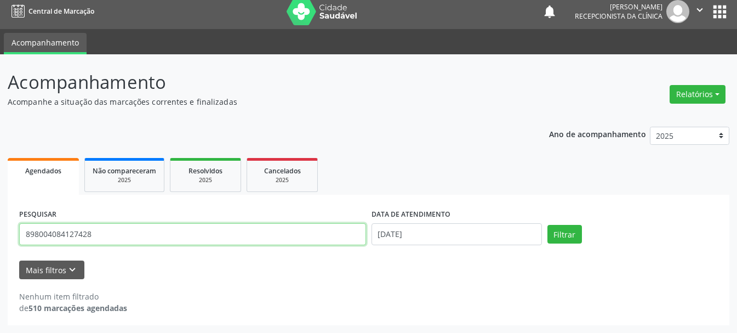
click at [288, 236] on input "898004084127428" at bounding box center [192, 234] width 347 height 22
type input "8"
type input "700004184515600"
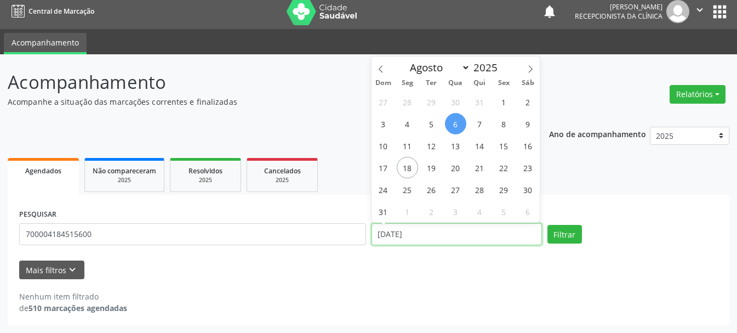
click at [382, 233] on input "[DATE]" at bounding box center [456, 234] width 170 height 22
click at [504, 103] on span "1" at bounding box center [503, 101] width 21 height 21
type input "[DATE]"
click at [504, 103] on span "1" at bounding box center [503, 101] width 21 height 21
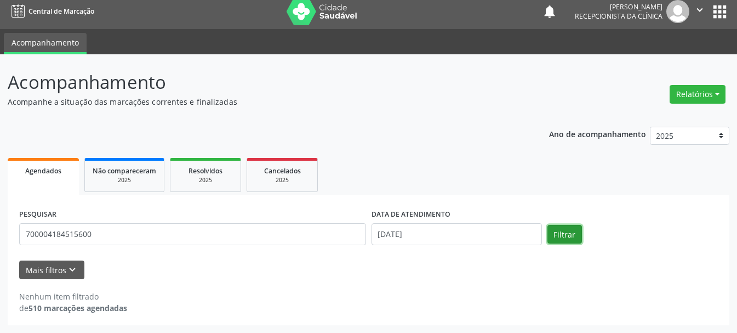
click at [561, 234] on button "Filtrar" at bounding box center [564, 234] width 35 height 19
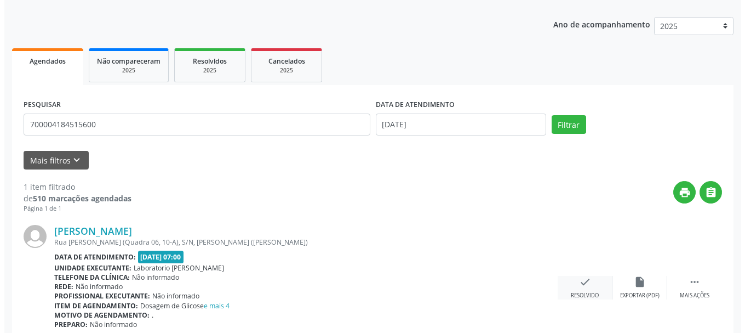
scroll to position [163, 0]
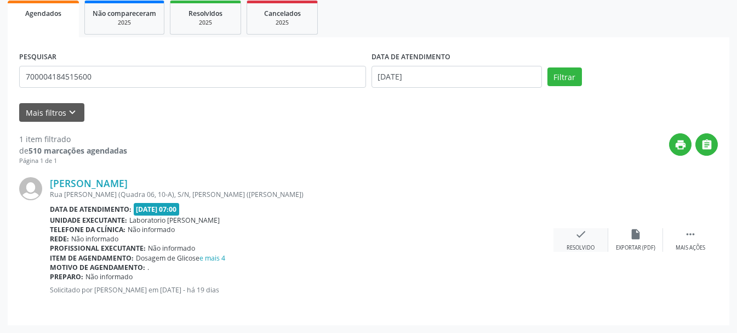
click at [576, 241] on div "check Resolvido" at bounding box center [580, 240] width 55 height 24
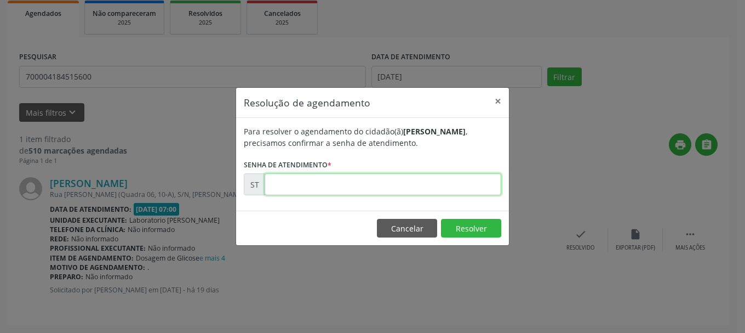
click at [330, 184] on input "text" at bounding box center [383, 184] width 237 height 22
type input "00013672"
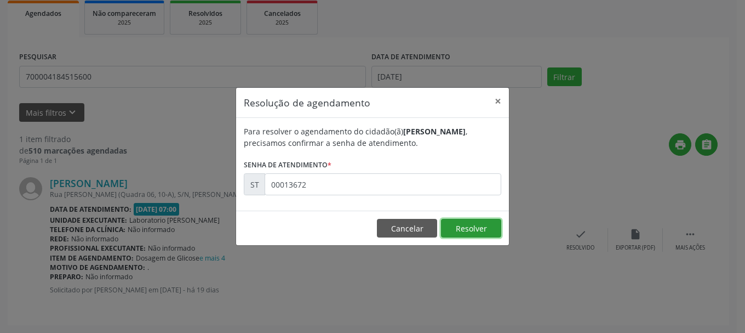
click at [489, 225] on button "Resolver" at bounding box center [471, 228] width 60 height 19
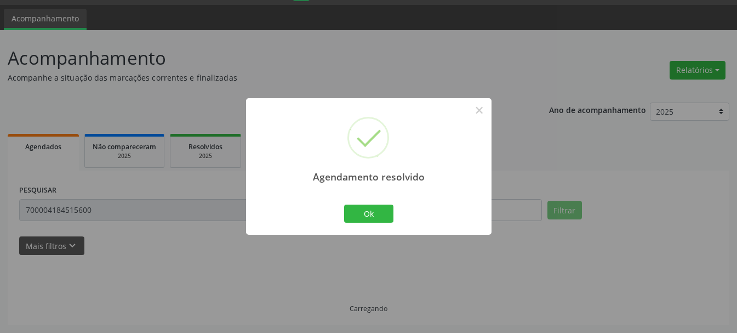
scroll to position [6, 0]
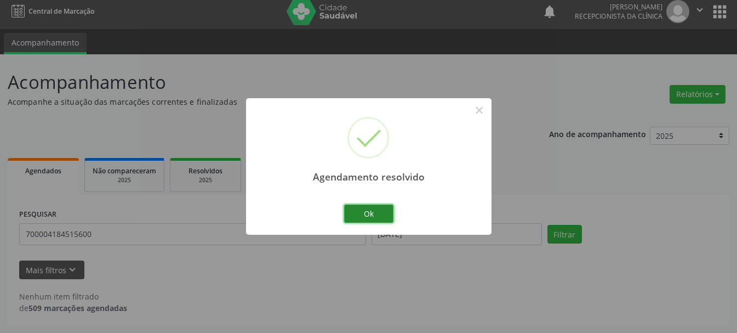
click at [387, 206] on button "Ok" at bounding box center [368, 213] width 49 height 19
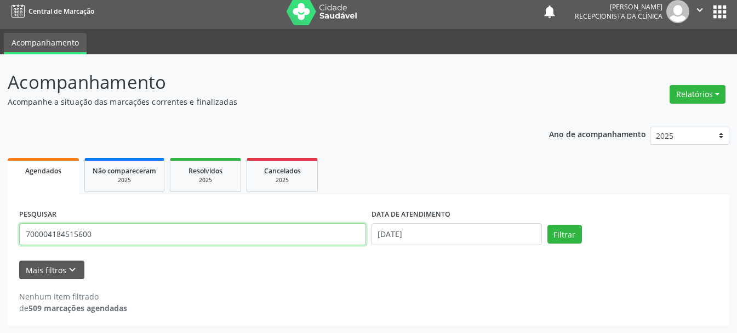
click at [246, 235] on input "700004184515600" at bounding box center [192, 234] width 347 height 22
type input "706505300485496"
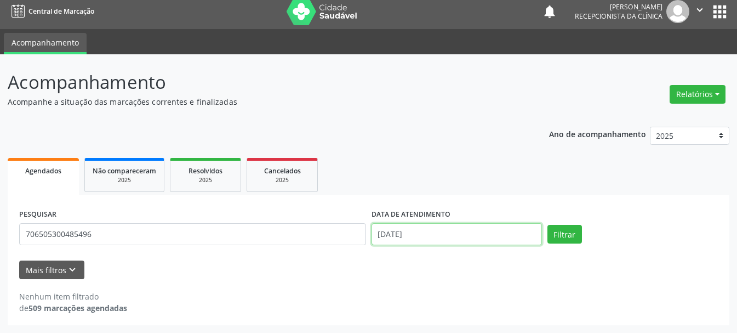
click at [420, 234] on input "[DATE]" at bounding box center [456, 234] width 170 height 22
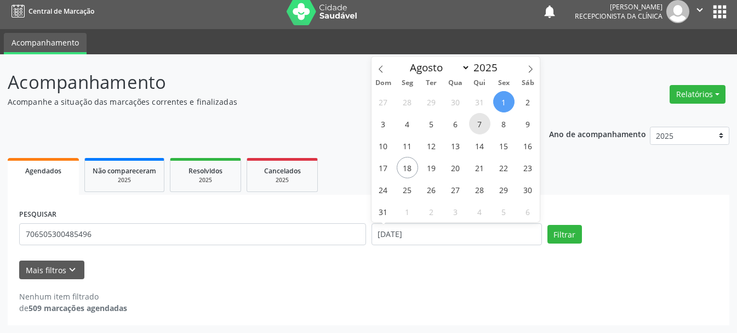
click at [470, 127] on span "7" at bounding box center [479, 123] width 21 height 21
type input "[DATE]"
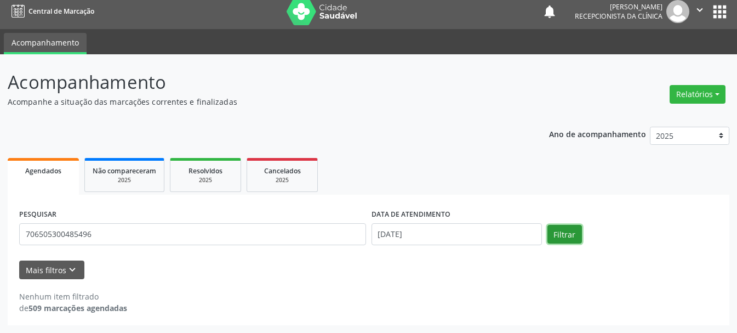
click at [556, 232] on button "Filtrar" at bounding box center [564, 234] width 35 height 19
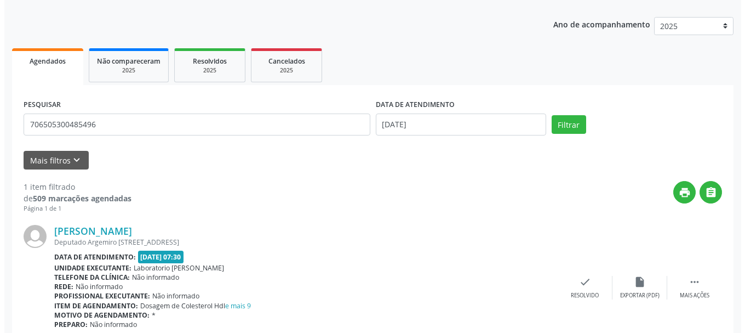
scroll to position [163, 0]
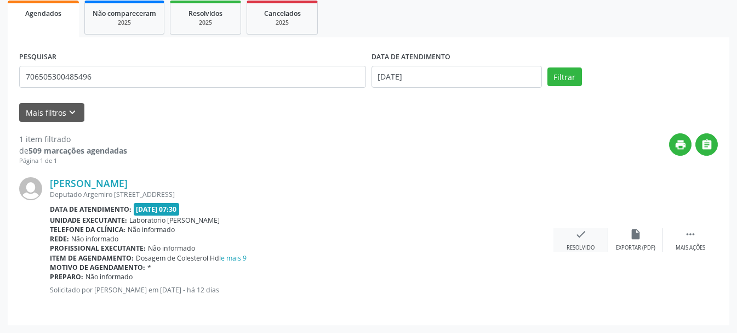
click at [581, 241] on div "check Resolvido" at bounding box center [580, 240] width 55 height 24
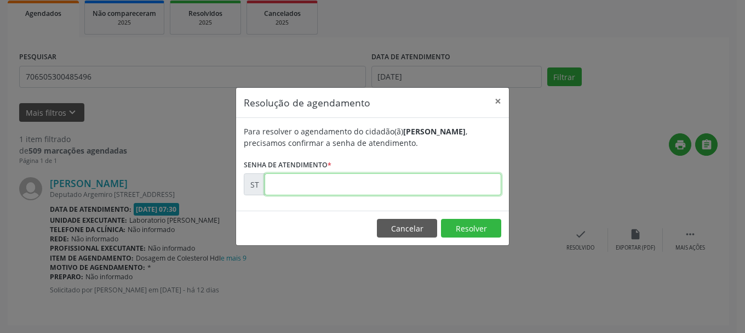
click at [301, 181] on input "text" at bounding box center [383, 184] width 237 height 22
type input "00015170"
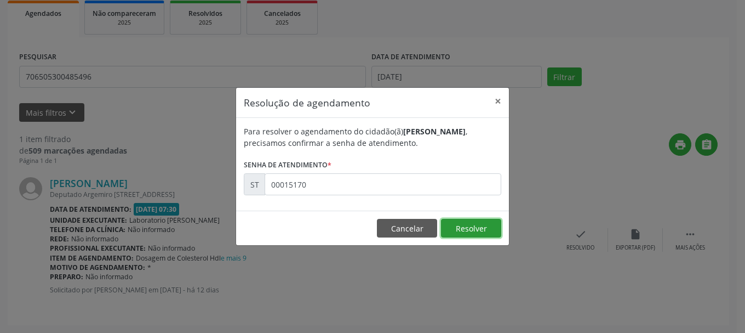
click at [471, 228] on button "Resolver" at bounding box center [471, 228] width 60 height 19
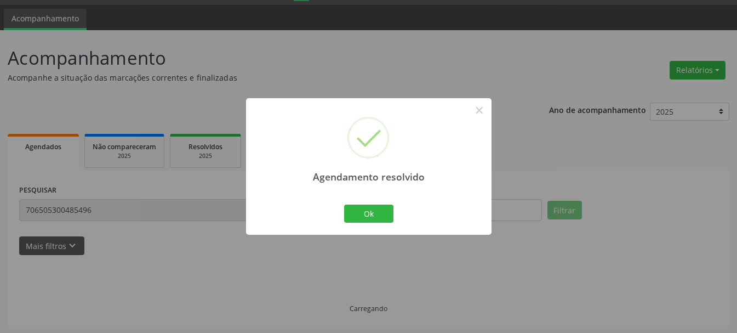
scroll to position [6, 0]
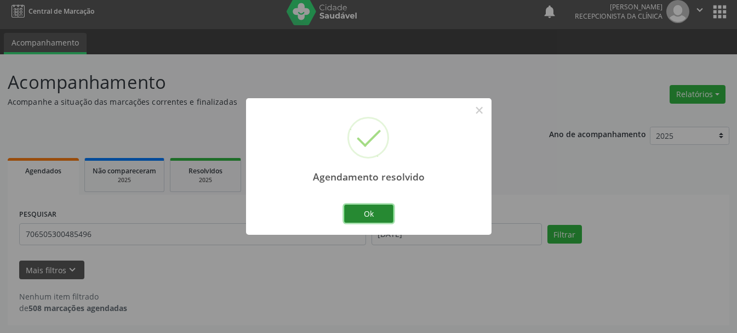
click at [385, 220] on button "Ok" at bounding box center [368, 213] width 49 height 19
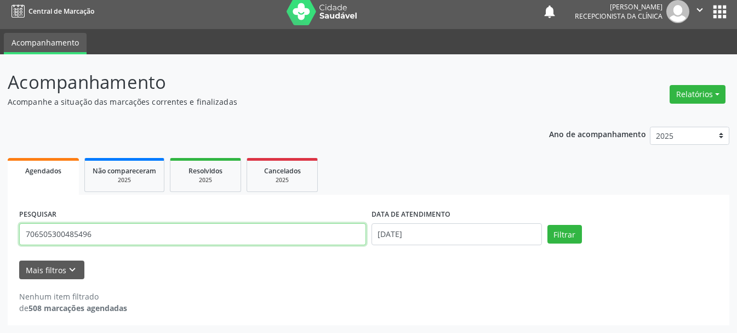
click at [199, 230] on input "706505300485496" at bounding box center [192, 234] width 347 height 22
type input "7"
type input "898004114177576"
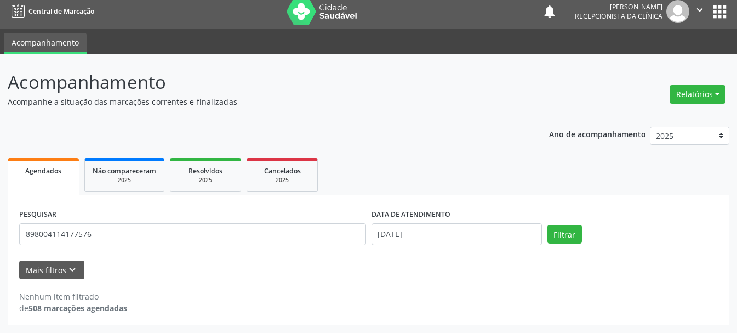
click at [584, 231] on div "Filtrar" at bounding box center [633, 234] width 176 height 19
click at [563, 243] on button "Filtrar" at bounding box center [564, 234] width 35 height 19
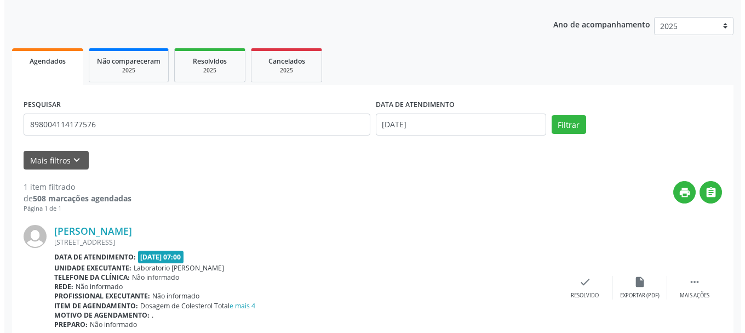
scroll to position [163, 0]
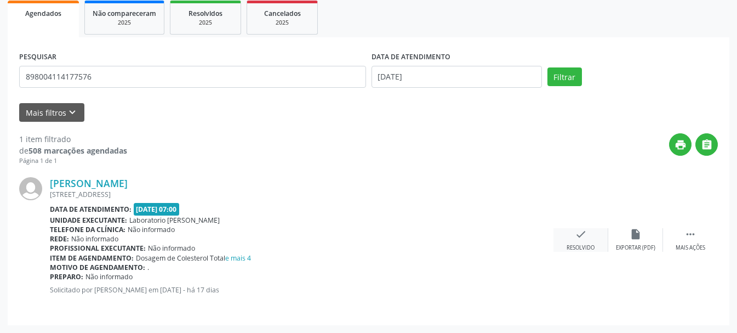
click at [575, 231] on icon "check" at bounding box center [581, 234] width 12 height 12
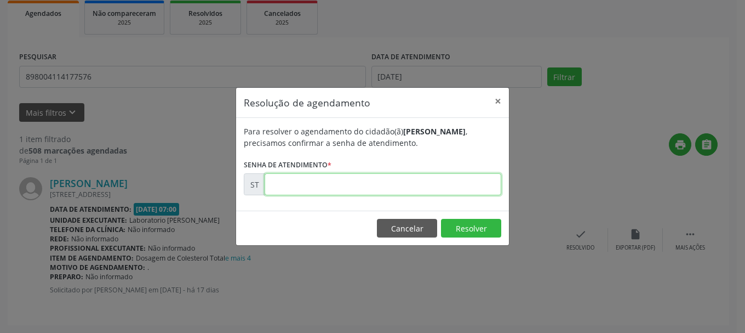
click at [354, 186] on input "text" at bounding box center [383, 184] width 237 height 22
type input "00014541"
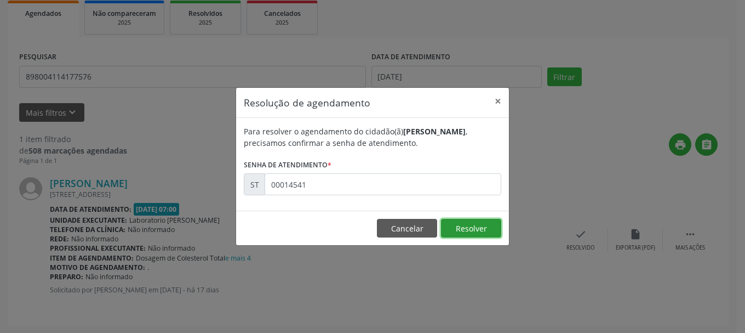
click at [450, 226] on button "Resolver" at bounding box center [471, 228] width 60 height 19
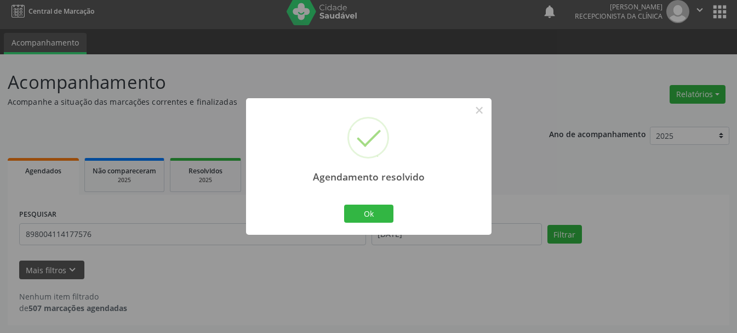
scroll to position [6, 0]
click at [362, 216] on button "Ok" at bounding box center [368, 213] width 49 height 19
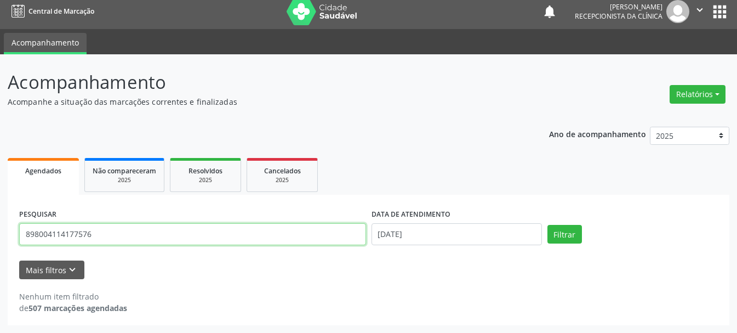
click at [306, 238] on input "898004114177576" at bounding box center [192, 234] width 347 height 22
type input "8"
type input "702601292229247"
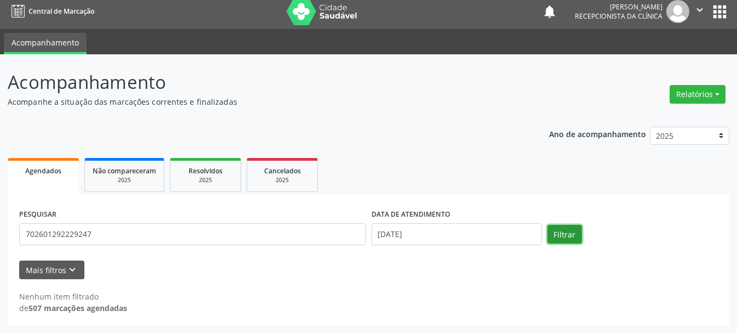
click at [568, 233] on button "Filtrar" at bounding box center [564, 234] width 35 height 19
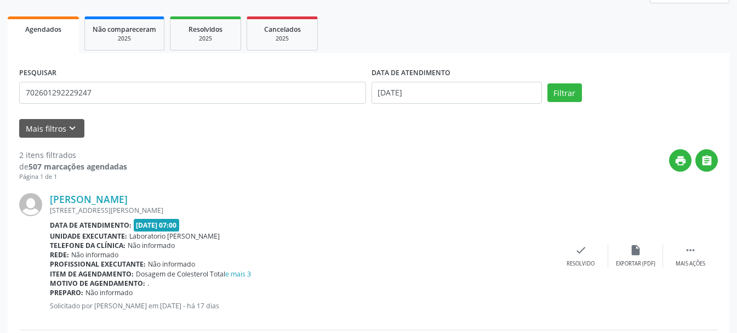
scroll to position [202, 0]
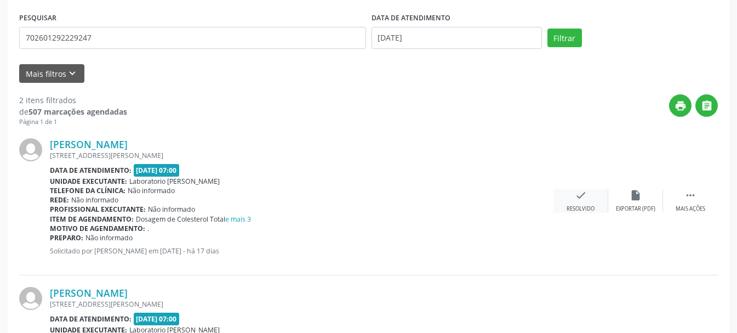
click at [579, 199] on icon "check" at bounding box center [581, 195] width 12 height 12
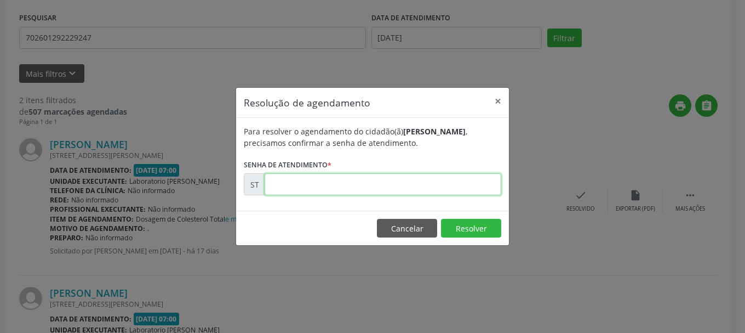
click at [361, 190] on input "text" at bounding box center [383, 184] width 237 height 22
type input "00015347"
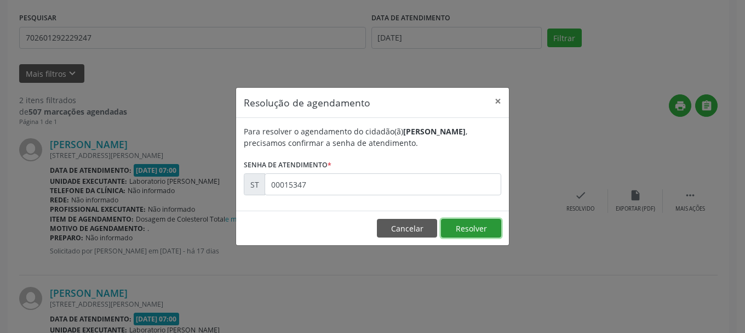
click at [463, 226] on button "Resolver" at bounding box center [471, 228] width 60 height 19
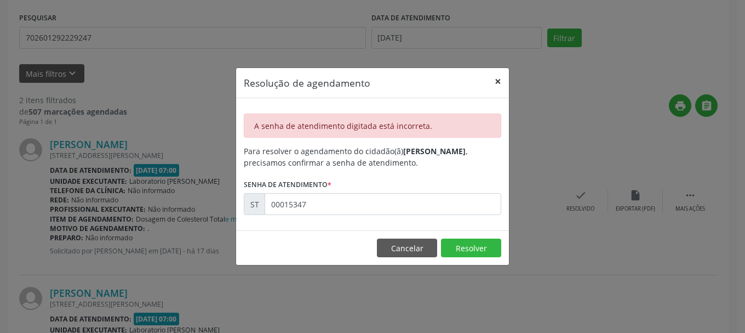
click at [500, 78] on button "×" at bounding box center [498, 81] width 22 height 27
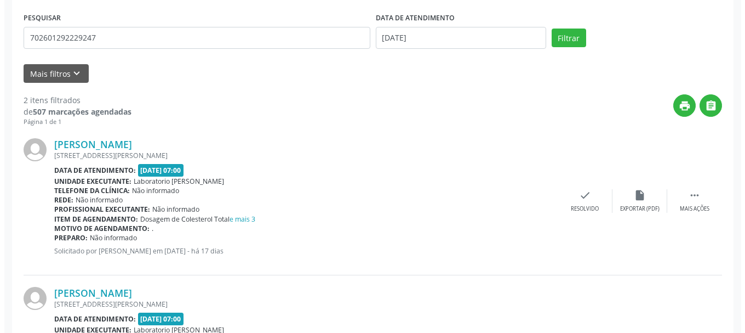
scroll to position [312, 0]
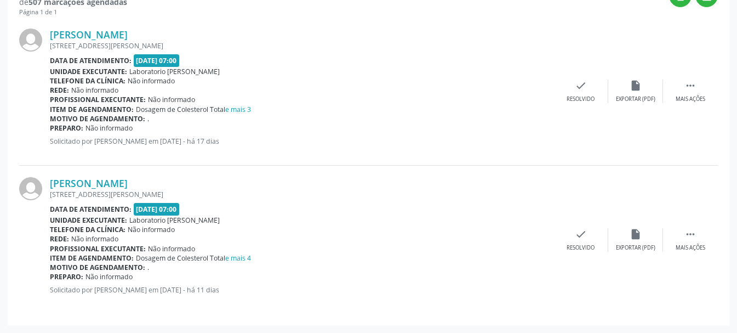
click at [585, 255] on div "[PERSON_NAME] [STREET_ADDRESS][PERSON_NAME] Data de atendimento: [DATE] 07:00 U…" at bounding box center [368, 239] width 699 height 148
click at [582, 242] on div "check Resolvido" at bounding box center [580, 240] width 55 height 24
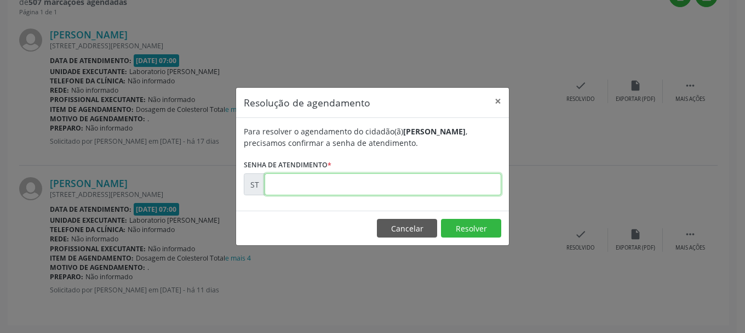
click at [478, 188] on input "text" at bounding box center [383, 184] width 237 height 22
type input "00015347"
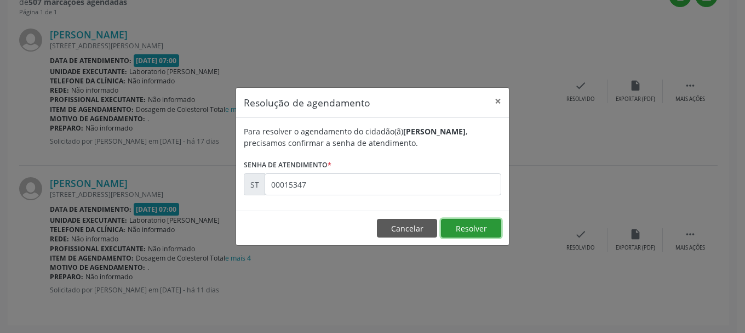
click at [478, 232] on button "Resolver" at bounding box center [471, 228] width 60 height 19
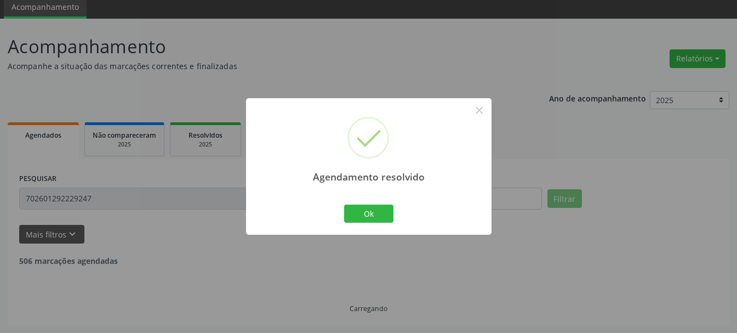
scroll to position [163, 0]
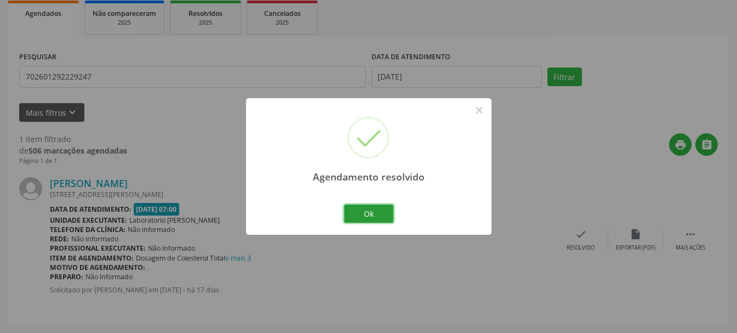
drag, startPoint x: 362, startPoint y: 216, endPoint x: 355, endPoint y: 208, distance: 10.5
click at [361, 217] on button "Ok" at bounding box center [368, 213] width 49 height 19
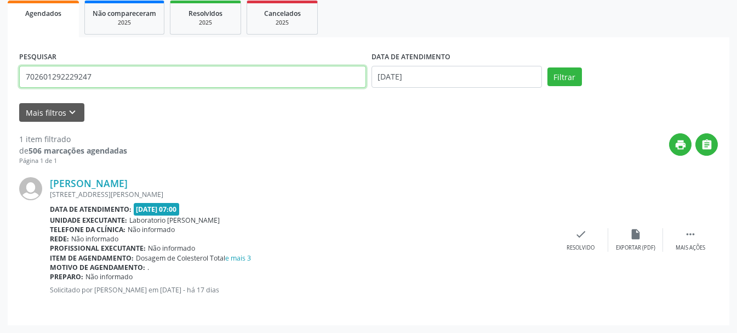
click at [138, 81] on input "702601292229247" at bounding box center [192, 77] width 347 height 22
type input "7"
type input "706204560750264"
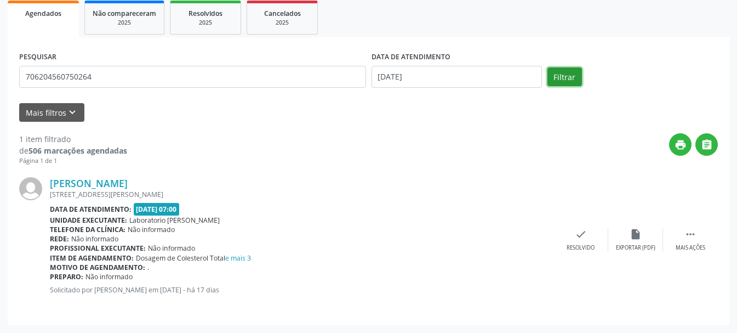
click at [571, 82] on button "Filtrar" at bounding box center [564, 76] width 35 height 19
click at [589, 244] on div "Resolvido" at bounding box center [580, 248] width 28 height 8
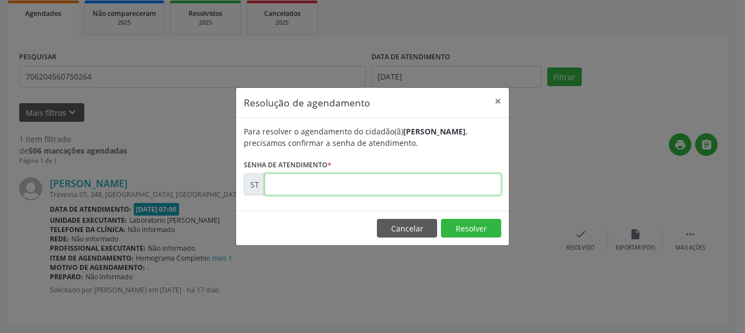
click at [350, 187] on input "text" at bounding box center [383, 184] width 237 height 22
type input "00014548"
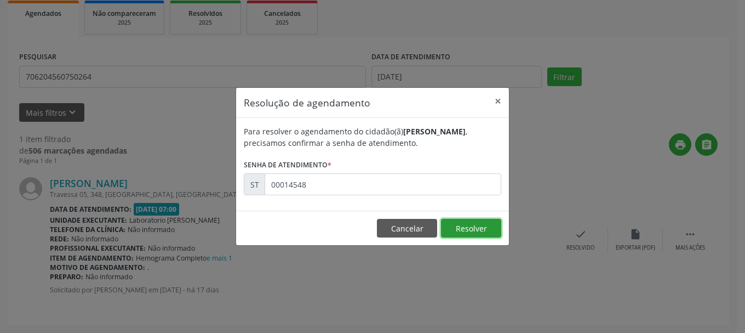
click at [488, 222] on button "Resolver" at bounding box center [471, 228] width 60 height 19
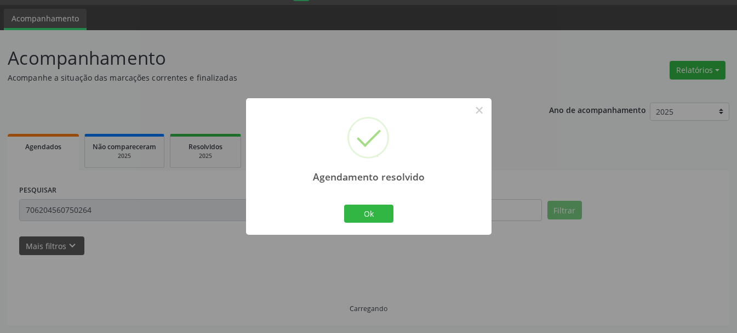
scroll to position [6, 0]
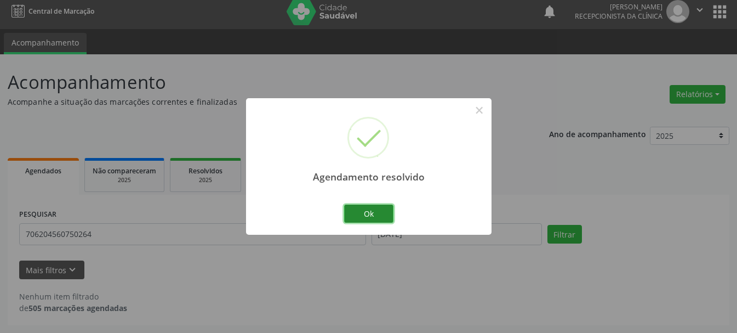
click at [357, 210] on button "Ok" at bounding box center [368, 213] width 49 height 19
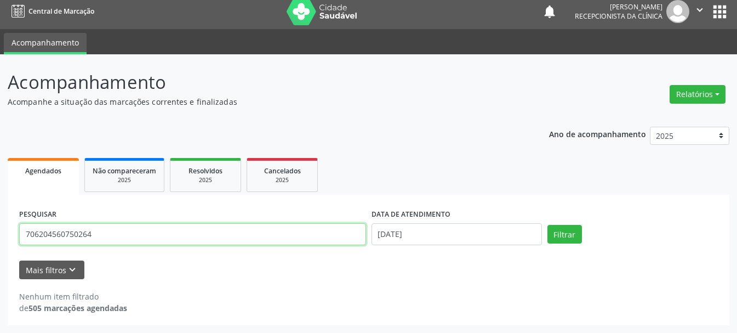
click at [234, 237] on input "706204560750264" at bounding box center [192, 234] width 347 height 22
type input "706200545114863"
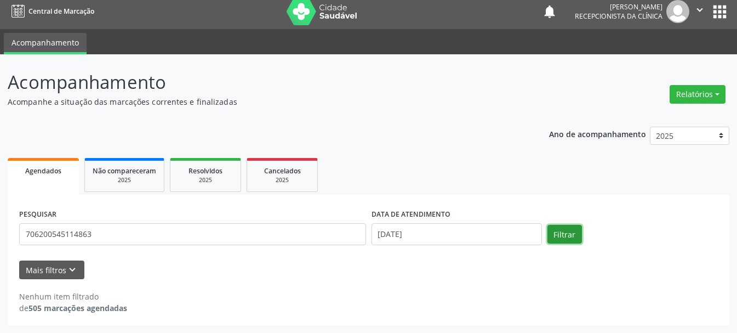
click at [560, 229] on button "Filtrar" at bounding box center [564, 234] width 35 height 19
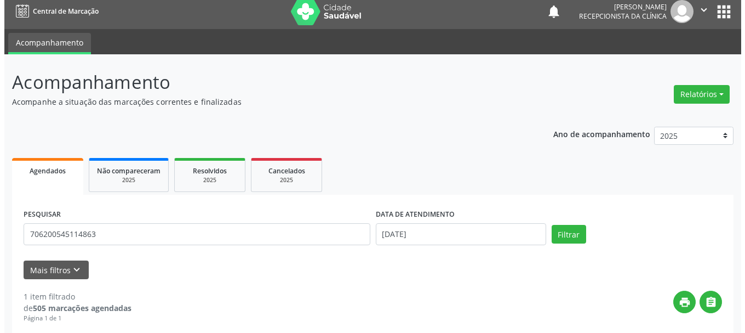
scroll to position [173, 0]
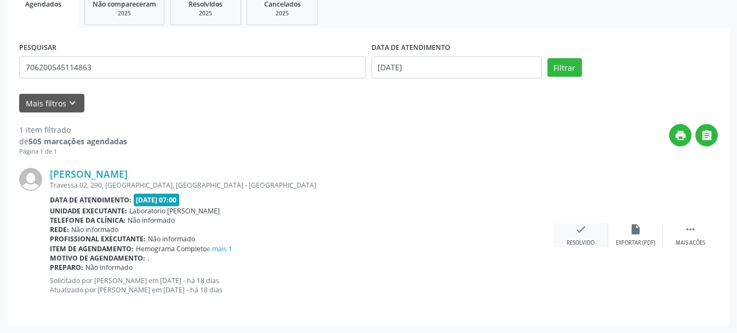
click at [572, 234] on div "check Resolvido" at bounding box center [580, 235] width 55 height 24
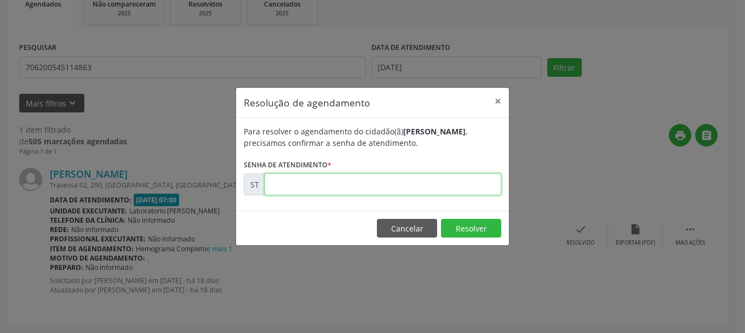
click at [353, 188] on input "text" at bounding box center [383, 184] width 237 height 22
type input "00014234"
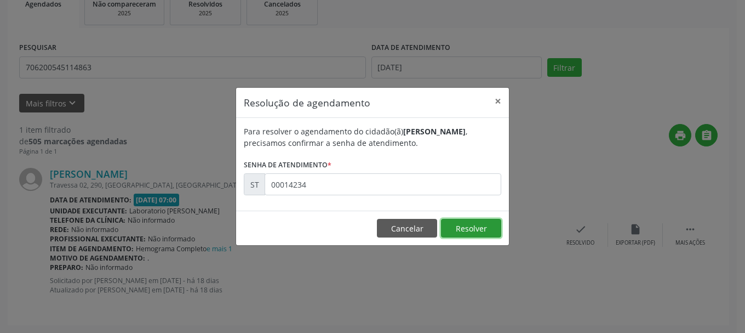
click at [491, 223] on button "Resolver" at bounding box center [471, 228] width 60 height 19
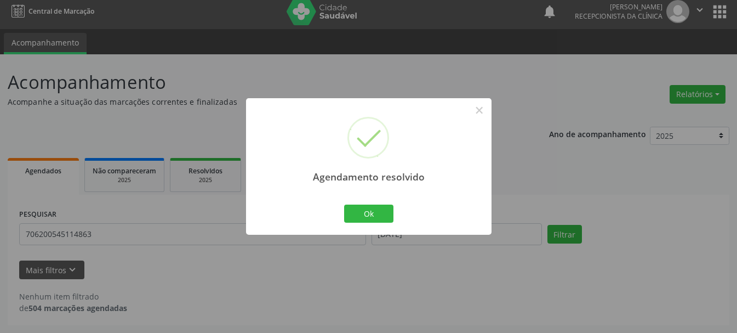
scroll to position [6, 0]
click at [373, 214] on button "Ok" at bounding box center [368, 213] width 49 height 19
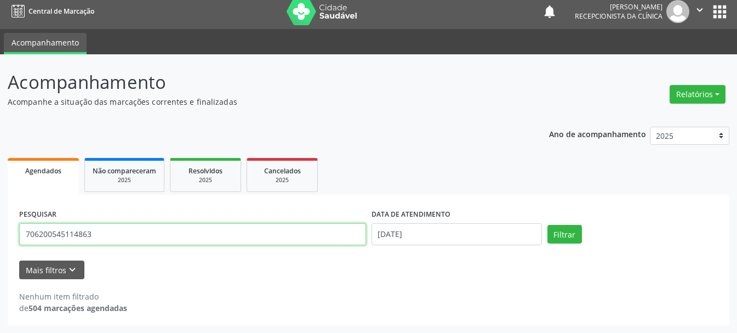
click at [239, 235] on input "706200545114863" at bounding box center [192, 234] width 347 height 22
type input "7"
type input "700601429252463"
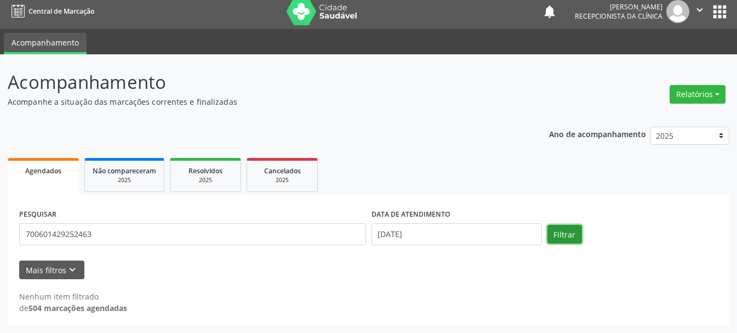
click at [553, 233] on button "Filtrar" at bounding box center [564, 234] width 35 height 19
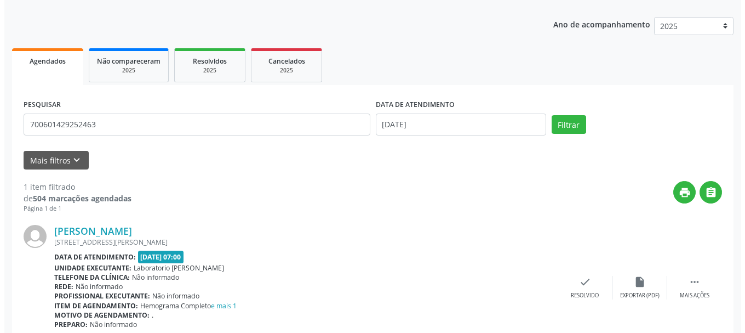
scroll to position [163, 0]
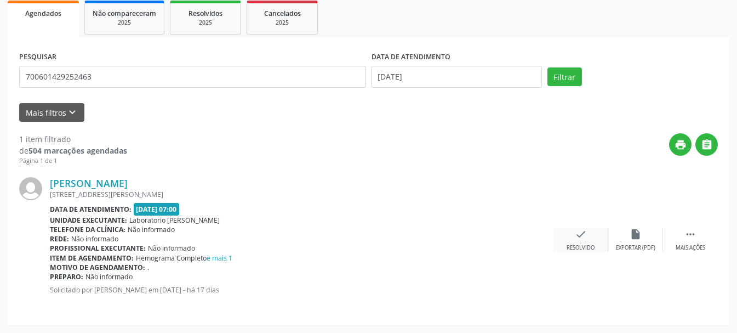
click at [566, 240] on div "check Resolvido" at bounding box center [580, 240] width 55 height 24
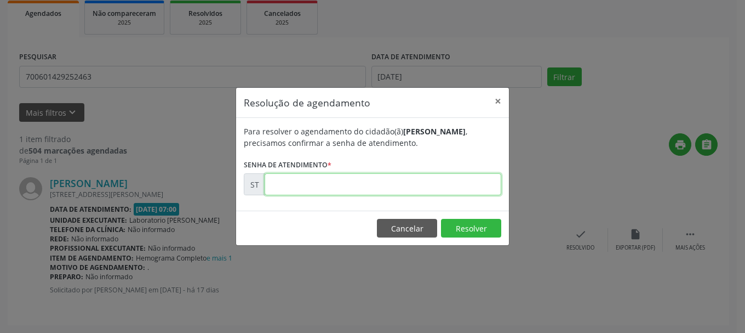
click at [374, 187] on input "text" at bounding box center [383, 184] width 237 height 22
type input "00014570"
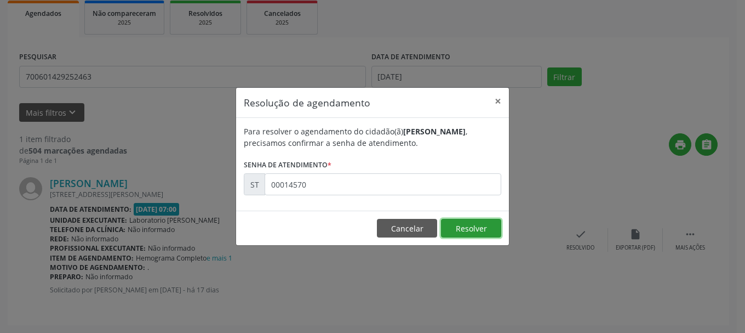
click at [462, 231] on button "Resolver" at bounding box center [471, 228] width 60 height 19
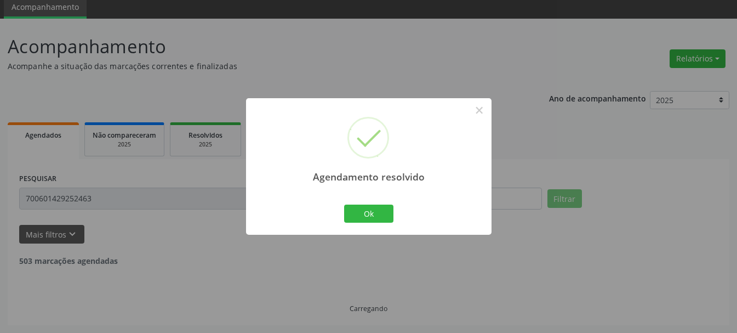
scroll to position [6, 0]
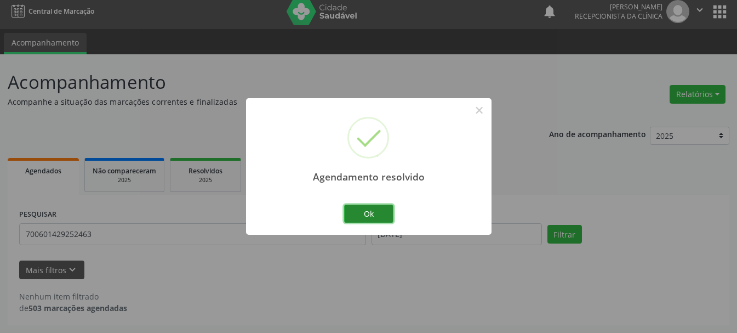
click at [375, 207] on button "Ok" at bounding box center [368, 213] width 49 height 19
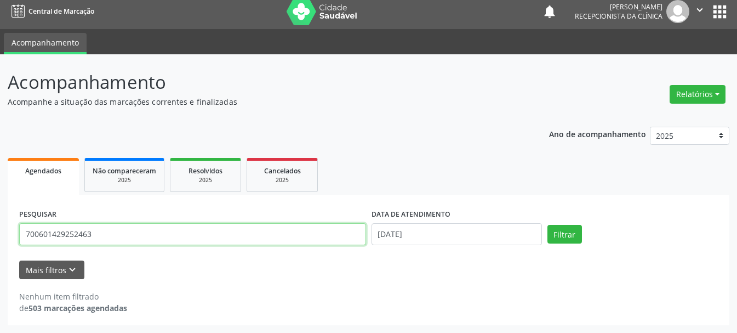
click at [193, 239] on input "700601429252463" at bounding box center [192, 234] width 347 height 22
type input "7"
type input "700008286943303"
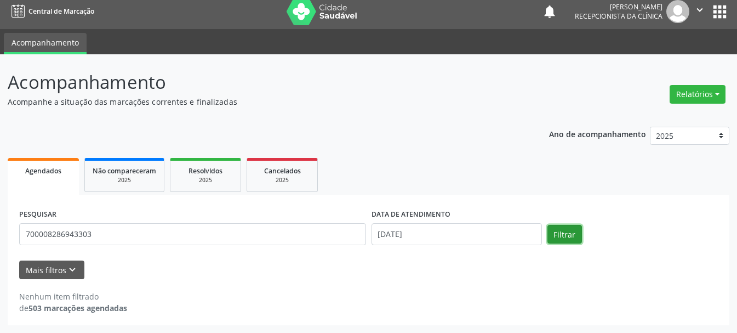
click at [554, 225] on button "Filtrar" at bounding box center [564, 234] width 35 height 19
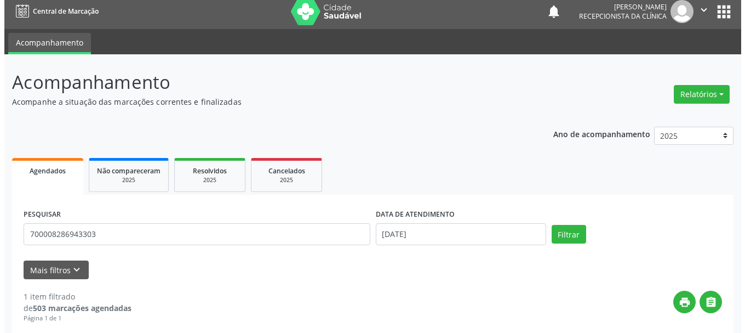
scroll to position [163, 0]
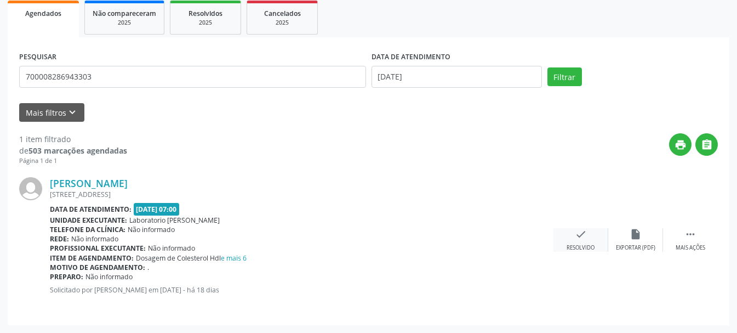
click at [587, 230] on div "check Resolvido" at bounding box center [580, 240] width 55 height 24
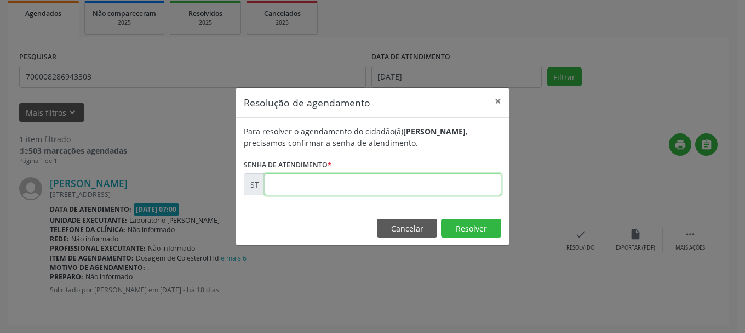
click at [352, 188] on input "text" at bounding box center [383, 184] width 237 height 22
type input "00014240"
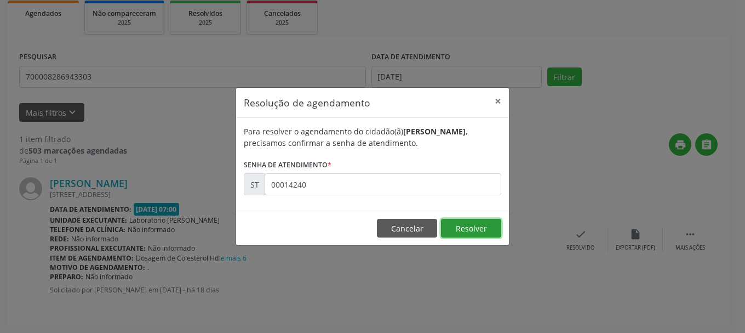
click at [459, 226] on button "Resolver" at bounding box center [471, 228] width 60 height 19
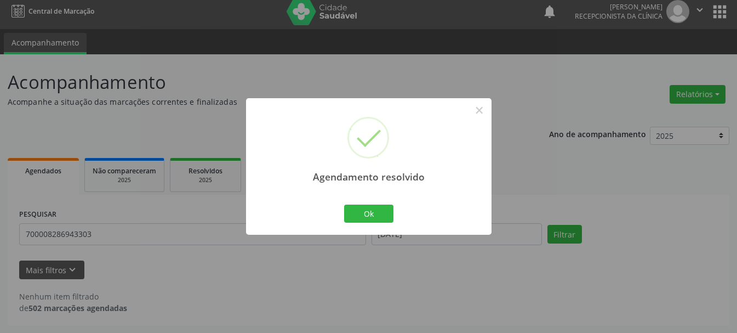
scroll to position [6, 0]
click at [372, 215] on button "Ok" at bounding box center [368, 213] width 49 height 19
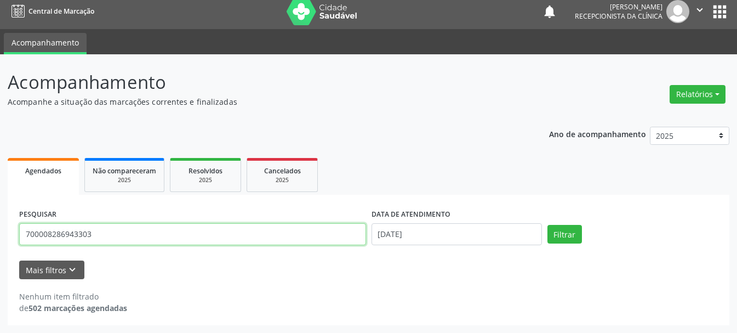
click at [251, 233] on input "700008286943303" at bounding box center [192, 234] width 347 height 22
type input "700101939934218"
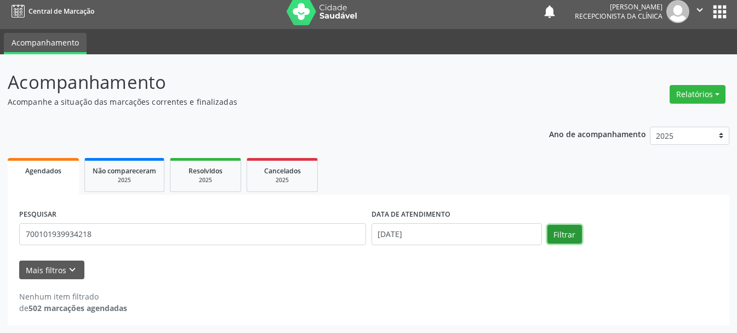
click at [559, 235] on button "Filtrar" at bounding box center [564, 234] width 35 height 19
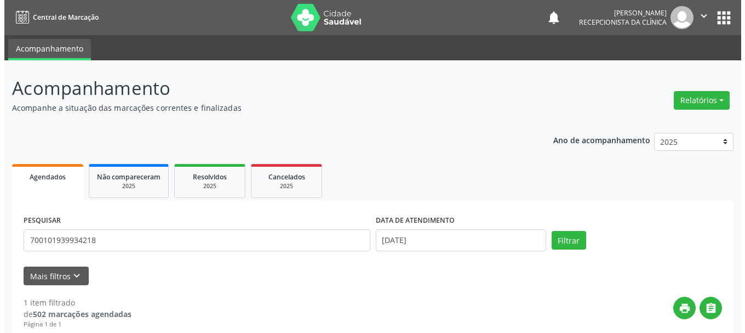
scroll to position [163, 0]
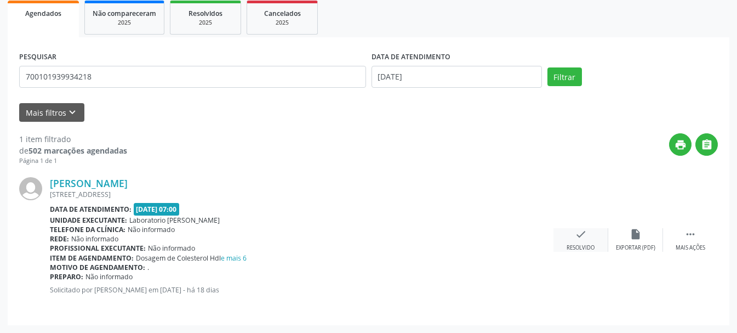
click at [576, 233] on icon "check" at bounding box center [581, 234] width 12 height 12
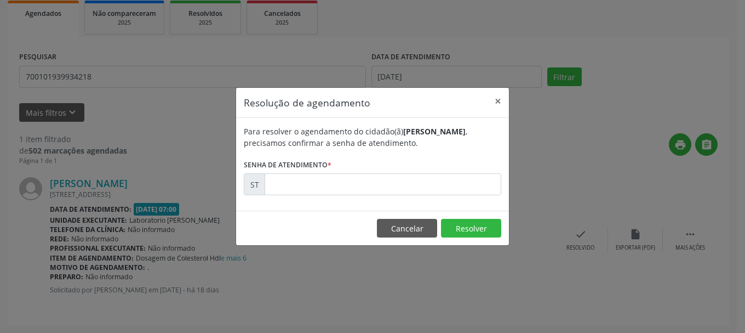
click at [260, 181] on div "ST" at bounding box center [254, 184] width 21 height 22
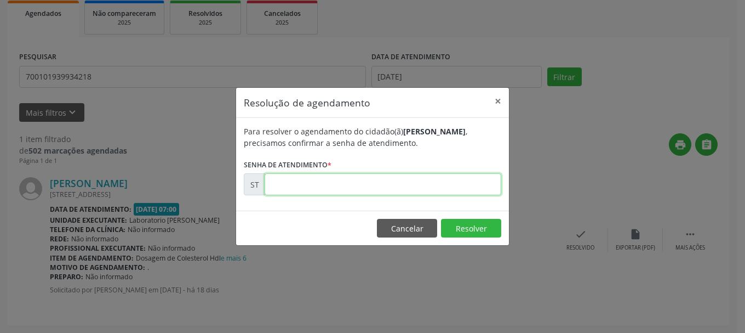
click at [287, 187] on input "text" at bounding box center [383, 184] width 237 height 22
type input "00014217"
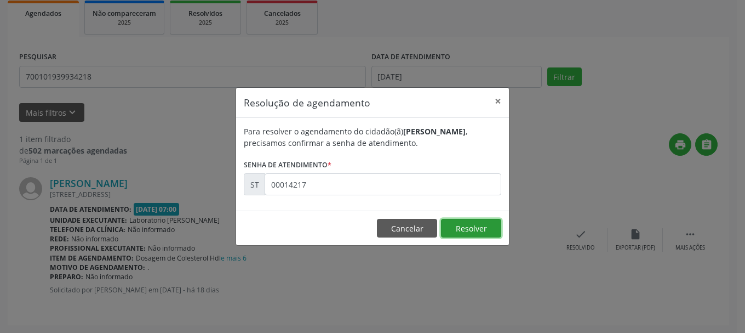
click at [466, 227] on button "Resolver" at bounding box center [471, 228] width 60 height 19
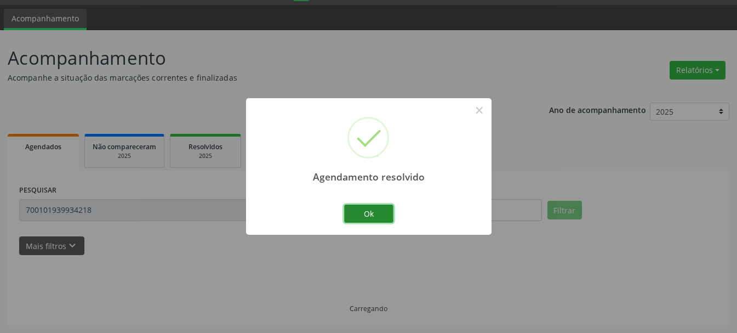
scroll to position [6, 0]
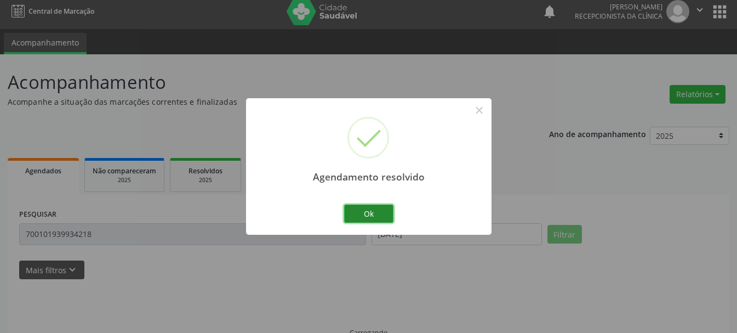
click at [369, 207] on button "Ok" at bounding box center [368, 213] width 49 height 19
